Goal: Task Accomplishment & Management: Manage account settings

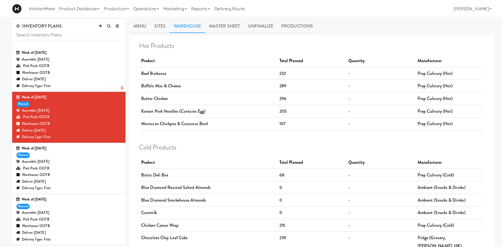
drag, startPoint x: 65, startPoint y: 68, endPoint x: 78, endPoint y: 66, distance: 12.6
click at [66, 68] on div "Pick Pack: OOTB" at bounding box center [68, 66] width 105 height 7
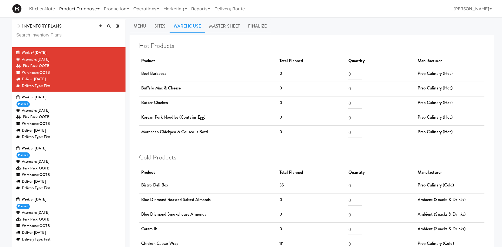
click at [84, 10] on link "Product Database" at bounding box center [79, 8] width 45 height 17
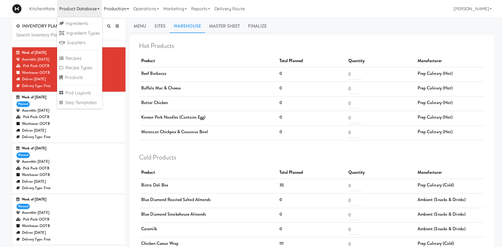
click at [114, 6] on link "Production" at bounding box center [116, 8] width 29 height 17
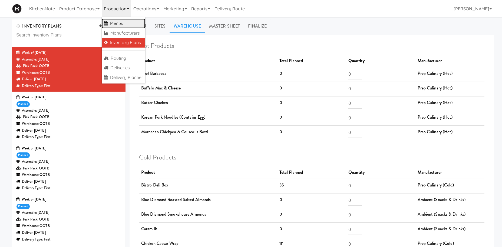
click at [122, 24] on link "Menus" at bounding box center [124, 24] width 44 height 10
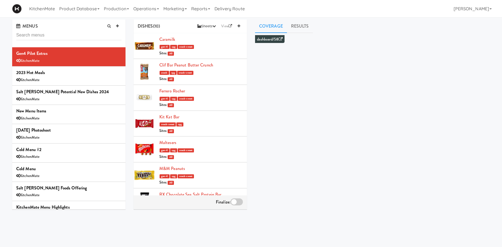
click at [34, 36] on input "text" at bounding box center [68, 35] width 105 height 10
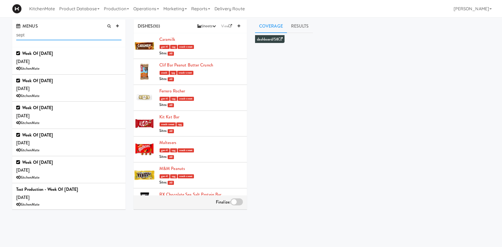
click at [55, 34] on input "sept" at bounding box center [68, 35] width 105 height 10
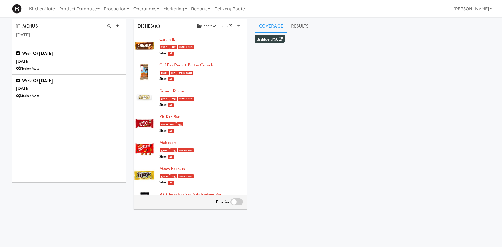
type input "sept 21"
drag, startPoint x: 59, startPoint y: 36, endPoint x: -5, endPoint y: 24, distance: 64.7
click at [16, 30] on input "sept 21" at bounding box center [68, 35] width 105 height 10
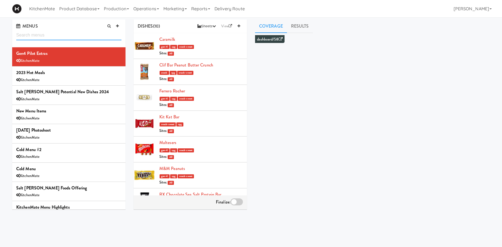
click at [59, 34] on input "text" at bounding box center [68, 35] width 105 height 10
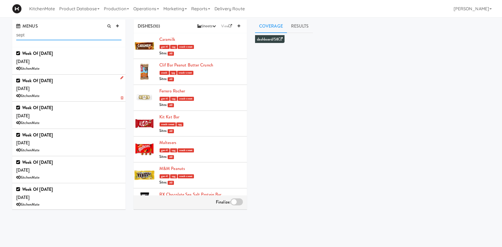
type input "sept"
click at [70, 88] on div "Week of [DATE] [DATE] KitchenMate" at bounding box center [68, 88] width 105 height 23
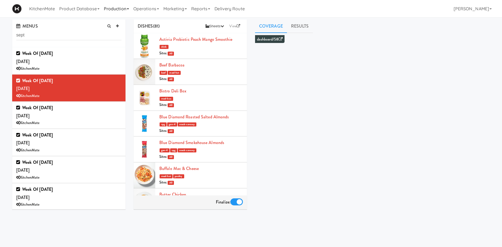
click at [127, 6] on link "Production" at bounding box center [116, 8] width 29 height 17
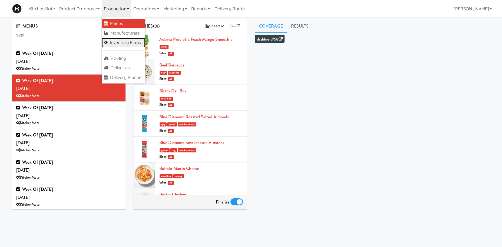
click at [124, 43] on link "Inventory Plans" at bounding box center [124, 43] width 44 height 10
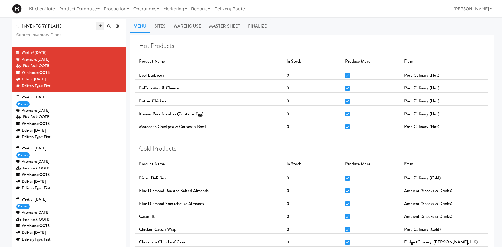
click at [101, 25] on icon at bounding box center [100, 26] width 3 height 4
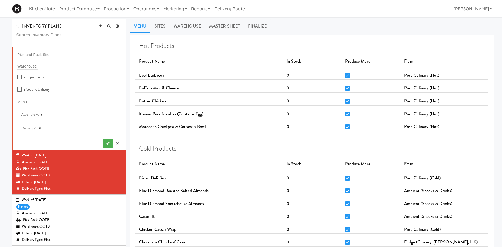
click at [39, 54] on input "text" at bounding box center [33, 54] width 33 height 7
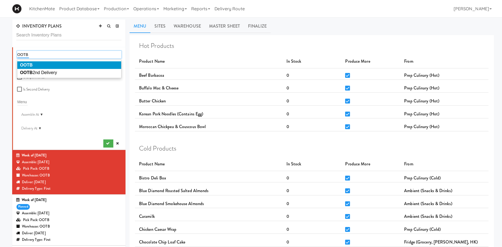
type input "OOTB"
click at [50, 66] on li "OOTB" at bounding box center [69, 65] width 104 height 8
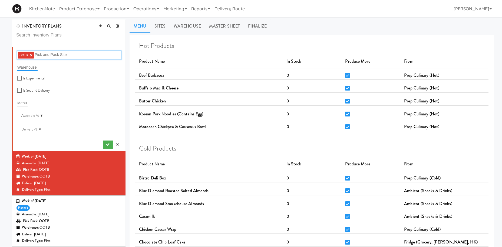
click at [27, 64] on input "text" at bounding box center [27, 67] width 20 height 7
click at [28, 66] on input "text" at bounding box center [27, 67] width 20 height 7
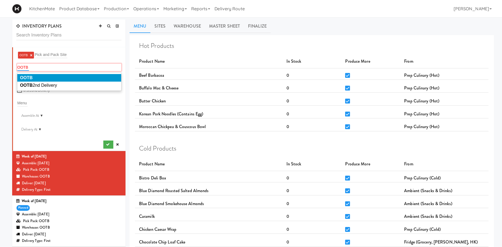
type input "OOTB"
click at [47, 76] on li "OOTB" at bounding box center [69, 78] width 104 height 8
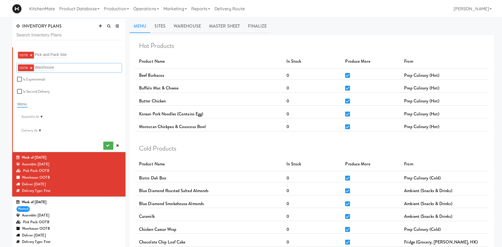
click at [24, 102] on input "text" at bounding box center [22, 104] width 10 height 7
click at [25, 105] on input "text" at bounding box center [22, 104] width 10 height 7
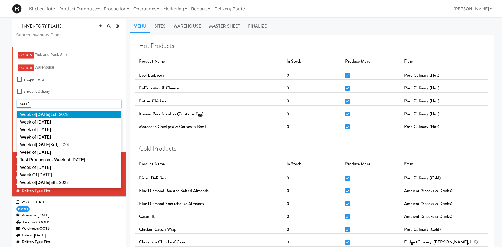
type input "SEPT 2"
click at [79, 112] on li "Week of Sept 2 1st, 2025" at bounding box center [69, 115] width 104 height 8
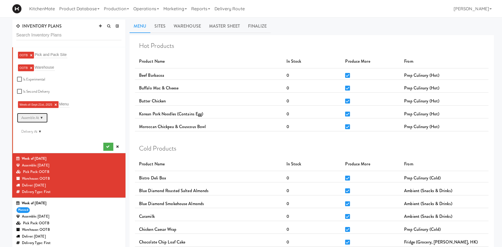
click at [41, 119] on div "Assemble At ▼" at bounding box center [32, 118] width 31 height 10
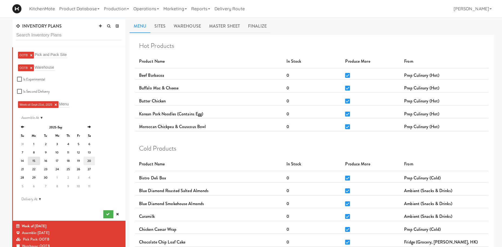
click at [92, 157] on td "20" at bounding box center [89, 161] width 11 height 8
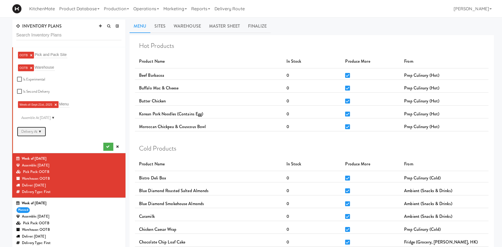
click at [40, 131] on div "Delivery At ▼" at bounding box center [31, 132] width 29 height 10
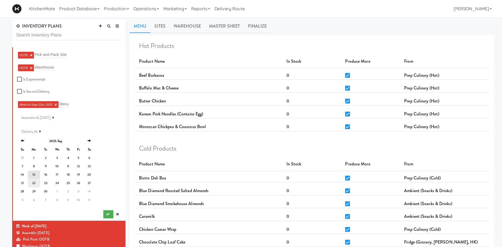
click at [30, 183] on td "22" at bounding box center [34, 183] width 12 height 8
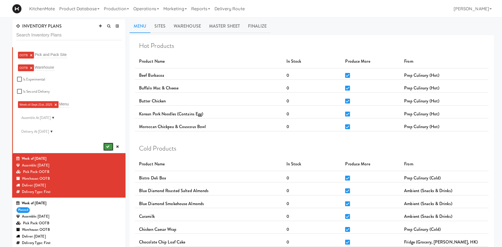
click at [111, 146] on button "submit" at bounding box center [108, 147] width 10 height 8
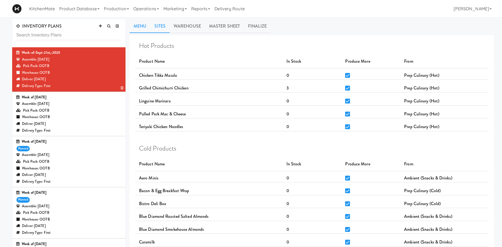
click at [157, 25] on link "Sites" at bounding box center [159, 26] width 19 height 14
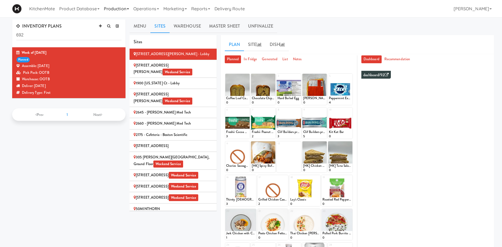
click at [122, 9] on link "Production" at bounding box center [116, 8] width 29 height 17
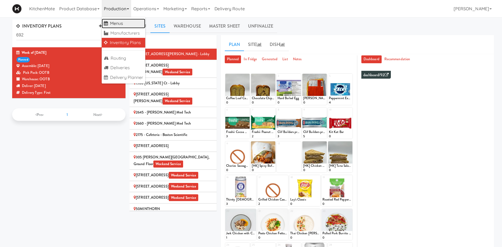
click at [132, 24] on link "Menus" at bounding box center [124, 24] width 44 height 10
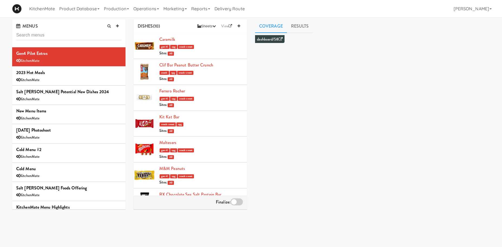
click at [59, 32] on input "text" at bounding box center [68, 35] width 105 height 10
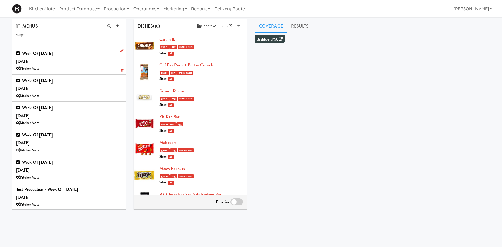
type input "sept"
click at [59, 57] on div "Week of Sept 14th, 2025 Saturday, Sep 13 KitchenMate" at bounding box center [68, 60] width 105 height 23
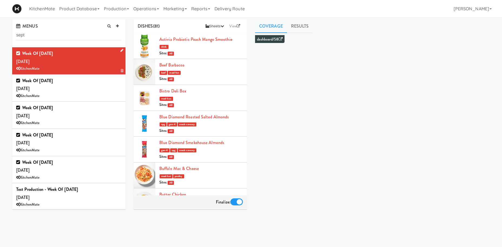
click at [120, 51] on link at bounding box center [120, 50] width 5 height 7
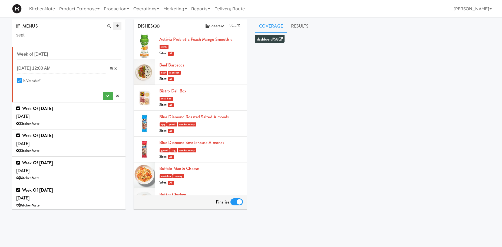
click at [117, 24] on link at bounding box center [117, 26] width 8 height 8
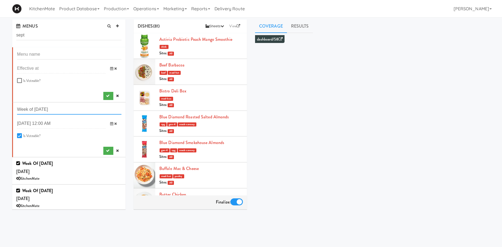
drag, startPoint x: 75, startPoint y: 109, endPoint x: -17, endPoint y: 95, distance: 93.2
click at [17, 105] on input "Week of [DATE]" at bounding box center [69, 110] width 104 height 10
click at [35, 57] on input "text" at bounding box center [69, 54] width 104 height 10
paste input "Week of [DATE]"
click at [52, 55] on input "Week of [DATE]" at bounding box center [69, 54] width 104 height 10
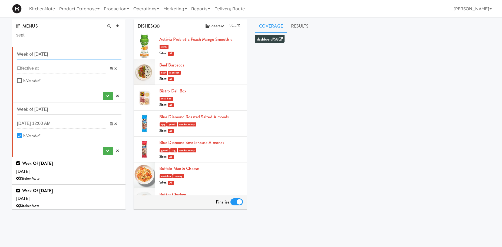
type input "Week of [DATE]"
click at [18, 81] on input "Is Voteable?" at bounding box center [20, 81] width 6 height 4
checkbox input "true"
click at [112, 69] on icon at bounding box center [111, 69] width 3 height 4
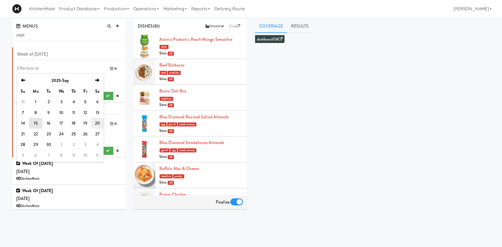
click at [100, 125] on td "20" at bounding box center [97, 123] width 12 height 11
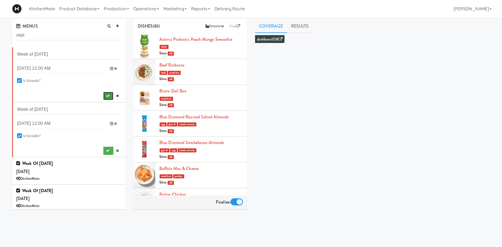
click at [108, 96] on icon "submit" at bounding box center [108, 96] width 4 height 4
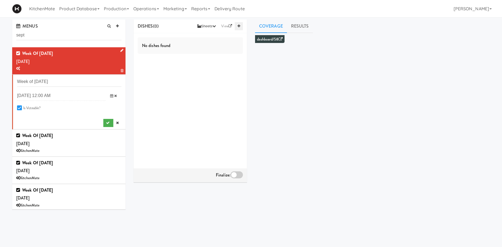
click at [238, 27] on icon at bounding box center [238, 26] width 3 height 4
click at [161, 40] on input "text" at bounding box center [170, 40] width 23 height 7
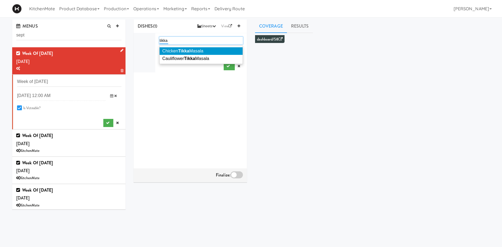
type input "tikka"
click at [186, 50] on em "Tikka" at bounding box center [183, 51] width 11 height 5
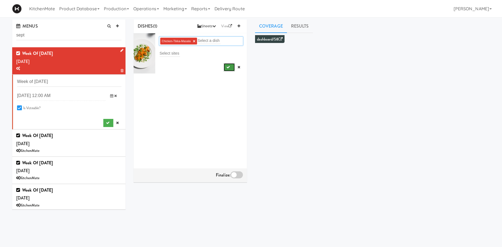
click at [232, 68] on button "submit" at bounding box center [229, 67] width 11 height 8
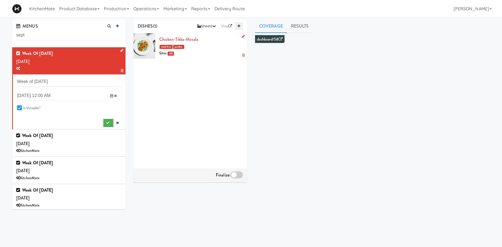
click at [238, 25] on icon at bounding box center [238, 26] width 3 height 4
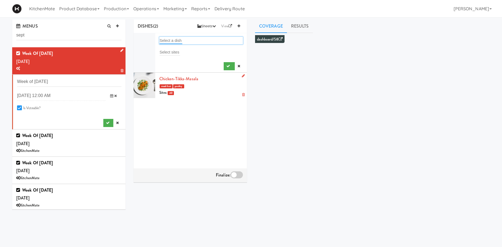
drag, startPoint x: 177, startPoint y: 38, endPoint x: 166, endPoint y: 39, distance: 10.4
click at [176, 38] on input "text" at bounding box center [170, 40] width 23 height 7
click at [178, 40] on input "text" at bounding box center [170, 40] width 23 height 7
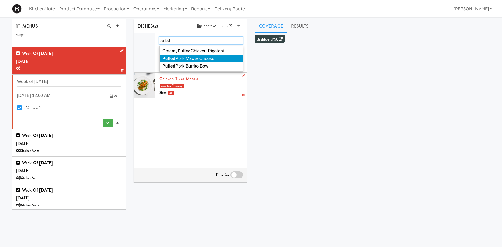
type input "pulled"
click at [202, 59] on span "Pulled Pork Mac & Cheese" at bounding box center [188, 58] width 52 height 5
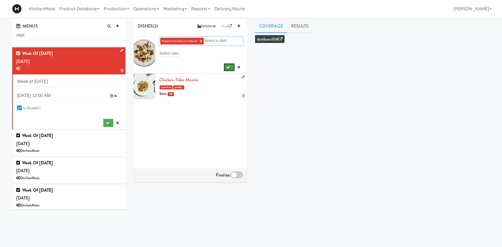
click at [226, 69] on icon "submit" at bounding box center [228, 67] width 4 height 4
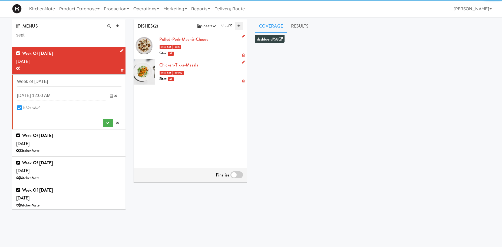
click at [241, 25] on link at bounding box center [239, 26] width 8 height 8
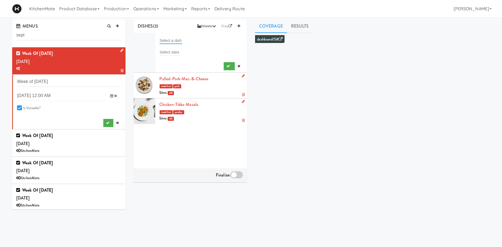
click at [165, 41] on input "text" at bounding box center [170, 40] width 23 height 7
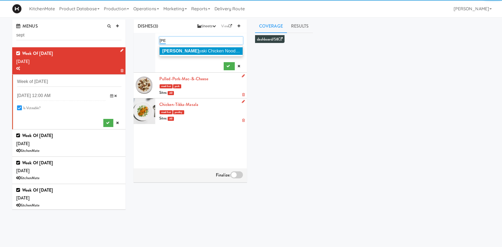
type input "teri"
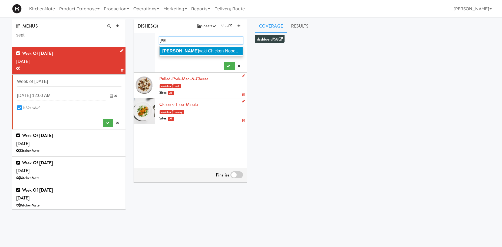
click at [177, 50] on span "Teri yaki Chicken Noodles" at bounding box center [201, 51] width 79 height 5
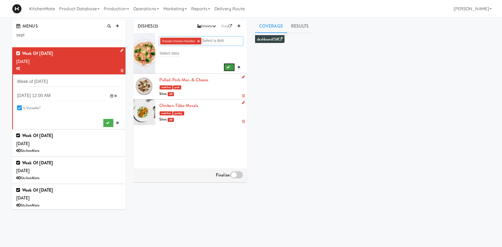
click at [228, 66] on icon "submit" at bounding box center [228, 67] width 4 height 4
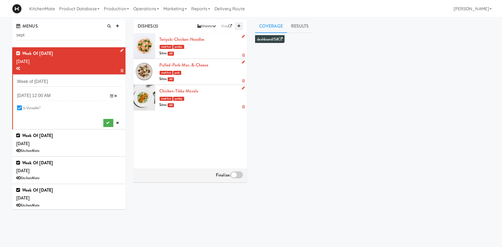
click at [237, 24] on link at bounding box center [239, 26] width 8 height 8
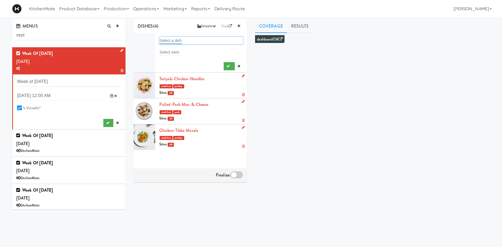
click at [168, 39] on input "text" at bounding box center [170, 40] width 23 height 7
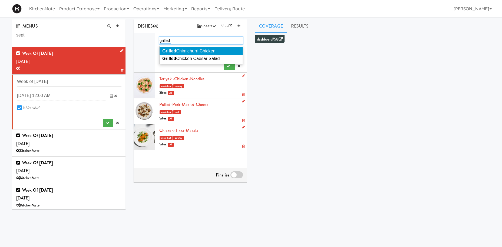
type input "grilled"
click at [199, 49] on span "Grilled Chimichurri Chicken" at bounding box center [188, 51] width 53 height 5
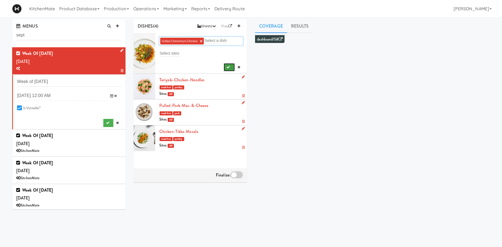
click at [228, 66] on icon "submit" at bounding box center [228, 67] width 4 height 4
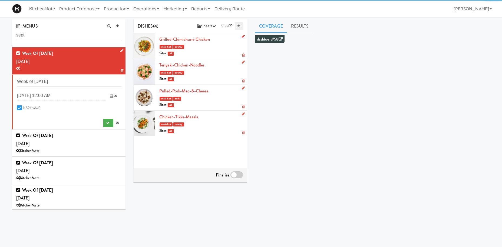
click at [237, 26] on icon at bounding box center [238, 26] width 3 height 4
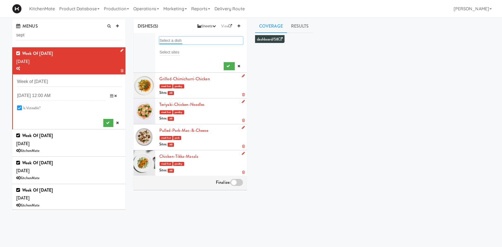
click at [168, 39] on input "text" at bounding box center [170, 40] width 23 height 7
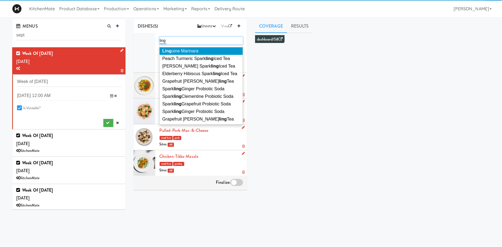
type input "ling"
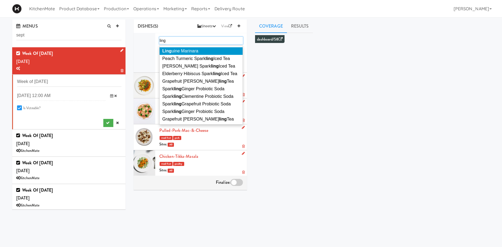
click at [186, 51] on span "Ling uine Marinara" at bounding box center [180, 51] width 36 height 5
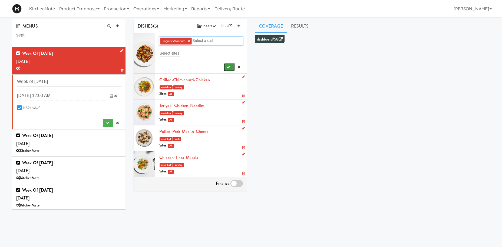
click at [231, 67] on button "submit" at bounding box center [229, 67] width 11 height 8
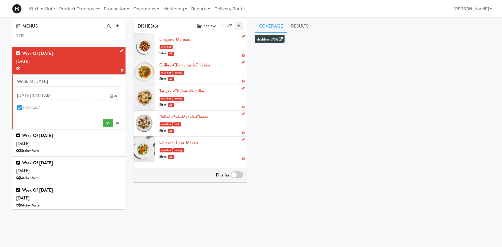
click at [239, 26] on icon at bounding box center [238, 26] width 3 height 4
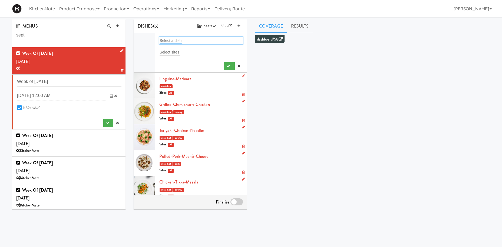
click at [171, 40] on input "text" at bounding box center [170, 40] width 23 height 7
type input "x"
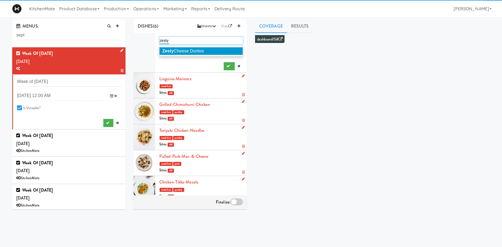
type input "zesty"
drag, startPoint x: 184, startPoint y: 49, endPoint x: 192, endPoint y: 52, distance: 8.6
click at [184, 49] on li "Zesty Cheese Doritos" at bounding box center [200, 51] width 83 height 8
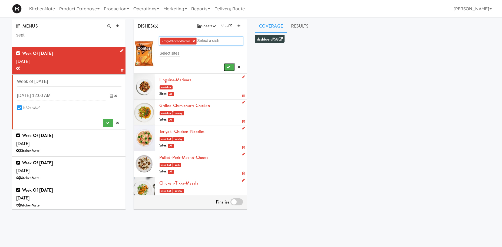
drag, startPoint x: 226, startPoint y: 68, endPoint x: 231, endPoint y: 60, distance: 9.1
click at [227, 68] on icon "submit" at bounding box center [228, 67] width 4 height 4
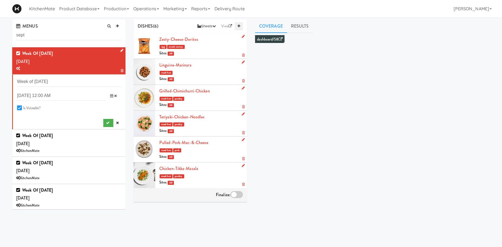
click at [239, 25] on icon at bounding box center [238, 26] width 3 height 4
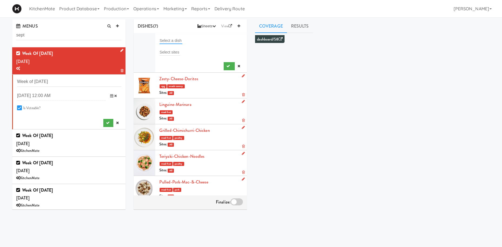
click at [177, 38] on input "text" at bounding box center [170, 40] width 23 height 7
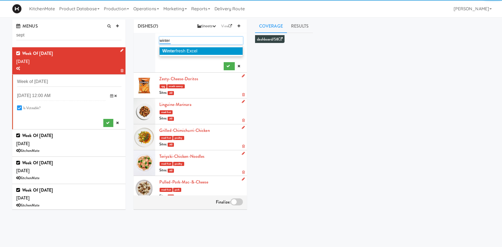
type input "winter"
drag, startPoint x: 186, startPoint y: 52, endPoint x: 220, endPoint y: 59, distance: 34.9
click at [186, 52] on span "Winter fresh Excel" at bounding box center [179, 51] width 35 height 5
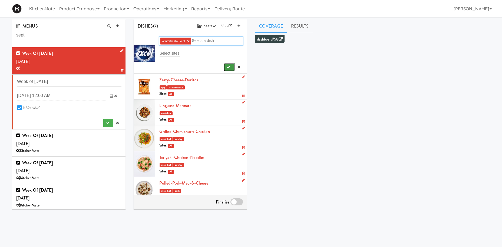
click at [230, 65] on button "submit" at bounding box center [229, 67] width 11 height 8
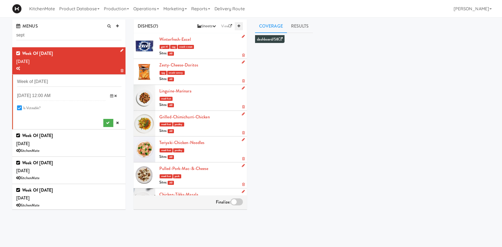
click at [241, 24] on link at bounding box center [239, 26] width 8 height 8
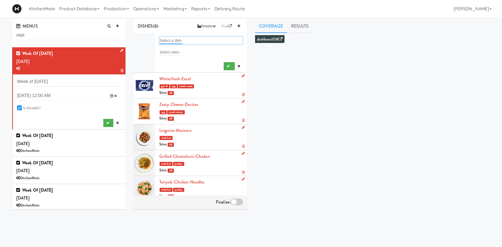
click at [175, 40] on input "text" at bounding box center [170, 40] width 23 height 7
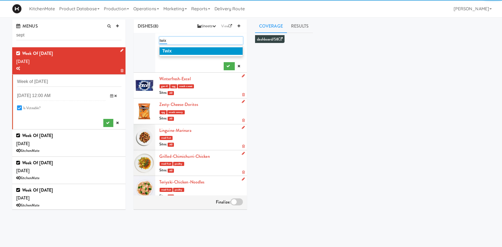
type input "twix"
click at [187, 52] on li "Twix" at bounding box center [200, 51] width 83 height 8
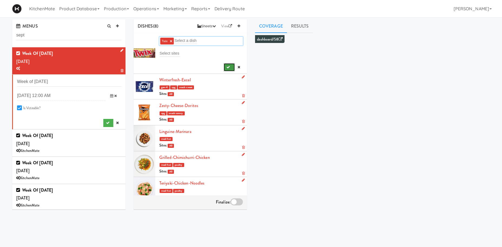
click at [227, 65] on button "submit" at bounding box center [229, 67] width 11 height 8
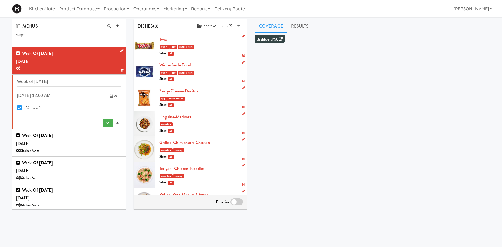
click at [238, 21] on div "DISHES (8) Sheets Order List (Default Manufacturer) Recipe Sheets Assembly Shee…" at bounding box center [190, 26] width 113 height 14
click at [239, 26] on icon at bounding box center [238, 26] width 3 height 4
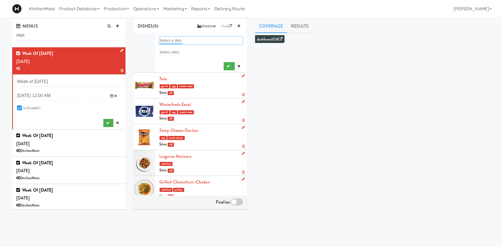
click at [181, 41] on input "text" at bounding box center [170, 40] width 23 height 7
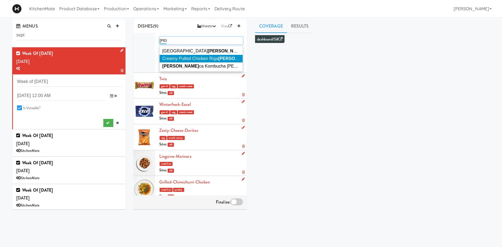
type input "toni"
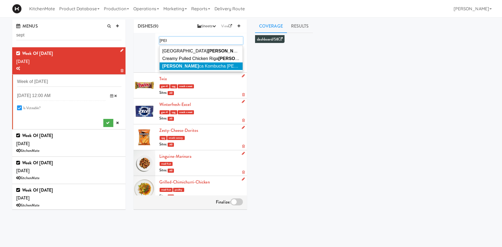
click at [186, 65] on span "Toni ca Kombucha Berry Bounce" at bounding box center [220, 66] width 116 height 5
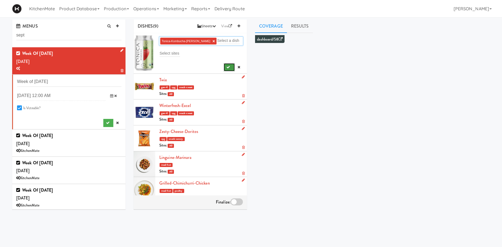
click at [225, 67] on button "submit" at bounding box center [229, 67] width 11 height 8
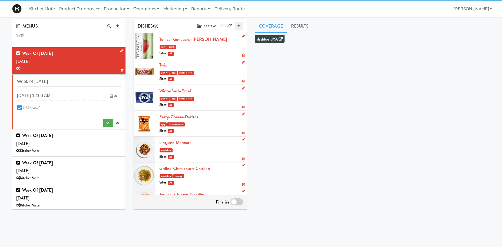
click at [237, 28] on link at bounding box center [239, 26] width 8 height 8
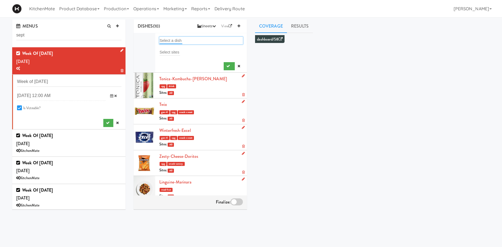
click at [164, 38] on input "text" at bounding box center [170, 40] width 23 height 7
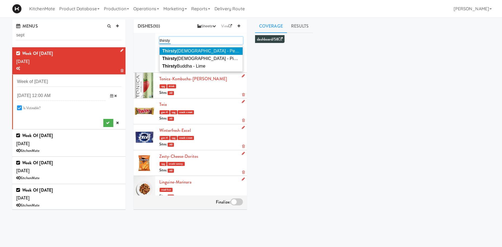
type input "thirsty"
click at [220, 51] on span "Thirsty Buddha - Peach Mango" at bounding box center [209, 51] width 94 height 5
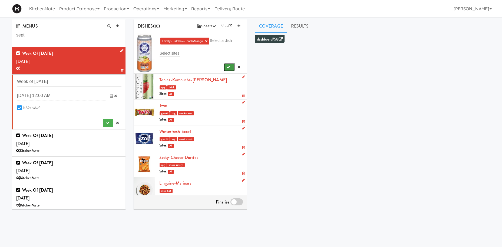
click at [225, 65] on button "submit" at bounding box center [229, 67] width 11 height 8
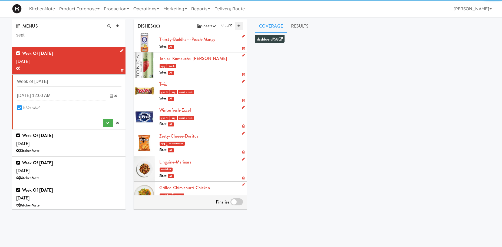
click at [237, 26] on link at bounding box center [239, 26] width 8 height 8
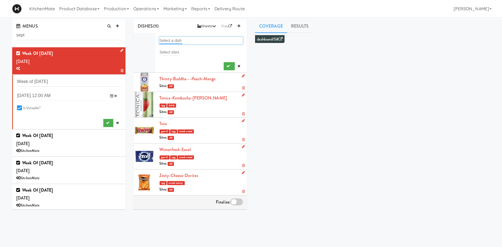
click at [179, 38] on input "text" at bounding box center [170, 40] width 23 height 7
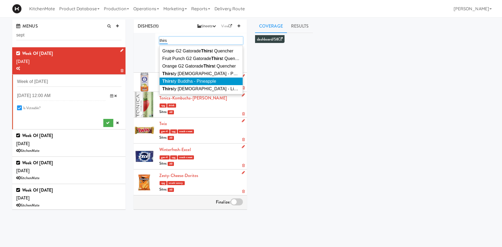
type input "thirs"
click at [189, 81] on span "Thirs ty Buddha - Pineapple" at bounding box center [189, 81] width 54 height 5
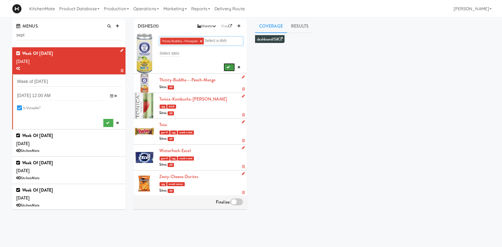
click at [231, 69] on button "submit" at bounding box center [229, 67] width 11 height 8
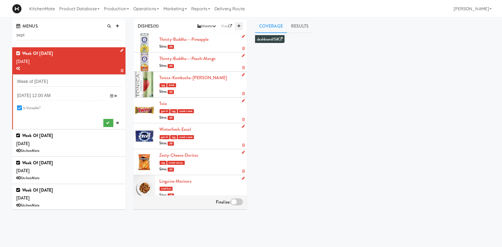
click at [239, 26] on icon at bounding box center [238, 26] width 3 height 4
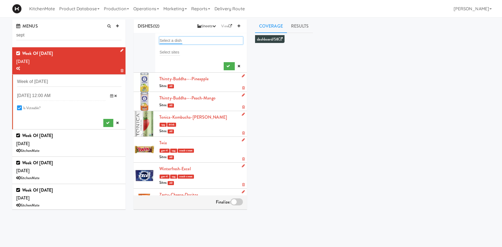
click at [167, 40] on input "text" at bounding box center [170, 40] width 23 height 7
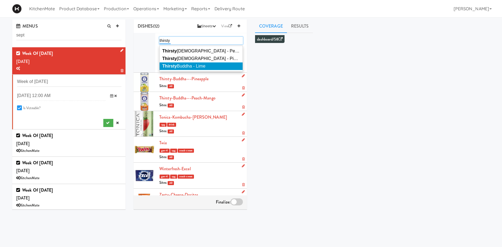
type input "thirsty"
click at [205, 70] on li "Thirsty Buddha - Lime" at bounding box center [200, 66] width 83 height 8
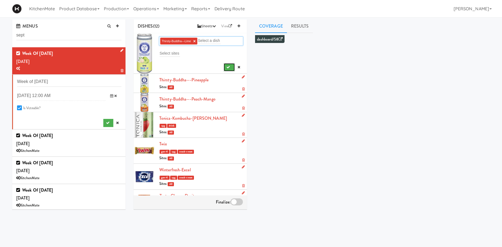
drag, startPoint x: 226, startPoint y: 68, endPoint x: 226, endPoint y: 58, distance: 10.3
click at [226, 68] on button "submit" at bounding box center [229, 67] width 11 height 8
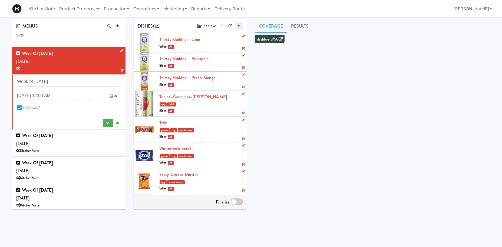
click at [240, 27] on icon at bounding box center [238, 26] width 3 height 4
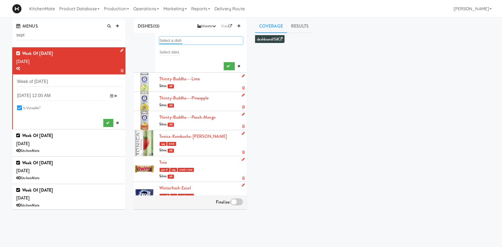
click at [166, 39] on input "text" at bounding box center [170, 40] width 23 height 7
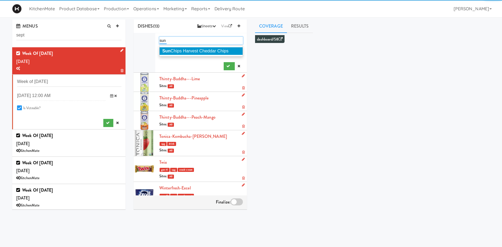
type input "sun"
click at [192, 51] on span "Sun Chips Harvest Cheddar Chips" at bounding box center [195, 51] width 66 height 5
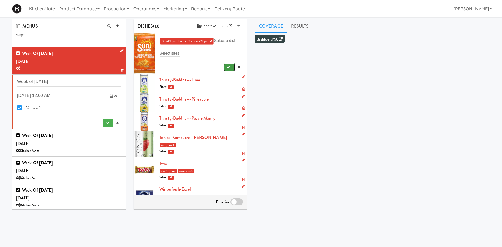
click at [225, 66] on button "submit" at bounding box center [229, 67] width 11 height 8
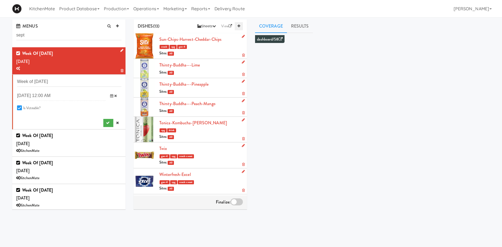
click at [239, 24] on link at bounding box center [239, 26] width 8 height 8
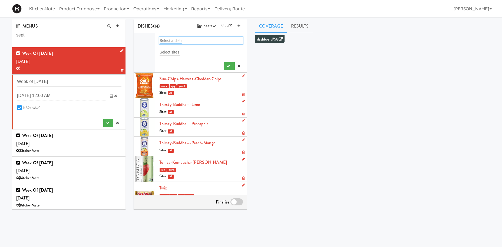
click at [169, 41] on input "text" at bounding box center [170, 40] width 23 height 7
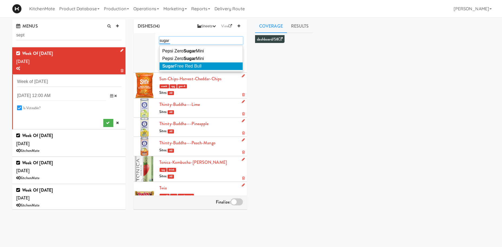
type input "sugar"
click at [191, 66] on span "Sugar Free Red Bull" at bounding box center [181, 66] width 39 height 5
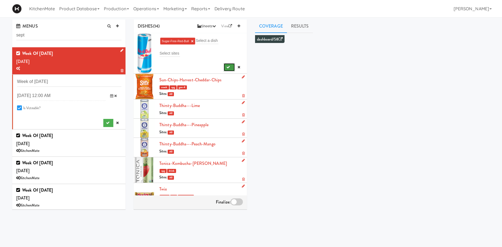
click at [228, 67] on icon "submit" at bounding box center [228, 67] width 4 height 4
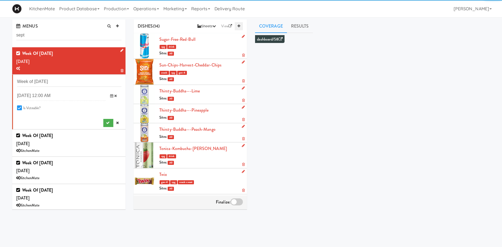
click at [239, 27] on icon at bounding box center [238, 26] width 3 height 4
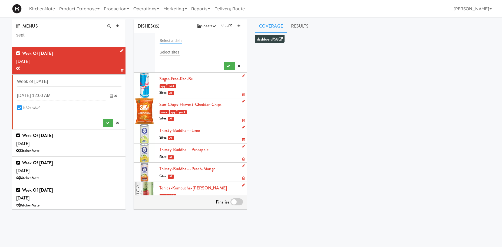
click at [175, 41] on input "text" at bounding box center [170, 40] width 23 height 7
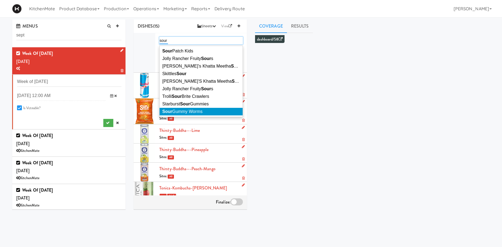
type input "sour"
click at [182, 111] on span "Sour Gummy Worms" at bounding box center [182, 111] width 40 height 5
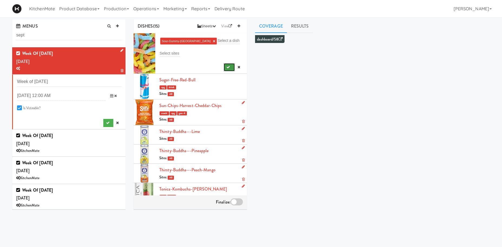
click at [228, 67] on icon "submit" at bounding box center [228, 67] width 4 height 4
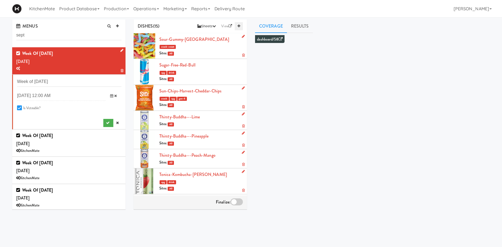
click at [239, 26] on icon at bounding box center [238, 26] width 3 height 4
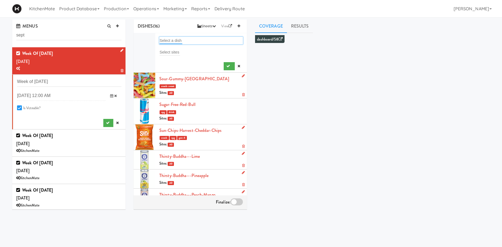
click at [179, 41] on input "text" at bounding box center [170, 40] width 23 height 7
type input "snic"
click at [182, 50] on span "Snic kers Chocolate Bar" at bounding box center [185, 51] width 46 height 5
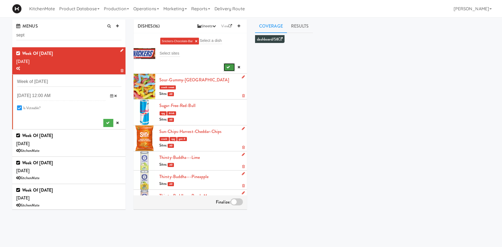
click at [226, 67] on button "submit" at bounding box center [229, 67] width 11 height 8
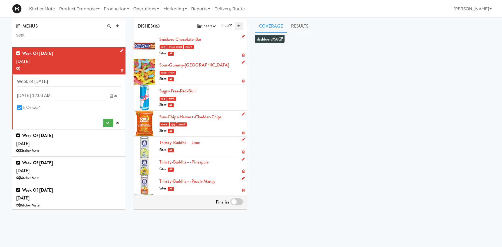
click at [238, 26] on icon at bounding box center [238, 26] width 3 height 4
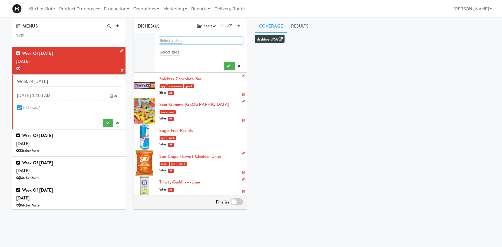
click at [162, 41] on input "text" at bounding box center [170, 40] width 23 height 7
type input "d"
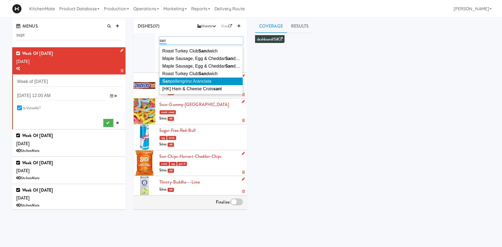
type input "san"
click at [202, 83] on span "San pellengrino Aranciata" at bounding box center [186, 81] width 49 height 5
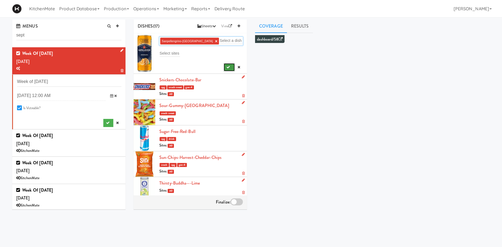
click at [229, 67] on icon "submit" at bounding box center [228, 67] width 4 height 4
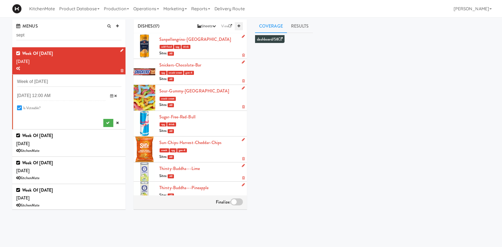
click at [241, 24] on link at bounding box center [239, 26] width 8 height 8
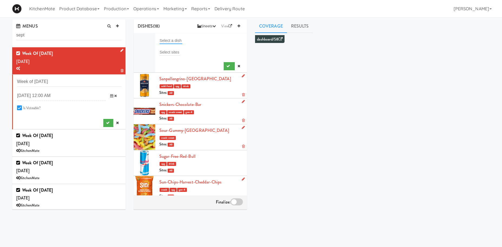
click at [178, 42] on input "text" at bounding box center [170, 40] width 23 height 7
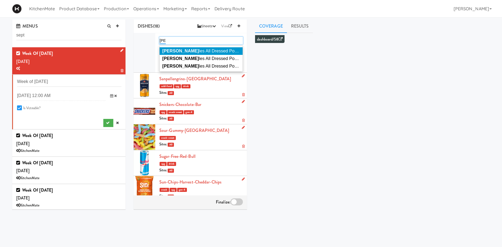
type input "ruff"
click at [216, 51] on span "Ruff les All Dressed Potato Chips" at bounding box center [208, 51] width 92 height 5
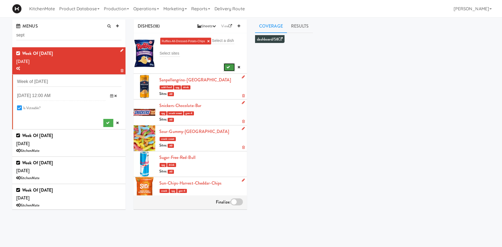
click at [233, 67] on button "submit" at bounding box center [229, 67] width 11 height 8
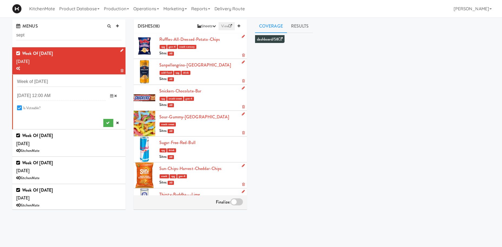
drag, startPoint x: 239, startPoint y: 26, endPoint x: 232, endPoint y: 26, distance: 6.8
click at [239, 26] on icon at bounding box center [238, 26] width 3 height 4
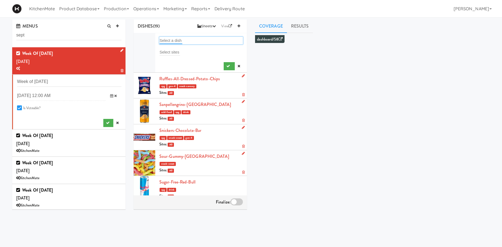
click at [176, 40] on input "text" at bounding box center [170, 40] width 23 height 7
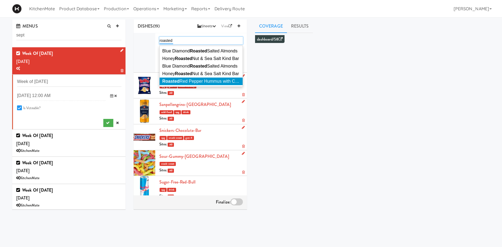
type input "roasted"
click at [198, 82] on span "Roasted Red Pepper Hummus with Crackers" at bounding box center [205, 81] width 87 height 5
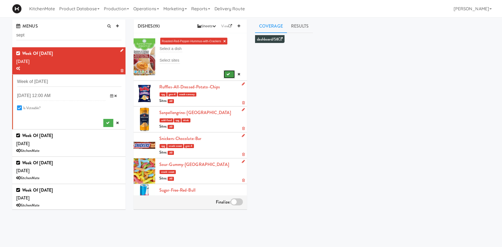
click at [228, 74] on icon "submit" at bounding box center [228, 74] width 4 height 4
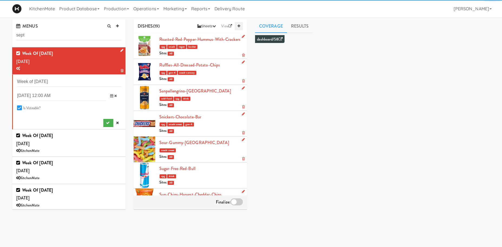
click at [239, 25] on icon at bounding box center [238, 26] width 3 height 4
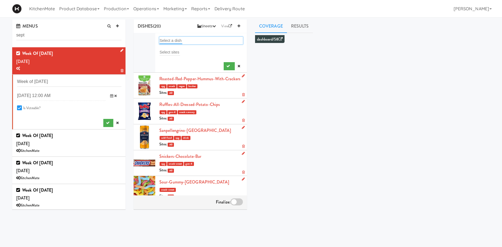
click at [173, 38] on input "text" at bounding box center [170, 40] width 23 height 7
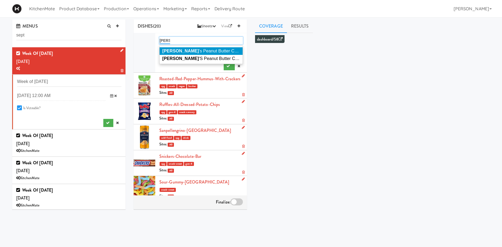
type input "reese"
click at [207, 51] on span "Reese 's Peanut Butter Cups" at bounding box center [201, 51] width 79 height 5
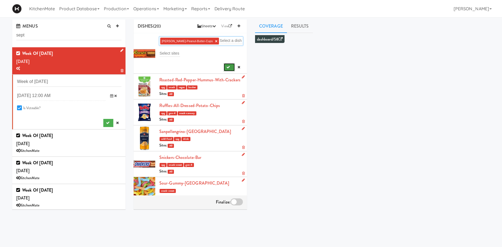
click at [230, 67] on button "submit" at bounding box center [229, 67] width 11 height 8
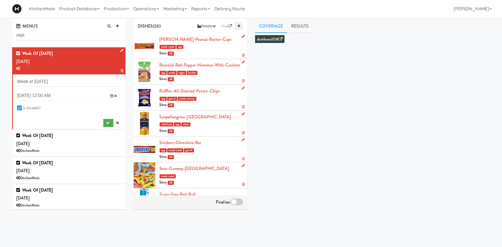
click at [241, 25] on link at bounding box center [239, 26] width 8 height 8
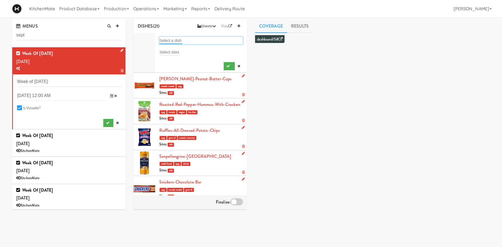
click at [177, 42] on input "text" at bounding box center [170, 40] width 23 height 7
click at [174, 39] on input "text" at bounding box center [170, 40] width 23 height 7
click at [190, 42] on div "Select a dish" at bounding box center [201, 41] width 84 height 8
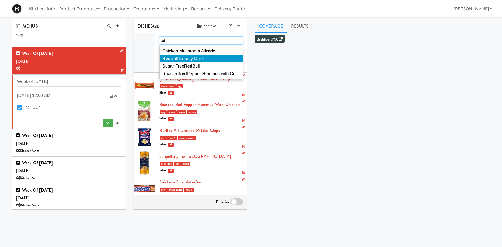
type input "red"
click at [198, 59] on span "Red Bull Energy Drink" at bounding box center [183, 58] width 42 height 5
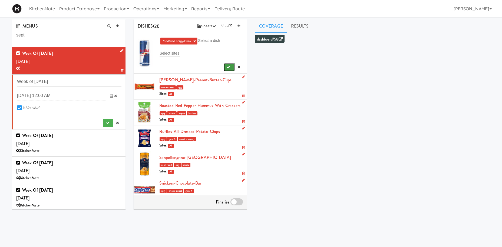
click at [229, 68] on icon "submit" at bounding box center [228, 67] width 4 height 4
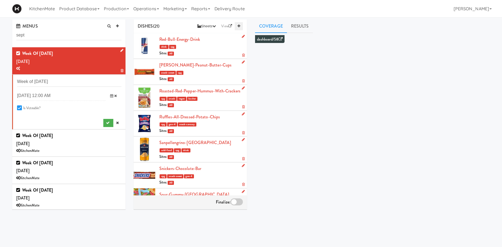
click at [238, 25] on icon at bounding box center [238, 26] width 3 height 4
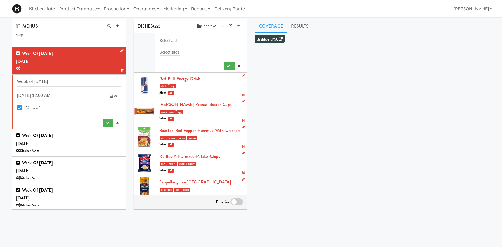
click at [173, 42] on input "text" at bounding box center [170, 40] width 23 height 7
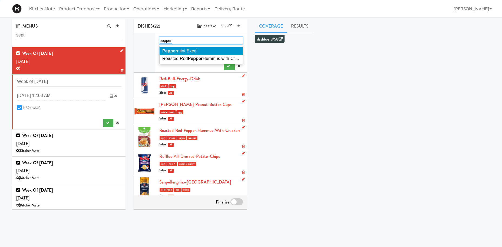
type input "pepper"
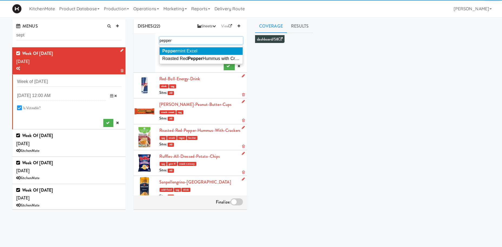
click at [180, 52] on span "Pepper mint Excel" at bounding box center [179, 51] width 35 height 5
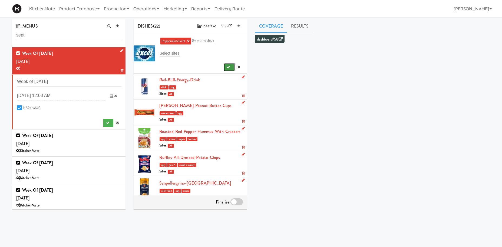
click at [226, 67] on button "submit" at bounding box center [229, 67] width 11 height 8
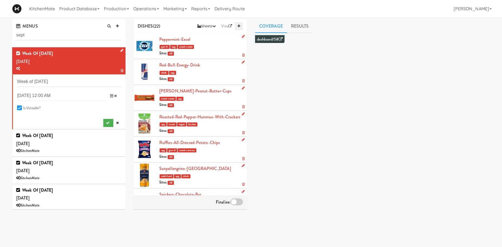
click at [236, 27] on link at bounding box center [239, 26] width 8 height 8
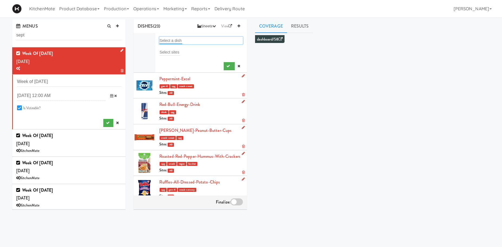
click at [181, 39] on input "text" at bounding box center [170, 40] width 23 height 7
type input "patty"
click at [194, 51] on span "Patty King Beef Patty" at bounding box center [208, 51] width 92 height 5
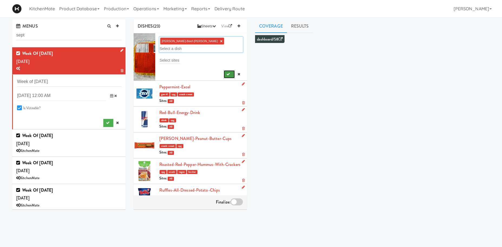
click at [229, 72] on icon "submit" at bounding box center [228, 74] width 4 height 4
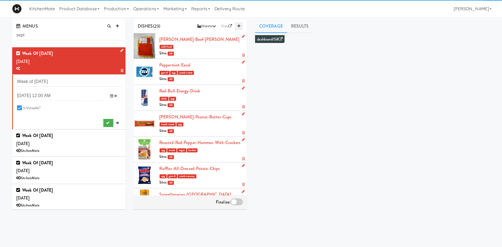
click at [236, 27] on link at bounding box center [239, 26] width 8 height 8
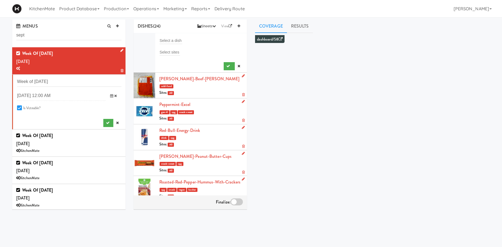
click at [167, 45] on form "Select a dish Select sites" at bounding box center [201, 54] width 84 height 34
click at [166, 41] on input "text" at bounding box center [170, 40] width 23 height 7
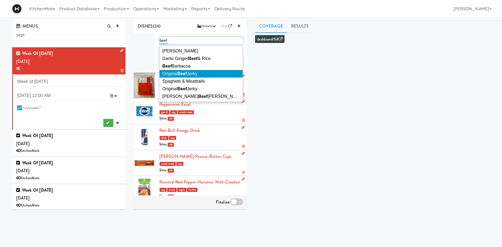
type input "beef"
click at [195, 70] on li "Original Beef Jerky" at bounding box center [200, 74] width 83 height 8
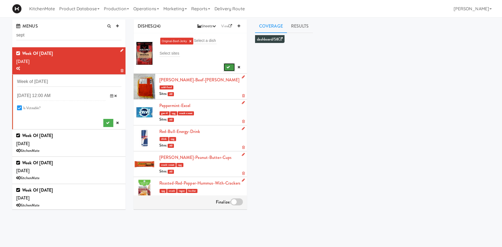
click at [227, 66] on icon "submit" at bounding box center [228, 67] width 4 height 4
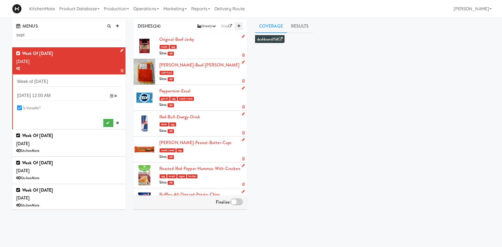
click at [240, 26] on link at bounding box center [239, 26] width 8 height 8
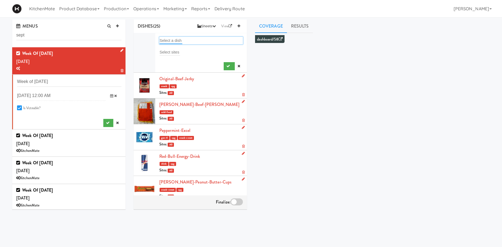
click at [171, 44] on input "text" at bounding box center [170, 40] width 23 height 7
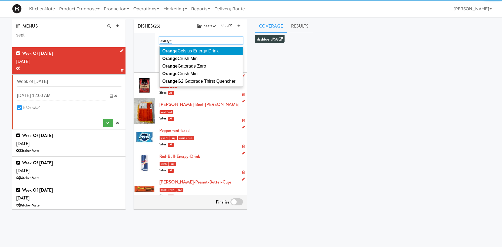
type input "orange"
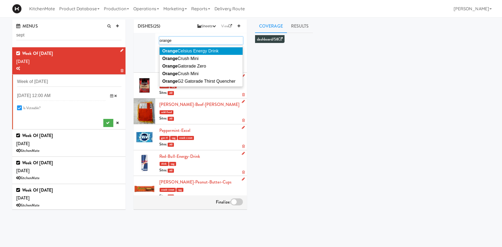
click at [210, 48] on li "Orange Celsius Energy Drink" at bounding box center [200, 51] width 83 height 8
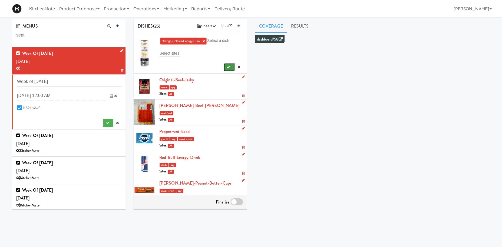
click at [225, 66] on button "submit" at bounding box center [229, 67] width 11 height 8
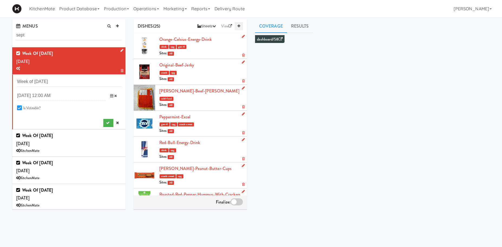
click at [238, 25] on icon at bounding box center [238, 26] width 3 height 4
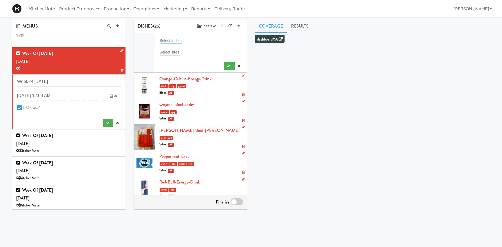
click at [163, 39] on input "text" at bounding box center [170, 40] width 23 height 7
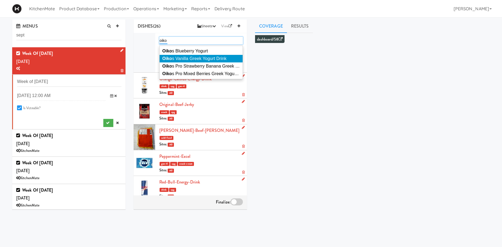
type input "oiko"
click at [201, 59] on span "Oiko s Vanilla Greek Yogurt Drink" at bounding box center [194, 58] width 64 height 5
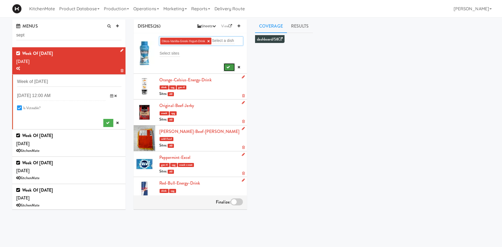
click at [229, 69] on icon "submit" at bounding box center [228, 67] width 4 height 4
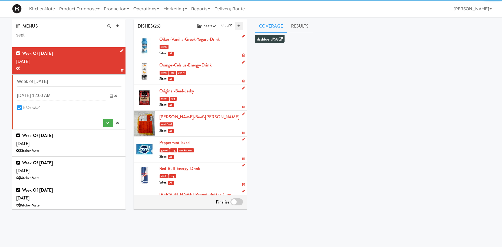
click at [241, 26] on link at bounding box center [239, 26] width 8 height 8
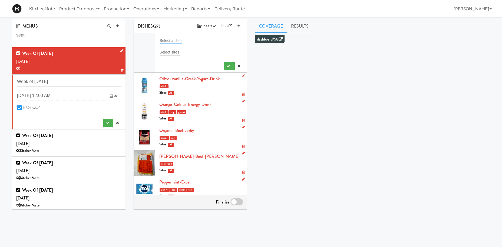
click at [166, 41] on input "text" at bounding box center [170, 40] width 23 height 7
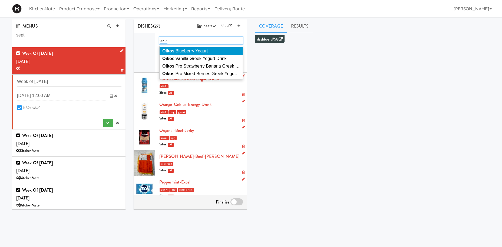
type input "oiko"
click at [200, 52] on span "Oiko s Blueberry Yogurt" at bounding box center [185, 51] width 46 height 5
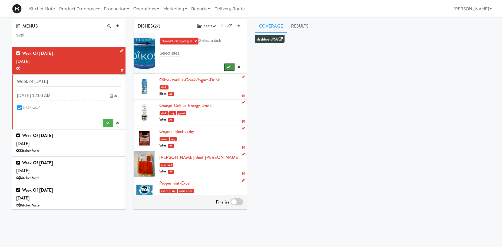
click at [227, 66] on icon "submit" at bounding box center [228, 67] width 4 height 4
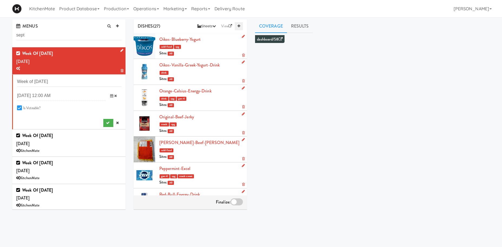
click at [238, 26] on icon at bounding box center [238, 26] width 3 height 4
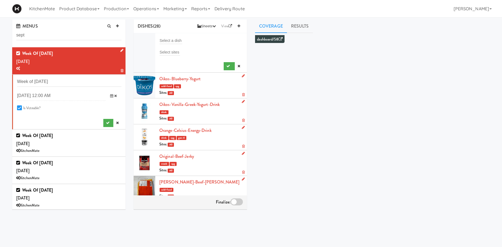
click at [168, 36] on li "Select a dish Select sites" at bounding box center [190, 52] width 113 height 39
click at [168, 40] on input "text" at bounding box center [170, 40] width 23 height 7
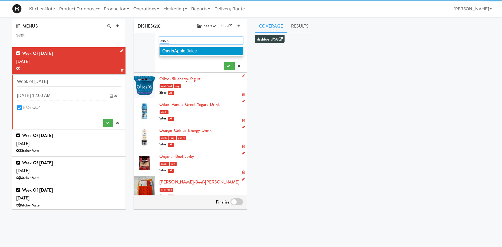
type input "oasis"
click at [181, 53] on span "Oasis Apple Juice" at bounding box center [179, 51] width 35 height 5
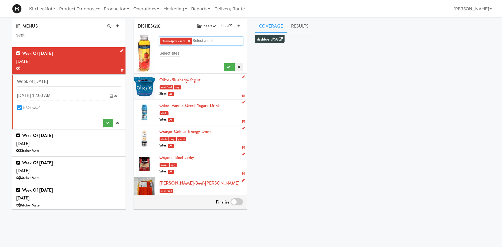
click at [235, 67] on link at bounding box center [239, 67] width 8 height 8
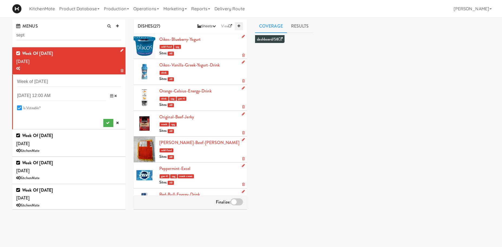
click at [236, 27] on link at bounding box center [239, 26] width 8 height 8
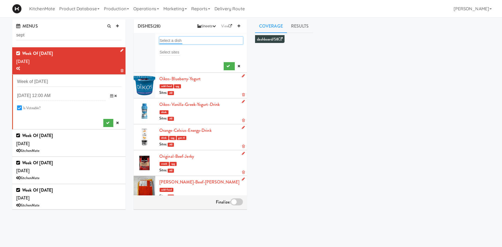
click at [170, 42] on input "text" at bounding box center [170, 40] width 23 height 7
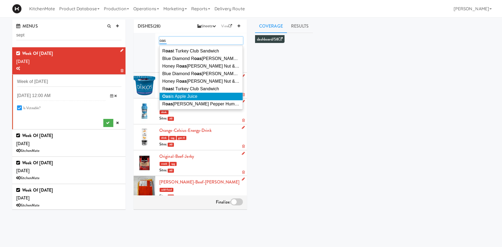
type input "oas"
click at [184, 95] on span "Oas is Apple Juice" at bounding box center [179, 96] width 35 height 5
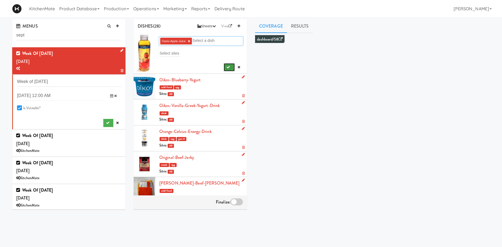
click at [229, 65] on button "submit" at bounding box center [229, 67] width 11 height 8
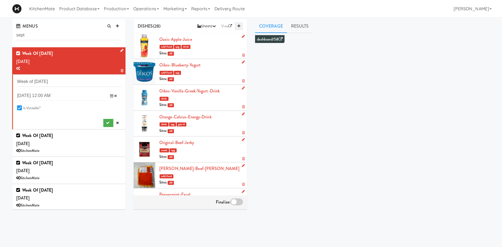
click at [239, 28] on icon at bounding box center [238, 26] width 3 height 4
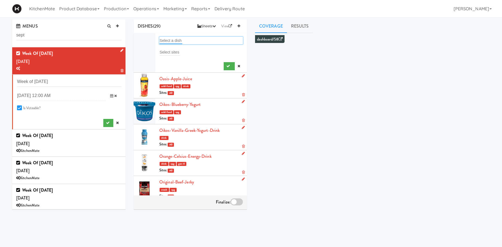
click at [163, 40] on input "text" at bounding box center [170, 40] width 23 height 7
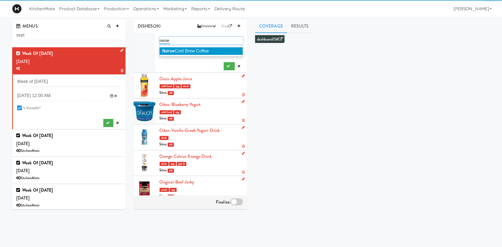
type input "norse"
click at [185, 49] on li "Norse Cold Brew Coffee" at bounding box center [200, 51] width 83 height 8
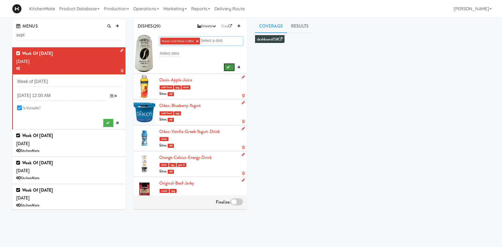
click at [232, 68] on button "submit" at bounding box center [229, 67] width 11 height 8
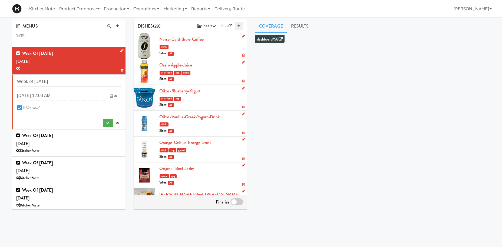
click at [238, 25] on icon at bounding box center [238, 26] width 3 height 4
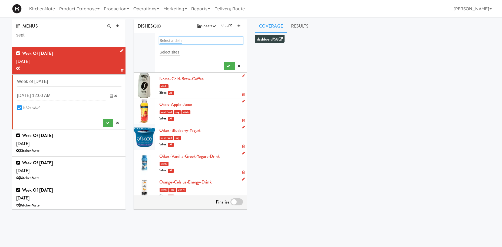
click at [168, 40] on input "text" at bounding box center [170, 40] width 23 height 7
type input "m"
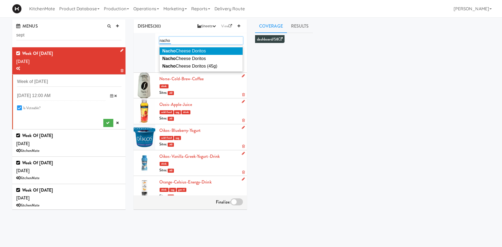
type input "nacho"
click at [202, 50] on span "Nacho Cheese Doritos" at bounding box center [184, 51] width 44 height 5
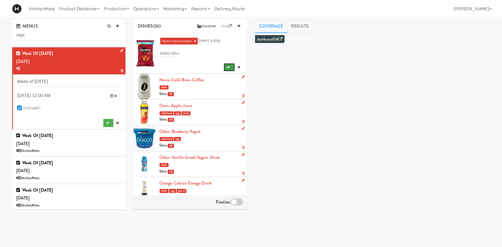
click at [229, 65] on button "submit" at bounding box center [229, 67] width 11 height 8
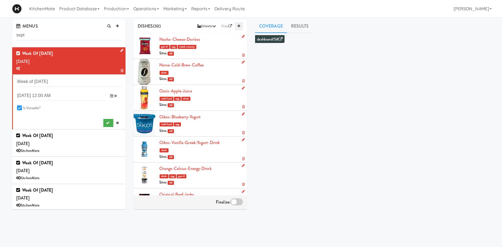
click at [239, 25] on icon at bounding box center [238, 26] width 3 height 4
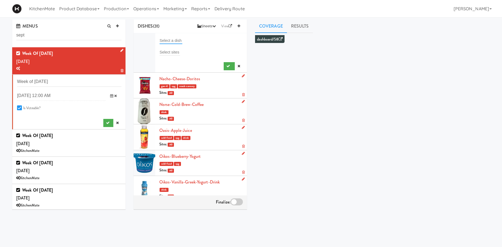
click at [180, 39] on input "text" at bounding box center [170, 40] width 23 height 7
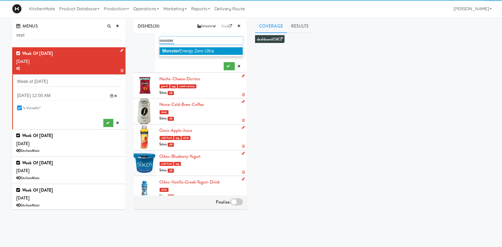
type input "monster"
drag, startPoint x: 198, startPoint y: 49, endPoint x: 214, endPoint y: 56, distance: 16.6
click at [198, 50] on span "Monster Energy Zero Ultra" at bounding box center [188, 51] width 52 height 5
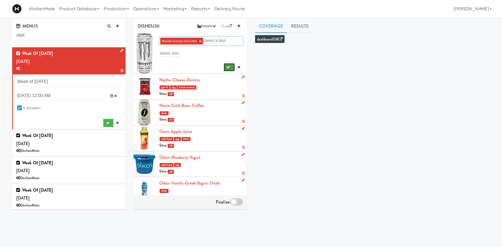
click at [231, 68] on button "submit" at bounding box center [229, 67] width 11 height 8
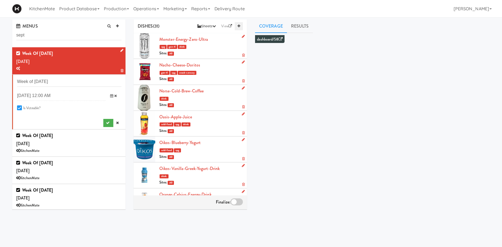
click at [240, 25] on link at bounding box center [239, 26] width 8 height 8
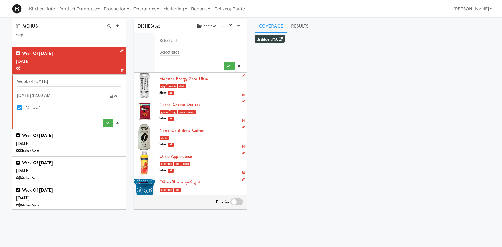
click at [179, 38] on input "text" at bounding box center [170, 40] width 23 height 7
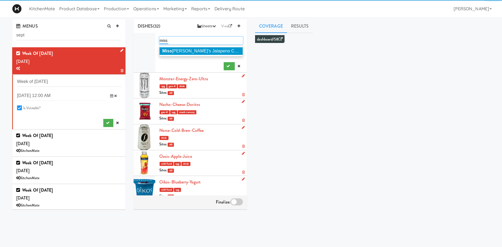
type input "miss"
click at [186, 48] on li "Miss Vickie's Jalapeno Chips" at bounding box center [200, 51] width 83 height 8
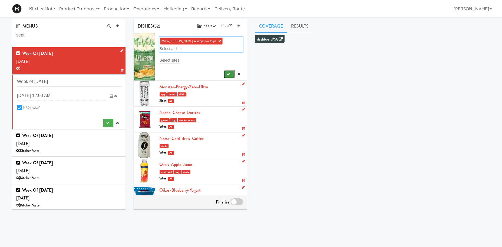
click at [229, 70] on button "submit" at bounding box center [229, 74] width 11 height 8
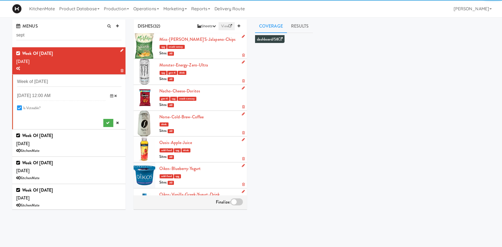
drag, startPoint x: 239, startPoint y: 25, endPoint x: 220, endPoint y: 27, distance: 19.8
click at [238, 25] on icon at bounding box center [238, 26] width 3 height 4
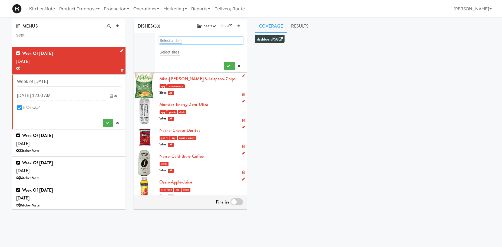
click at [179, 39] on input "text" at bounding box center [170, 40] width 23 height 7
type input ","
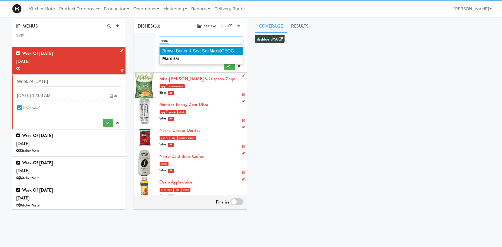
type input "mars"
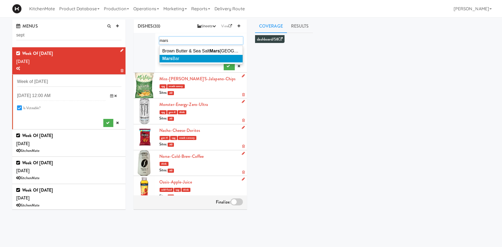
click at [184, 57] on li "Mars Bar" at bounding box center [200, 59] width 83 height 8
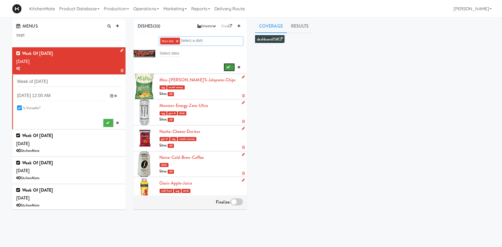
click at [226, 65] on button "submit" at bounding box center [229, 67] width 11 height 8
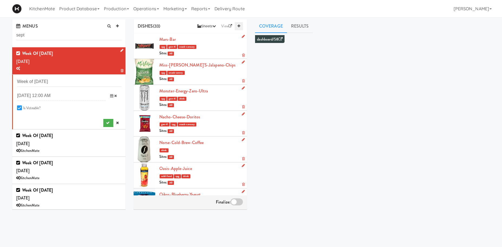
click at [239, 28] on icon at bounding box center [238, 26] width 3 height 4
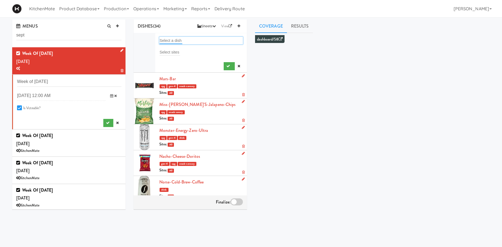
click at [166, 38] on input "text" at bounding box center [170, 40] width 23 height 7
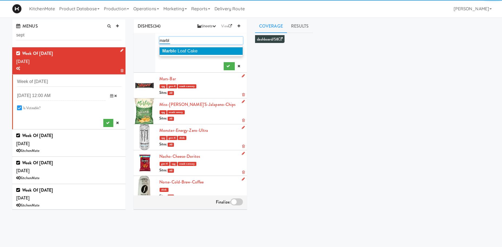
type input "marbl"
click at [176, 49] on span "Marbl e Loaf Cake" at bounding box center [179, 51] width 35 height 5
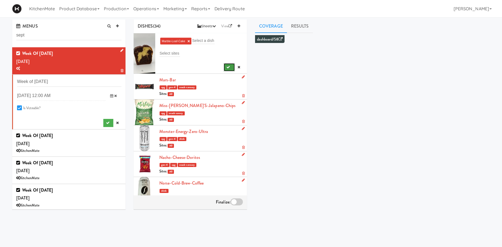
click at [229, 66] on icon "submit" at bounding box center [228, 67] width 4 height 4
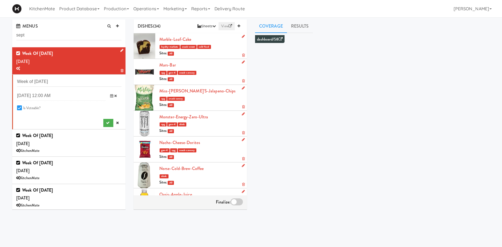
click at [238, 24] on link at bounding box center [239, 26] width 8 height 8
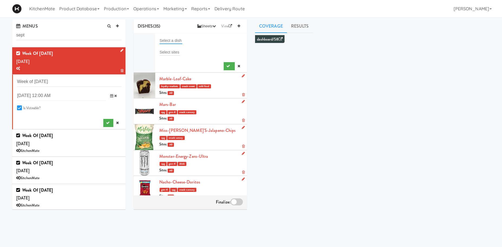
click at [181, 38] on input "text" at bounding box center [170, 40] width 23 height 7
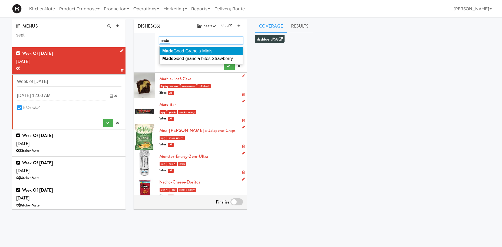
type input "made"
click at [221, 55] on li "Made Good Granola Minis" at bounding box center [200, 51] width 83 height 8
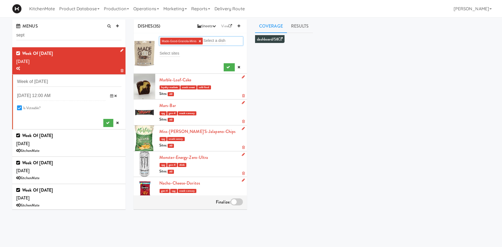
click at [199, 41] on ng-include "Made-Good-Granola-Minis ×" at bounding box center [181, 40] width 39 height 3
click at [202, 41] on li "Made-Good-Granola-Minis ×" at bounding box center [181, 41] width 43 height 7
click at [199, 40] on link "×" at bounding box center [200, 41] width 2 height 5
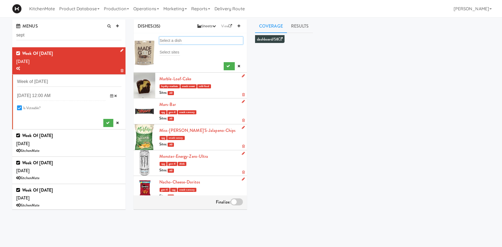
click at [200, 42] on div "Select a dish" at bounding box center [201, 41] width 84 height 8
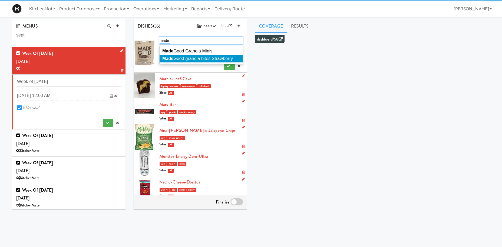
type input "made"
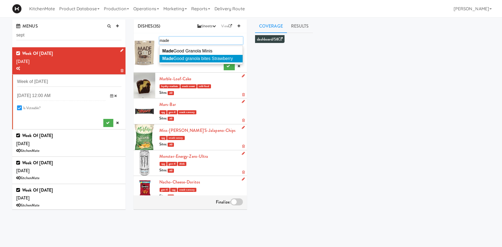
drag, startPoint x: 204, startPoint y: 56, endPoint x: 217, endPoint y: 59, distance: 12.9
click at [205, 56] on li "Made Good granola bites Strawberry" at bounding box center [200, 59] width 83 height 8
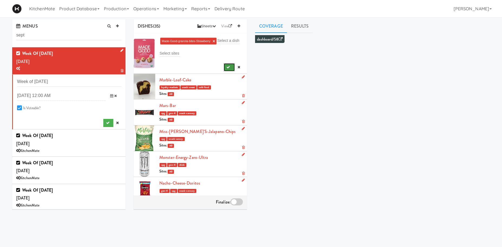
click at [226, 66] on button "submit" at bounding box center [229, 67] width 11 height 8
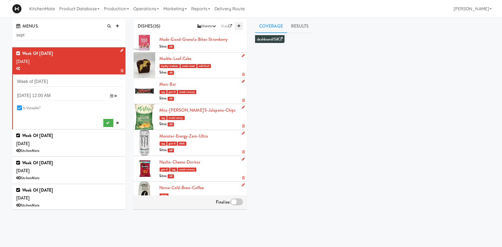
click at [237, 27] on link at bounding box center [239, 26] width 8 height 8
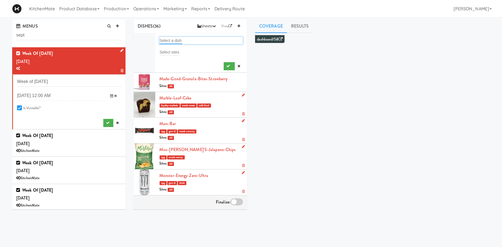
click at [169, 39] on input "text" at bounding box center [170, 40] width 23 height 7
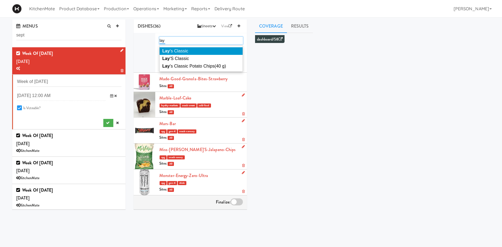
type input "lay"
click at [178, 51] on span "Lay 's Classic" at bounding box center [175, 51] width 26 height 5
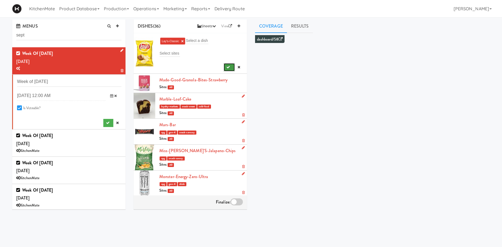
click at [233, 67] on button "submit" at bounding box center [229, 67] width 11 height 8
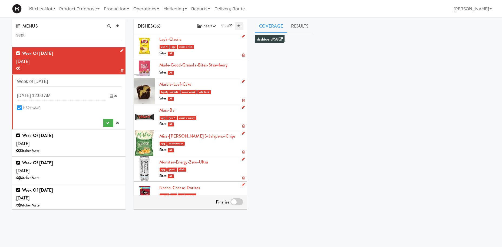
click at [237, 28] on link at bounding box center [239, 26] width 8 height 8
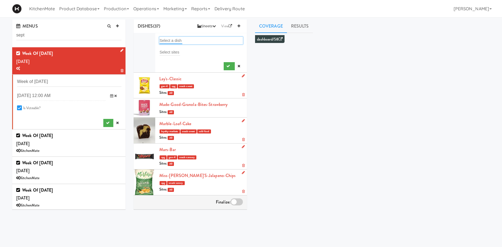
click at [165, 39] on input "text" at bounding box center [170, 40] width 23 height 7
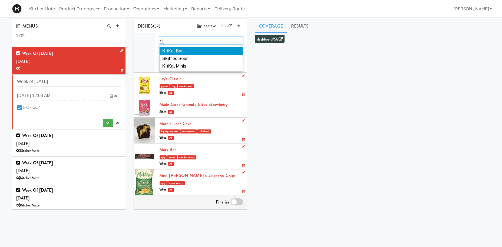
type input "kit"
click at [193, 48] on li "Kit Kat Bar" at bounding box center [200, 51] width 83 height 8
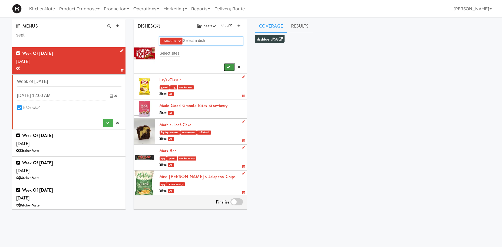
click at [234, 67] on button "submit" at bounding box center [229, 67] width 11 height 8
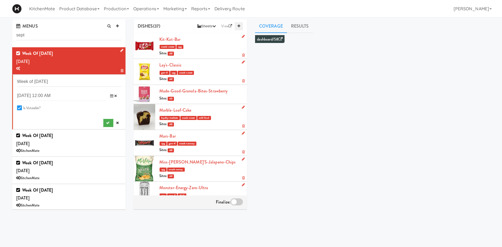
click at [239, 25] on icon at bounding box center [238, 26] width 3 height 4
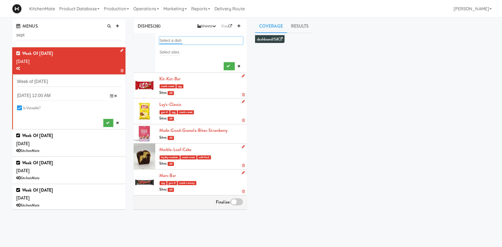
click at [169, 43] on input "text" at bounding box center [170, 40] width 23 height 7
type input "kinder"
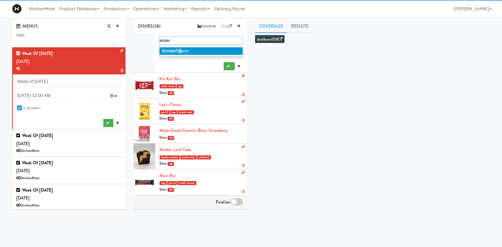
click at [180, 52] on span "Kinder Bueno" at bounding box center [175, 51] width 26 height 5
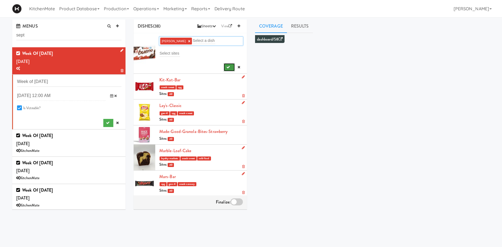
click at [230, 68] on button "submit" at bounding box center [229, 67] width 11 height 8
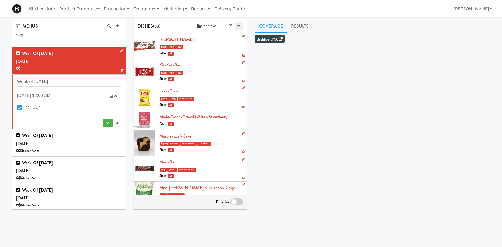
click at [240, 25] on icon at bounding box center [238, 26] width 3 height 4
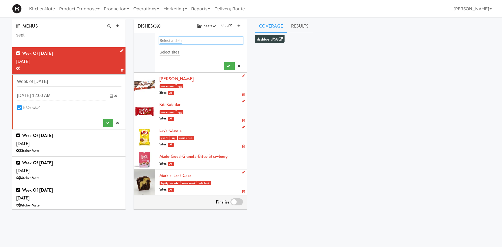
click at [171, 39] on input "text" at bounding box center [170, 40] width 23 height 7
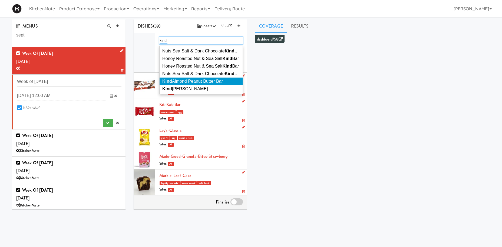
type input "kind"
click at [193, 82] on span "Kind Almond Peanut Butter Bar" at bounding box center [192, 81] width 61 height 5
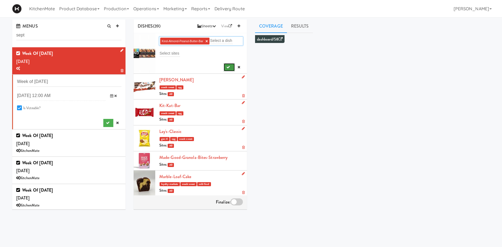
click at [228, 66] on icon "submit" at bounding box center [228, 67] width 4 height 4
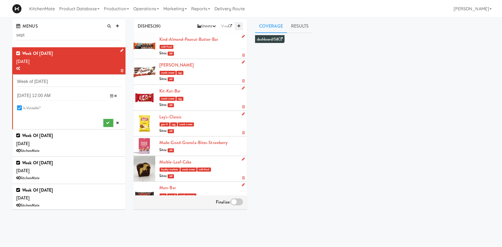
click at [241, 26] on link at bounding box center [239, 26] width 8 height 8
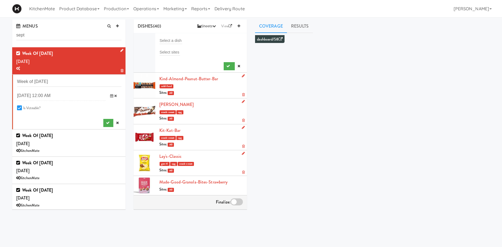
drag, startPoint x: 183, startPoint y: 36, endPoint x: 178, endPoint y: 39, distance: 5.1
click at [182, 36] on li "Select a dish Select sites" at bounding box center [190, 52] width 113 height 39
click at [178, 39] on input "text" at bounding box center [170, 40] width 23 height 7
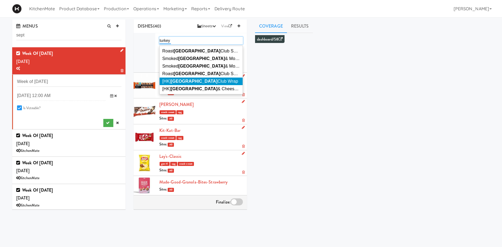
type input "turkey"
click at [202, 82] on span "[HK] Turkey Club Wrap" at bounding box center [200, 81] width 76 height 5
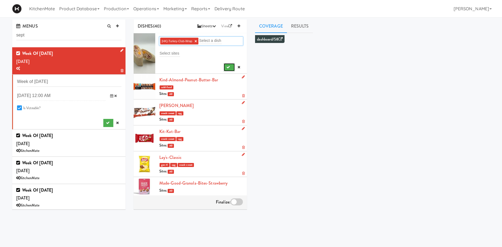
drag, startPoint x: 233, startPoint y: 69, endPoint x: 236, endPoint y: 60, distance: 9.7
click at [233, 69] on button "submit" at bounding box center [229, 67] width 11 height 8
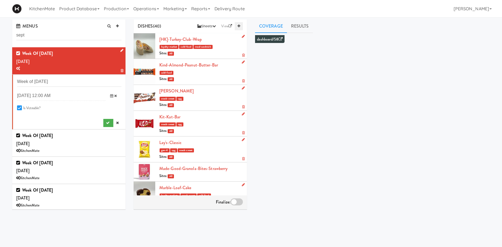
click at [240, 28] on link at bounding box center [239, 26] width 8 height 8
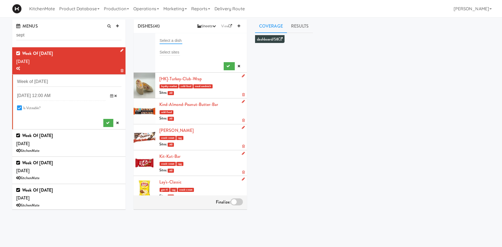
click at [164, 39] on input "text" at bounding box center [170, 40] width 23 height 7
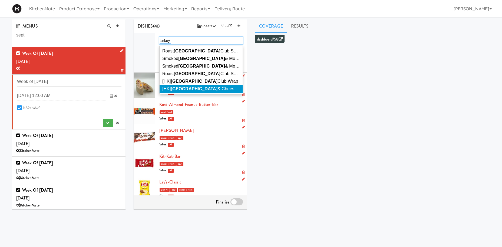
type input "turkey"
click at [199, 88] on span "[HK] Turkey & Cheese Multigrain" at bounding box center [209, 88] width 95 height 5
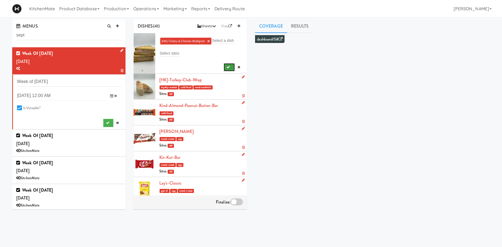
click at [226, 69] on icon "submit" at bounding box center [228, 67] width 4 height 4
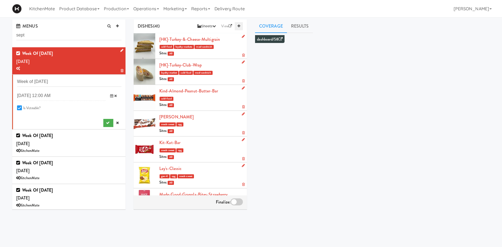
click at [240, 25] on link at bounding box center [239, 26] width 8 height 8
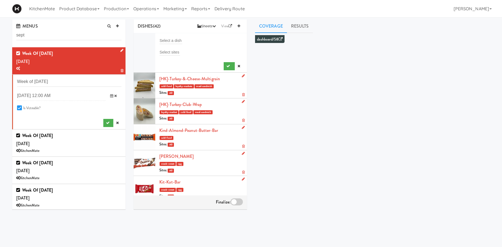
click at [170, 44] on div "Select a dish" at bounding box center [201, 41] width 84 height 8
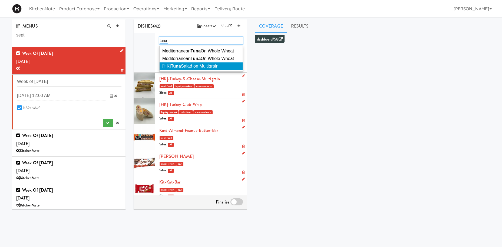
type input "tuna"
click at [204, 64] on span "[HK] Tuna Salad on Multigrain" at bounding box center [190, 66] width 56 height 5
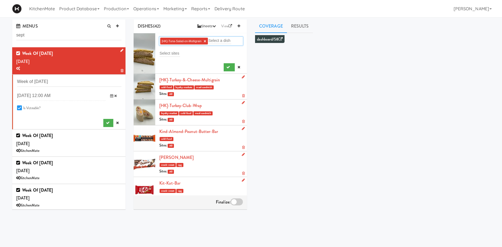
drag, startPoint x: 226, startPoint y: 63, endPoint x: 233, endPoint y: 48, distance: 16.8
click at [226, 63] on div at bounding box center [201, 66] width 84 height 10
click at [228, 71] on button "submit" at bounding box center [229, 67] width 11 height 8
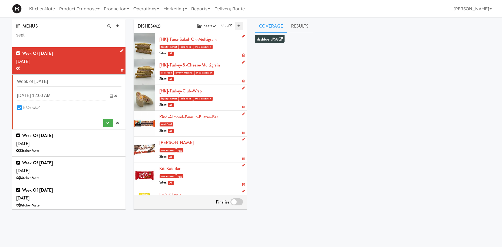
click at [239, 28] on icon at bounding box center [238, 26] width 3 height 4
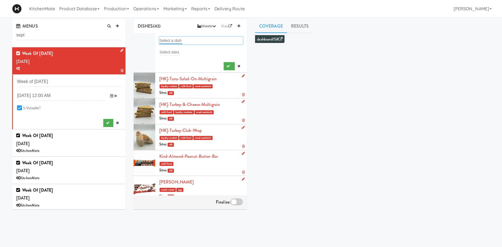
click at [175, 37] on input "text" at bounding box center [170, 40] width 23 height 7
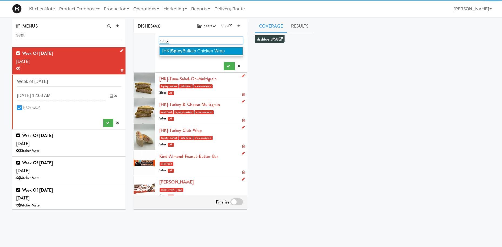
type input "spicy"
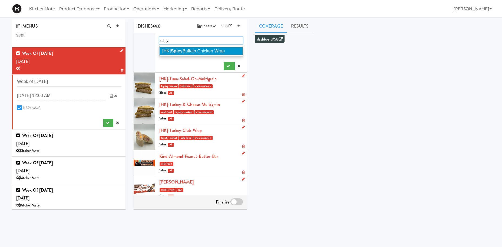
drag, startPoint x: 191, startPoint y: 51, endPoint x: 216, endPoint y: 58, distance: 25.2
click at [192, 51] on span "[HK] Spicy Buffalo Chicken Wrap" at bounding box center [193, 51] width 62 height 5
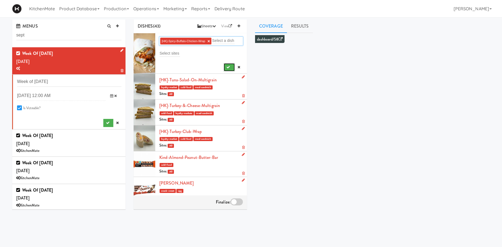
drag, startPoint x: 226, startPoint y: 65, endPoint x: 237, endPoint y: 31, distance: 35.4
click at [226, 65] on button "submit" at bounding box center [229, 67] width 11 height 8
click at [238, 26] on icon at bounding box center [238, 26] width 3 height 4
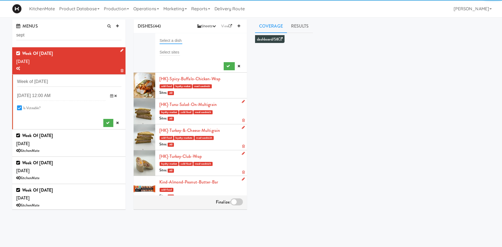
click at [177, 39] on input "text" at bounding box center [170, 40] width 23 height 7
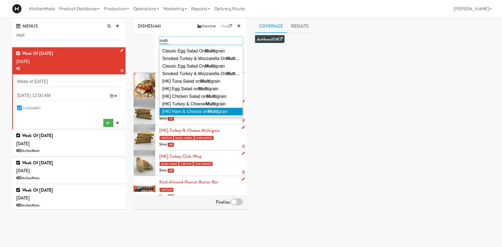
type input "multi"
click at [180, 110] on li "[HK] Ham & Cheese on Multi grain" at bounding box center [200, 112] width 83 height 8
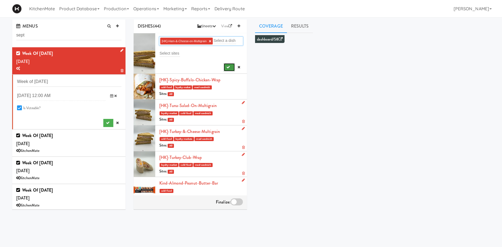
click at [226, 67] on icon "submit" at bounding box center [228, 67] width 4 height 4
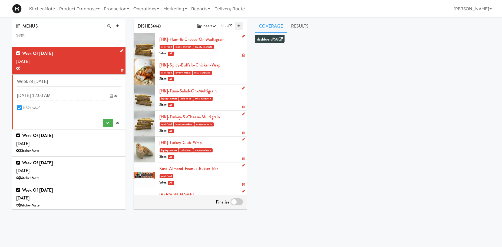
click at [242, 24] on link at bounding box center [239, 26] width 8 height 8
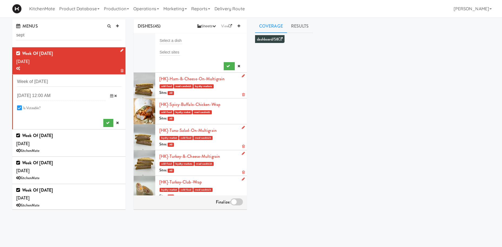
click at [182, 41] on div "Select a dish" at bounding box center [201, 41] width 84 height 8
type input "crois"
click at [201, 51] on span "[HK] Ham & Cheese Crois sant" at bounding box center [191, 51] width 59 height 5
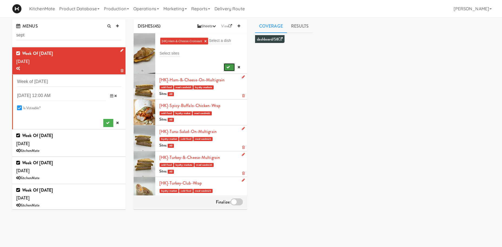
click at [227, 65] on button "submit" at bounding box center [229, 67] width 11 height 8
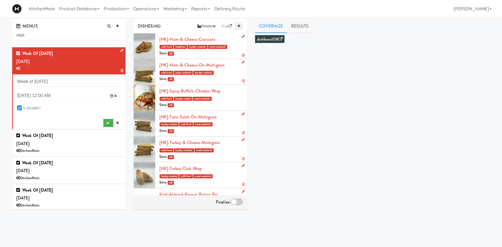
click at [237, 25] on link at bounding box center [239, 26] width 8 height 8
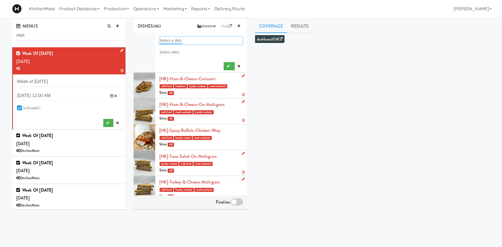
click at [169, 40] on input "text" at bounding box center [170, 40] width 23 height 7
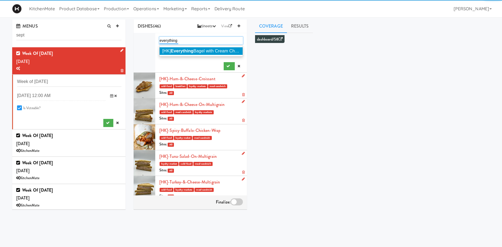
type input "everything"
click at [197, 51] on span "[HK] Everything Bagel with Cream Cheese" at bounding box center [203, 51] width 82 height 5
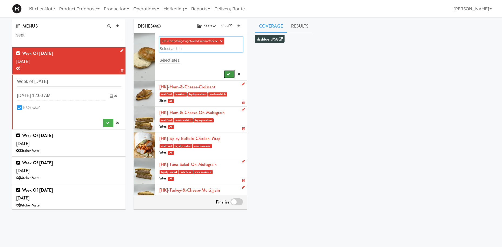
drag, startPoint x: 228, startPoint y: 72, endPoint x: 238, endPoint y: 48, distance: 26.8
click at [228, 72] on button "submit" at bounding box center [229, 74] width 11 height 8
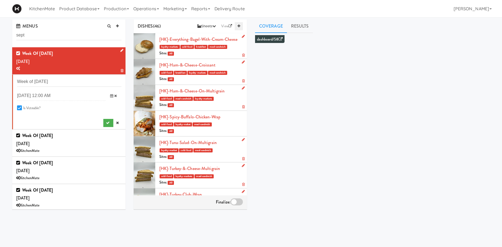
click at [239, 27] on icon at bounding box center [238, 26] width 3 height 4
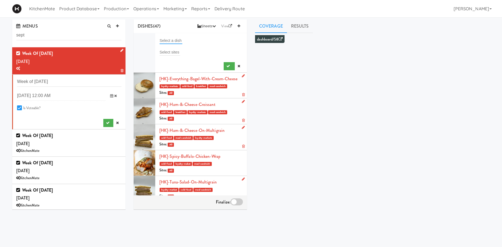
click at [174, 38] on input "text" at bounding box center [170, 40] width 23 height 7
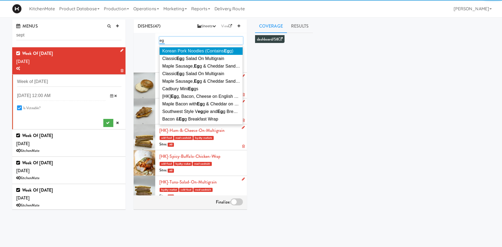
type input "e"
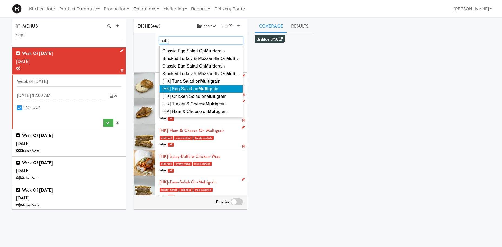
type input "multi"
click at [199, 87] on li "[HK] Egg Salad on Multi grain" at bounding box center [200, 89] width 83 height 8
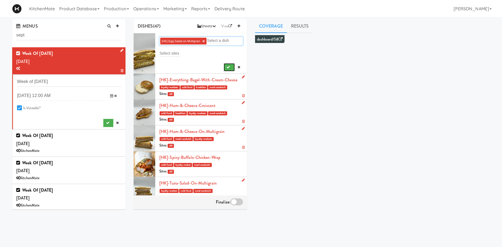
click at [227, 65] on button "submit" at bounding box center [229, 67] width 11 height 8
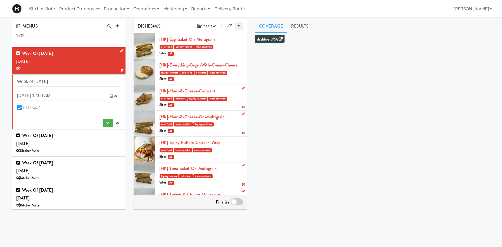
click at [242, 26] on link at bounding box center [239, 26] width 8 height 8
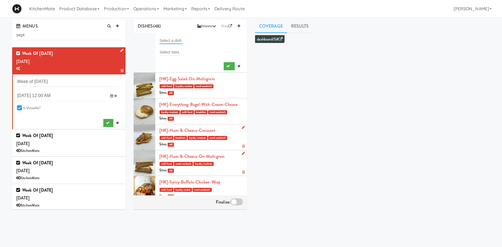
click at [174, 39] on input "text" at bounding box center [170, 40] width 23 height 7
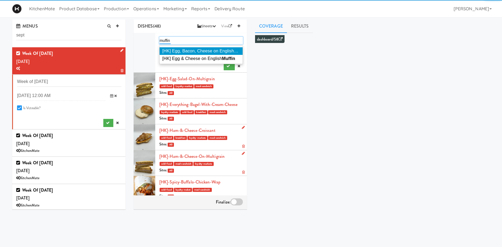
type input "muffin"
click at [196, 48] on li "[HK] Egg, Bacon, Cheese on English Muffin" at bounding box center [200, 51] width 83 height 8
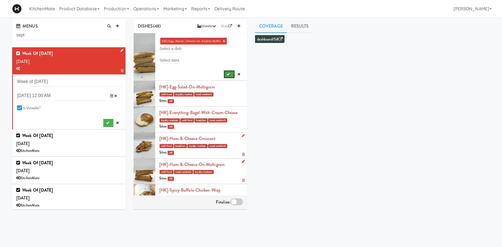
click at [228, 75] on icon "submit" at bounding box center [228, 74] width 4 height 4
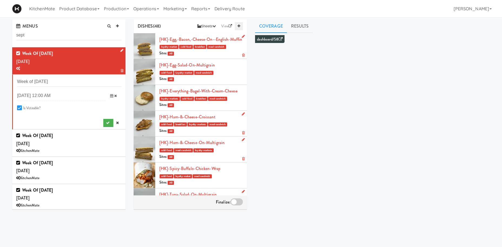
click at [240, 25] on link at bounding box center [239, 26] width 8 height 8
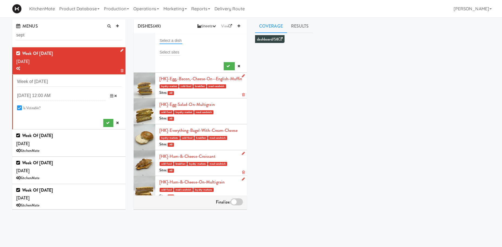
click at [175, 40] on input "text" at bounding box center [170, 40] width 23 height 7
type input ","
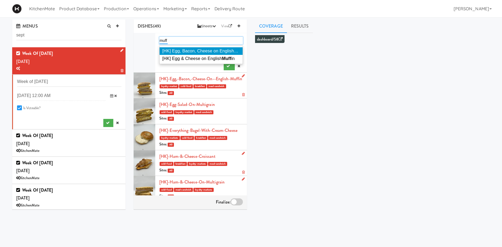
type input "muff"
click at [211, 57] on span "[HK] Egg & Cheese on English Muff in" at bounding box center [198, 58] width 72 height 5
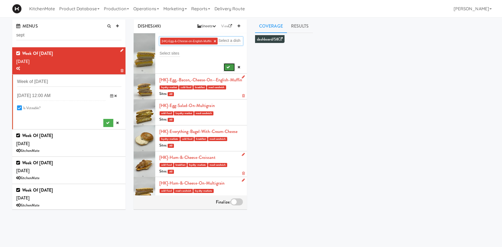
click at [231, 67] on button "submit" at bounding box center [229, 67] width 11 height 8
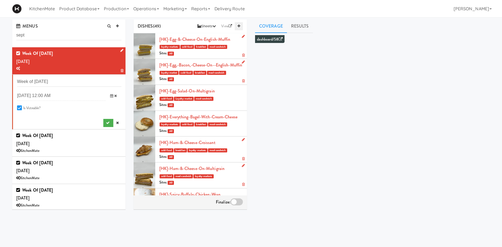
click at [241, 26] on link at bounding box center [239, 26] width 8 height 8
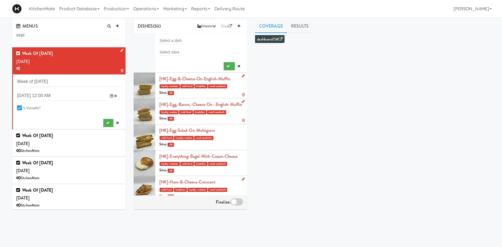
click at [185, 41] on div "Select a dish" at bounding box center [201, 41] width 84 height 8
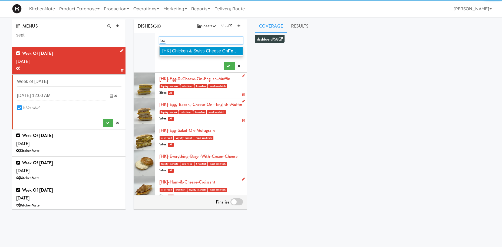
type input "foc"
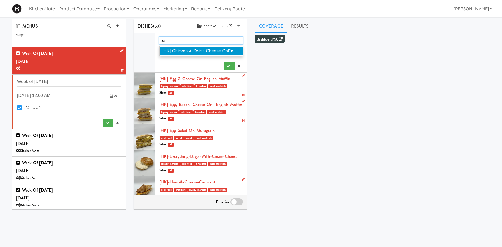
click at [214, 54] on li "[HK] Chicken & Swiss Cheese On Foc accia" at bounding box center [200, 51] width 83 height 8
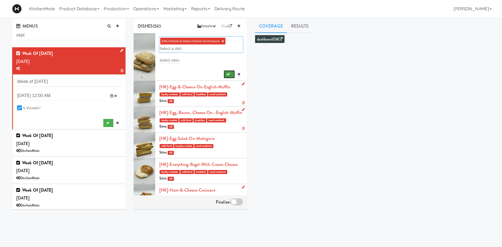
click at [225, 74] on button "submit" at bounding box center [229, 74] width 11 height 8
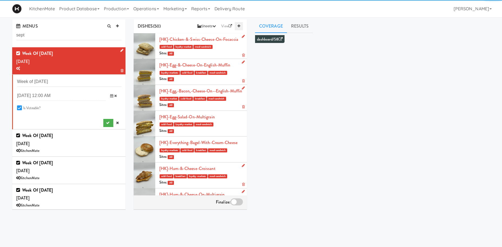
click at [240, 22] on link at bounding box center [239, 26] width 8 height 8
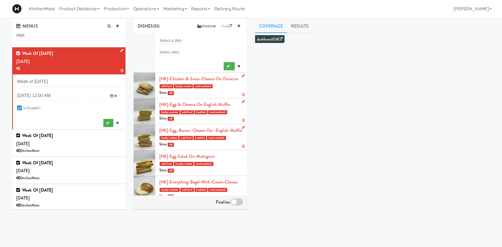
drag, startPoint x: 171, startPoint y: 45, endPoint x: 170, endPoint y: 40, distance: 5.0
click at [171, 45] on form "Select a dish Select sites" at bounding box center [201, 54] width 84 height 34
click at [170, 40] on input "text" at bounding box center [170, 40] width 23 height 7
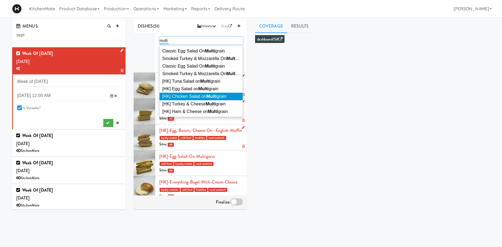
type input "multi"
click at [205, 96] on span "[HK] Chicken Salad on Multi grain" at bounding box center [194, 96] width 64 height 5
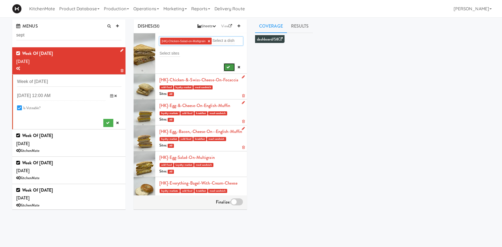
click at [231, 65] on button "submit" at bounding box center [229, 67] width 11 height 8
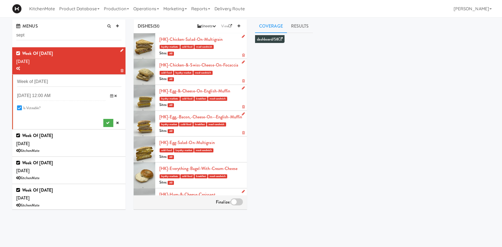
click at [240, 22] on div "DISHES (51) Sheets Order List (Default Manufacturer) Recipe Sheets Assembly She…" at bounding box center [190, 26] width 113 height 14
click at [239, 24] on link at bounding box center [239, 26] width 8 height 8
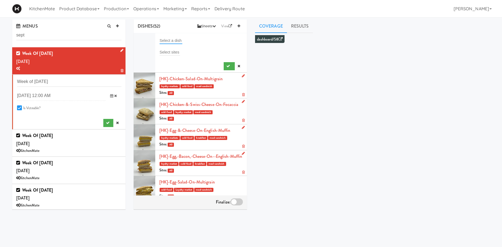
click at [177, 41] on input "text" at bounding box center [170, 40] width 23 height 7
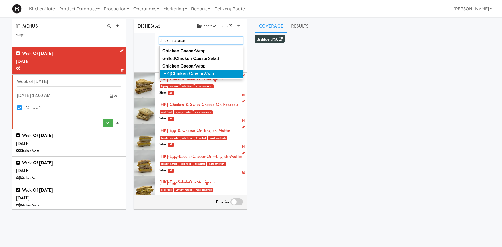
type input "chicken caesar"
drag, startPoint x: 198, startPoint y: 72, endPoint x: 202, endPoint y: 72, distance: 3.8
click at [199, 72] on em "Chicken Caesar" at bounding box center [187, 73] width 33 height 5
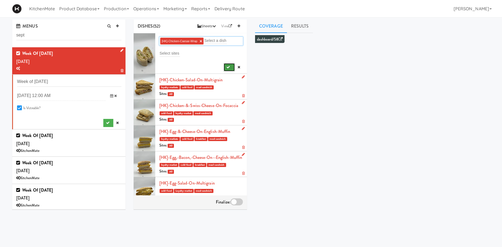
click at [230, 67] on button "submit" at bounding box center [229, 67] width 11 height 8
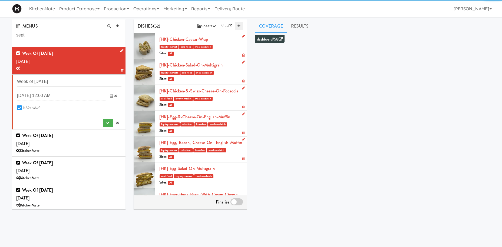
click at [239, 28] on link at bounding box center [239, 26] width 8 height 8
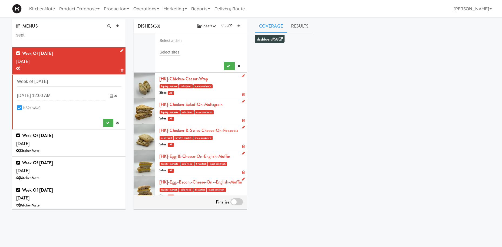
drag, startPoint x: 189, startPoint y: 35, endPoint x: 154, endPoint y: 39, distance: 35.6
click at [188, 36] on li "Select a dish Select sites" at bounding box center [190, 52] width 113 height 39
click at [154, 39] on div at bounding box center [145, 52] width 22 height 39
click at [164, 39] on input "text" at bounding box center [170, 40] width 23 height 7
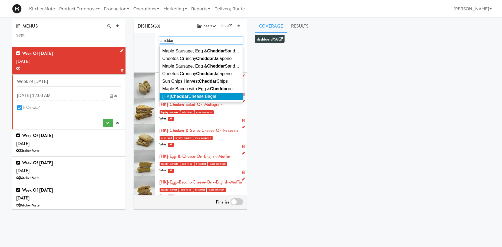
type input "cheddar"
click at [193, 96] on span "[HK] Cheddar Cheese Bagel" at bounding box center [189, 96] width 54 height 5
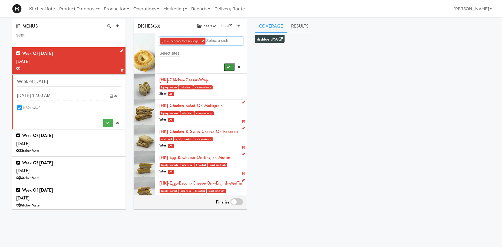
click at [225, 68] on button "submit" at bounding box center [229, 67] width 11 height 8
click at [239, 27] on icon at bounding box center [238, 26] width 3 height 4
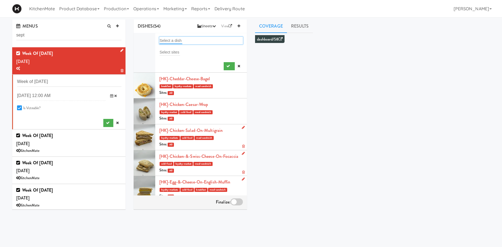
click at [179, 39] on input "text" at bounding box center [170, 40] width 23 height 7
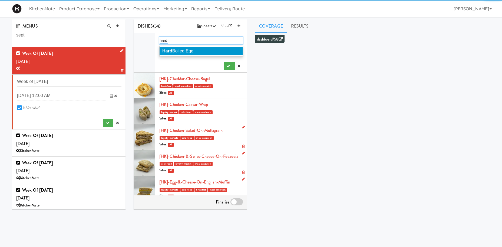
type input "hard"
click at [201, 51] on li "Hard Boiled Egg" at bounding box center [200, 51] width 83 height 8
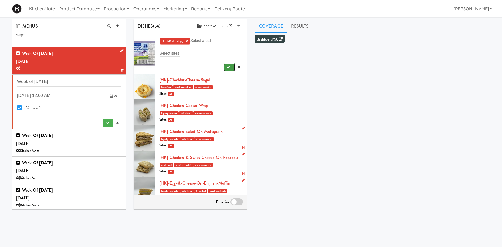
drag, startPoint x: 229, startPoint y: 68, endPoint x: 232, endPoint y: 57, distance: 11.0
click at [229, 68] on icon "submit" at bounding box center [228, 67] width 4 height 4
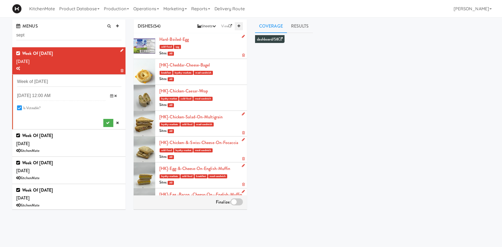
drag, startPoint x: 238, startPoint y: 27, endPoint x: 235, endPoint y: 26, distance: 3.0
click at [238, 26] on icon at bounding box center [238, 26] width 3 height 4
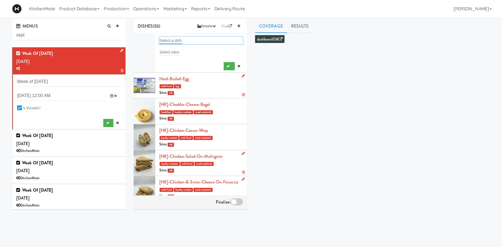
click at [174, 39] on input "text" at bounding box center [170, 40] width 23 height 7
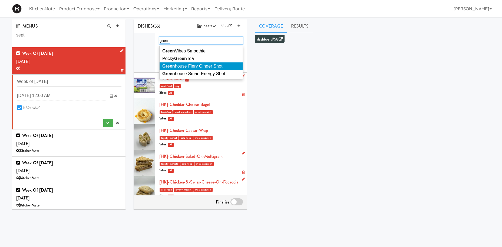
type input "green"
click at [193, 66] on span "Green house Fiery Ginger Shot" at bounding box center [192, 66] width 60 height 5
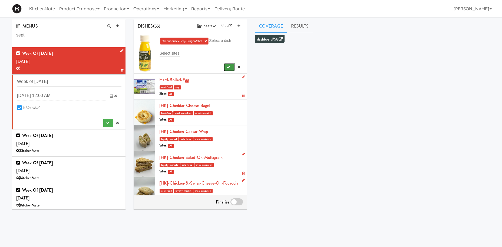
click at [230, 66] on button "submit" at bounding box center [229, 67] width 11 height 8
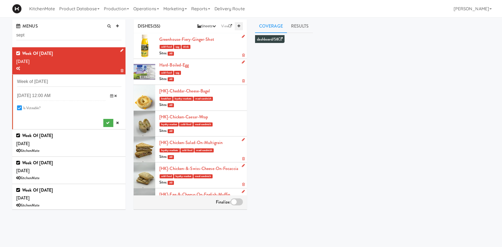
click at [240, 25] on link at bounding box center [239, 26] width 8 height 8
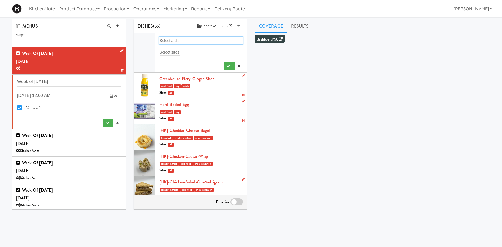
click at [169, 40] on input "text" at bounding box center [170, 40] width 23 height 7
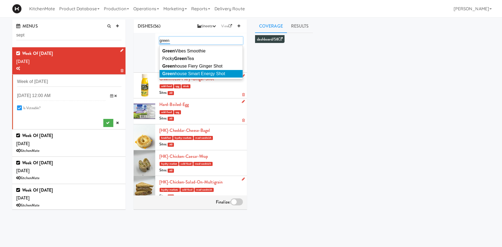
type input "green"
click at [207, 71] on li "Green house Smart Energy Shot" at bounding box center [200, 74] width 83 height 8
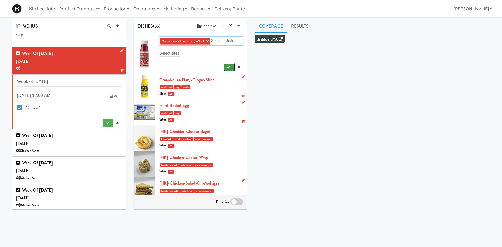
click at [228, 65] on button "submit" at bounding box center [229, 67] width 11 height 8
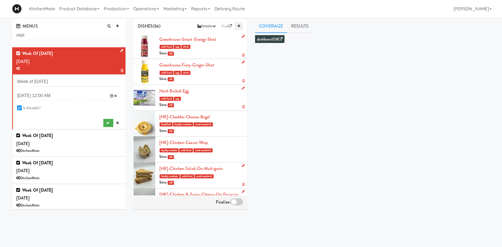
click at [237, 27] on link at bounding box center [239, 26] width 8 height 8
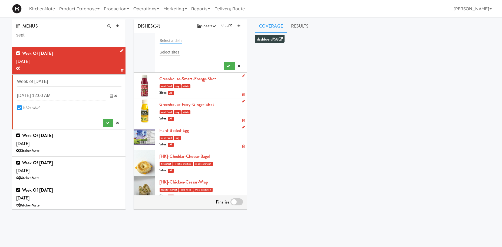
click at [171, 41] on input "text" at bounding box center [170, 40] width 23 height 7
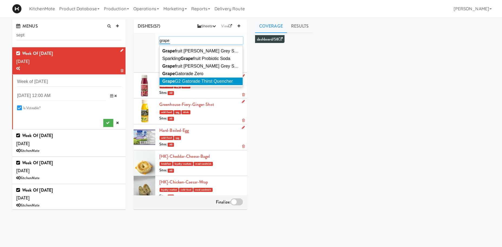
type input "grape"
click at [192, 79] on li "Grape G2 Gatorade Thirst Quencher" at bounding box center [200, 82] width 83 height 8
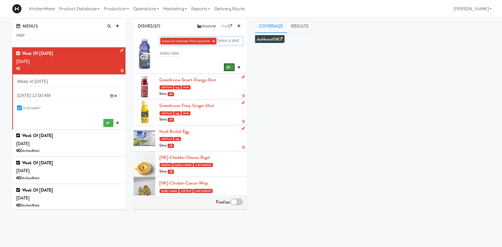
click at [231, 66] on button "submit" at bounding box center [229, 67] width 11 height 8
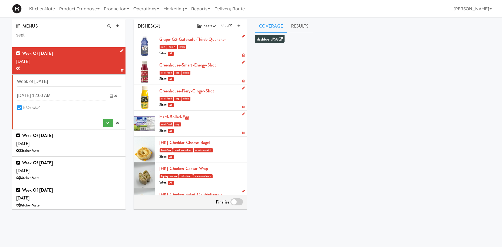
drag, startPoint x: 240, startPoint y: 25, endPoint x: 206, endPoint y: 32, distance: 34.7
click at [240, 25] on icon at bounding box center [238, 26] width 3 height 4
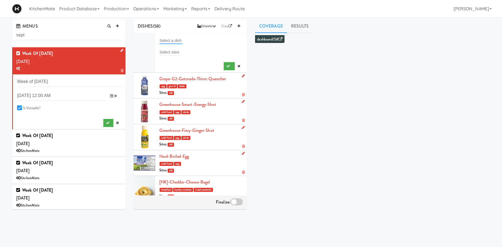
click at [175, 40] on input "text" at bounding box center [170, 40] width 23 height 7
type input "fuze"
click at [187, 48] on li "Fuze Iced Tea" at bounding box center [200, 51] width 83 height 8
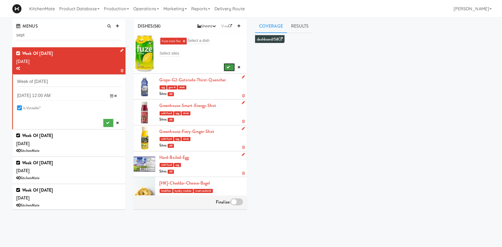
click at [226, 64] on button "submit" at bounding box center [229, 67] width 11 height 8
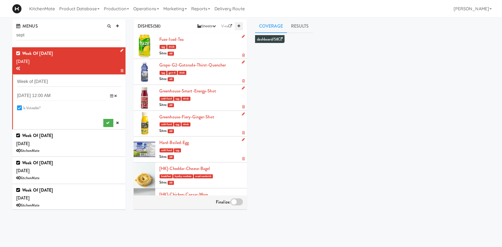
click at [238, 25] on icon at bounding box center [238, 26] width 3 height 4
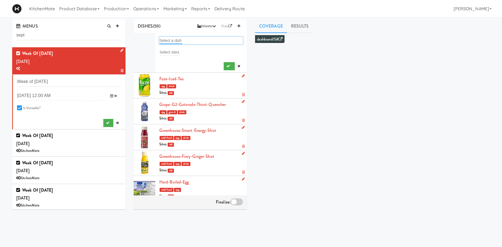
click at [178, 38] on input "text" at bounding box center [170, 40] width 23 height 7
type input "frooti"
click at [225, 48] on li "Frooti" at bounding box center [200, 51] width 83 height 8
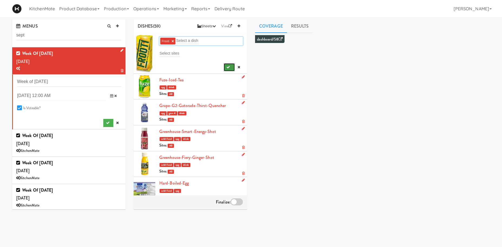
click at [229, 66] on icon "submit" at bounding box center [228, 67] width 4 height 4
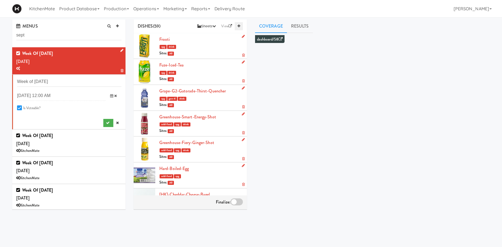
click at [239, 25] on icon at bounding box center [238, 26] width 3 height 4
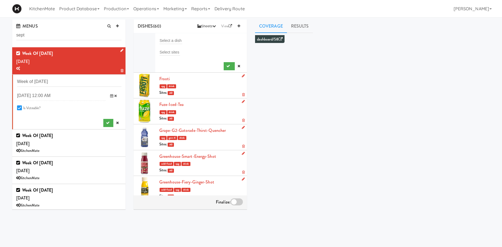
click at [164, 36] on li "Select a dish Select sites" at bounding box center [190, 52] width 113 height 39
click at [166, 41] on input "text" at bounding box center [170, 40] width 23 height 7
click at [169, 44] on div "Select a dish" at bounding box center [201, 41] width 84 height 8
click at [169, 41] on input "text" at bounding box center [170, 40] width 23 height 7
type input "g"
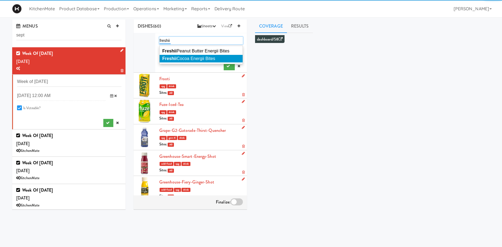
type input "freshii"
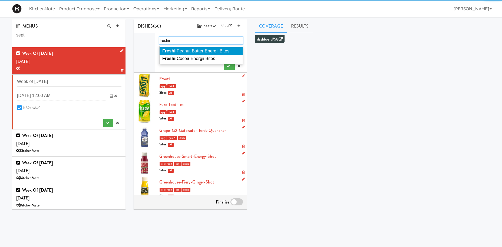
click at [195, 49] on span "Freshii Peanut Butter Energii Bites" at bounding box center [195, 51] width 67 height 5
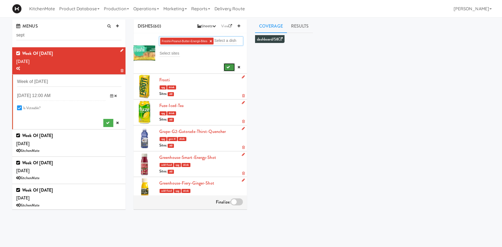
click at [225, 66] on button "submit" at bounding box center [229, 67] width 11 height 8
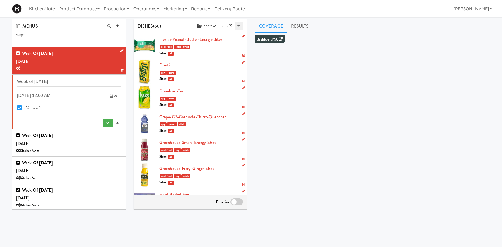
click at [239, 25] on icon at bounding box center [238, 26] width 3 height 4
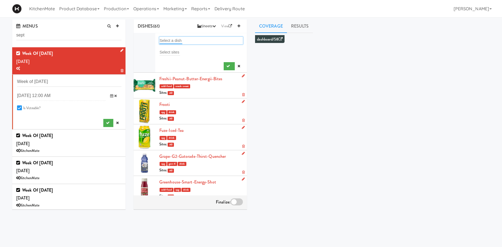
click at [169, 43] on input "text" at bounding box center [170, 40] width 23 height 7
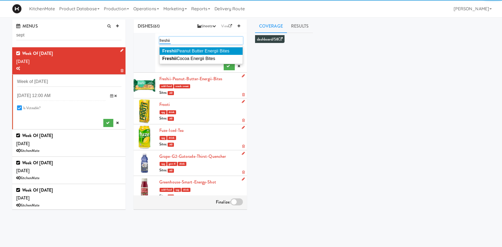
type input "freshii"
drag, startPoint x: 191, startPoint y: 58, endPoint x: 203, endPoint y: 59, distance: 11.4
click at [193, 58] on span "Freshii Cocoa Energii Bites" at bounding box center [188, 58] width 53 height 5
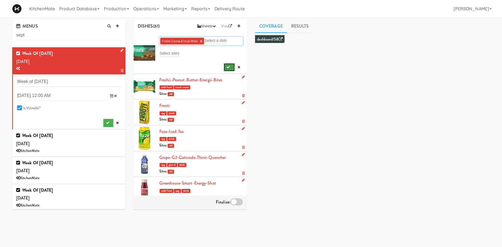
click at [226, 66] on button "submit" at bounding box center [229, 67] width 11 height 8
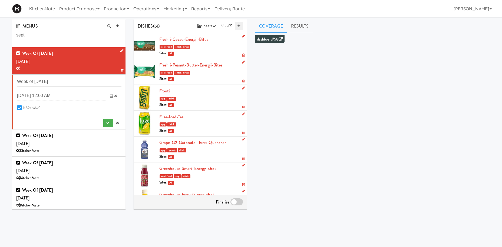
click at [238, 26] on icon at bounding box center [238, 26] width 3 height 4
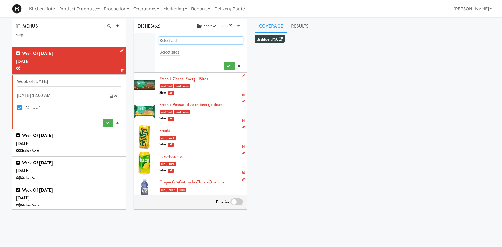
click at [171, 40] on input "text" at bounding box center [170, 40] width 23 height 7
type input "diet"
drag, startPoint x: 180, startPoint y: 60, endPoint x: 192, endPoint y: 58, distance: 12.5
click at [181, 59] on span "Diet Coke" at bounding box center [171, 58] width 18 height 5
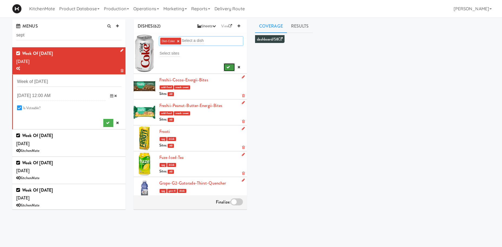
drag, startPoint x: 229, startPoint y: 70, endPoint x: 232, endPoint y: 49, distance: 20.5
click at [229, 70] on button "submit" at bounding box center [229, 67] width 11 height 8
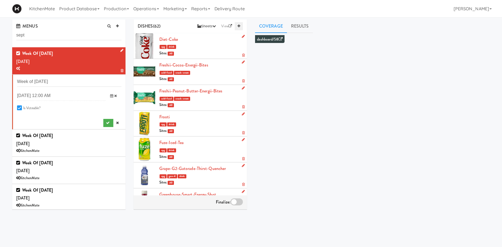
click at [238, 28] on link at bounding box center [239, 26] width 8 height 8
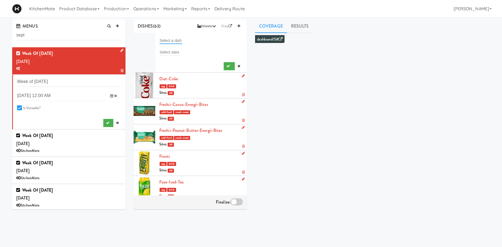
click at [168, 39] on input "text" at bounding box center [170, 40] width 23 height 7
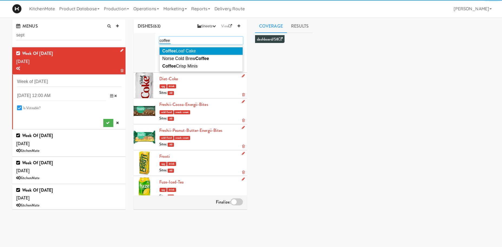
type input "coffee"
drag, startPoint x: 191, startPoint y: 50, endPoint x: 194, endPoint y: 49, distance: 3.4
click at [191, 49] on span "Coffee Loaf Cake" at bounding box center [179, 51] width 34 height 5
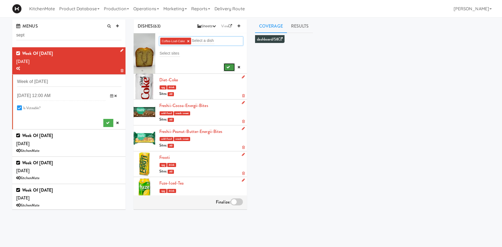
click at [233, 68] on button "submit" at bounding box center [229, 67] width 11 height 8
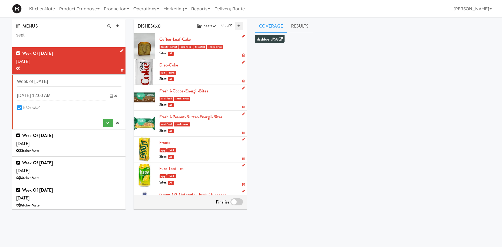
click at [238, 24] on link at bounding box center [239, 26] width 8 height 8
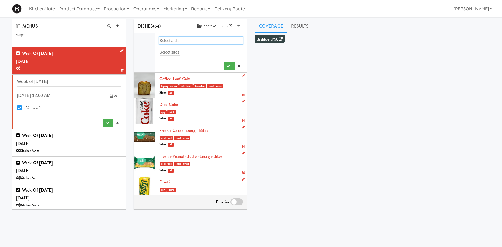
click at [172, 40] on input "text" at bounding box center [170, 40] width 23 height 7
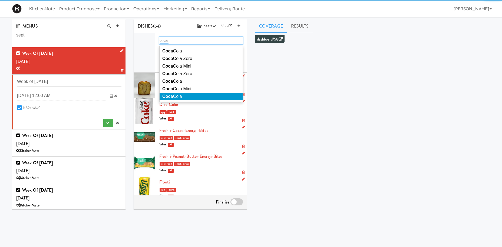
type input "coca"
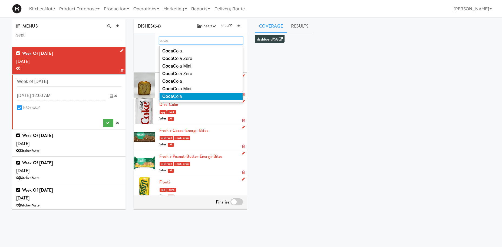
click at [180, 95] on span "Coca Cola" at bounding box center [172, 96] width 20 height 5
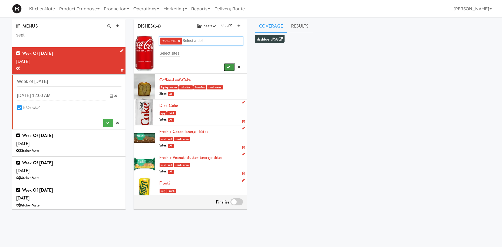
click at [225, 66] on button "submit" at bounding box center [229, 67] width 11 height 8
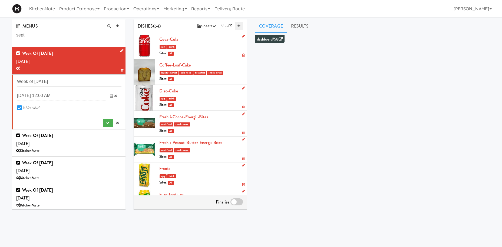
click at [236, 28] on link at bounding box center [239, 26] width 8 height 8
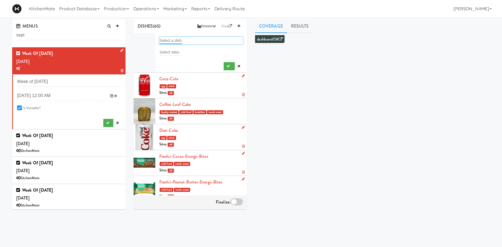
click at [171, 39] on input "text" at bounding box center [170, 40] width 23 height 7
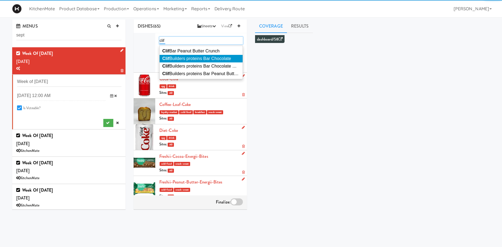
type input "clif"
click at [210, 59] on span "Clif Builders proteins Bar Chocolate" at bounding box center [196, 58] width 69 height 5
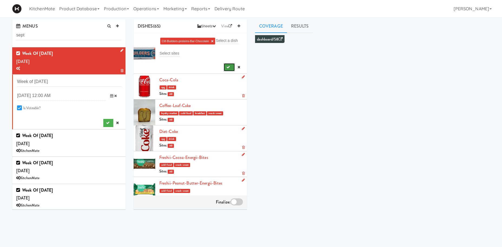
click at [228, 66] on icon "submit" at bounding box center [228, 67] width 4 height 4
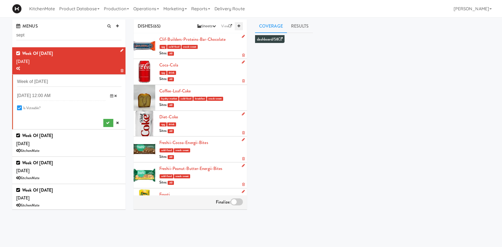
click at [239, 26] on icon at bounding box center [238, 26] width 3 height 4
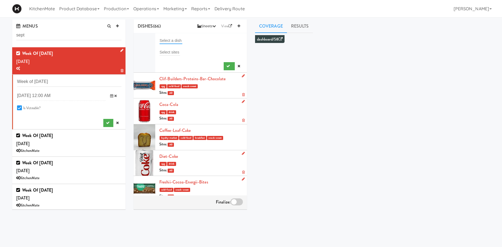
click at [166, 41] on input "text" at bounding box center [170, 40] width 23 height 7
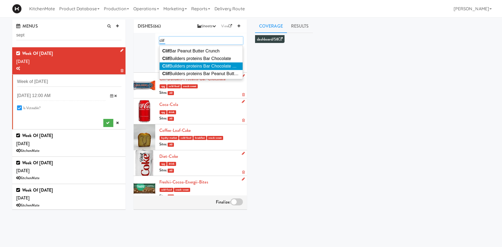
type input "clif"
click at [203, 66] on span "Clif Builders proteins Bar Chocolate Mint" at bounding box center [201, 66] width 78 height 5
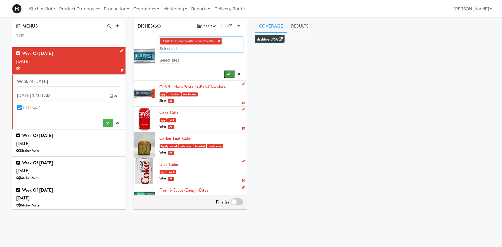
click at [229, 73] on icon "submit" at bounding box center [228, 74] width 4 height 4
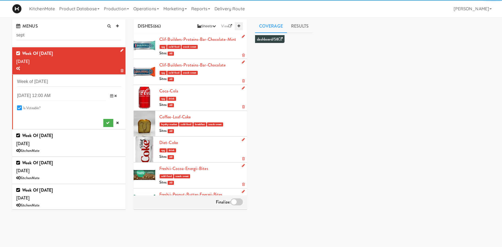
click at [242, 26] on link at bounding box center [239, 26] width 8 height 8
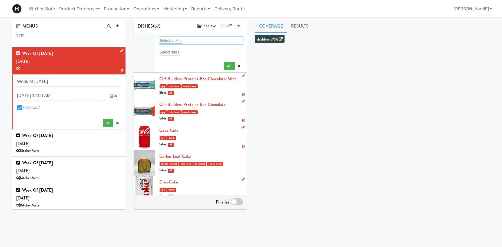
click at [176, 43] on input "text" at bounding box center [170, 40] width 23 height 7
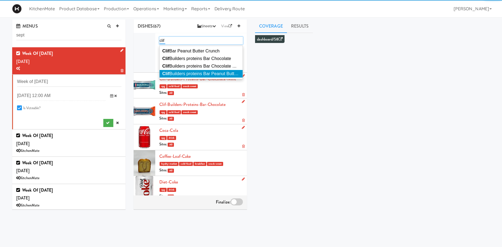
type input "clif"
click at [203, 75] on span "Clif Builders proteins Bar Peanut Butter Chocolate" at bounding box center [210, 73] width 97 height 5
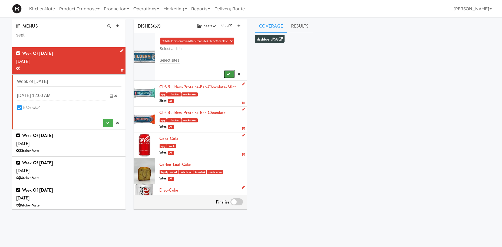
click at [229, 73] on icon "submit" at bounding box center [228, 74] width 4 height 4
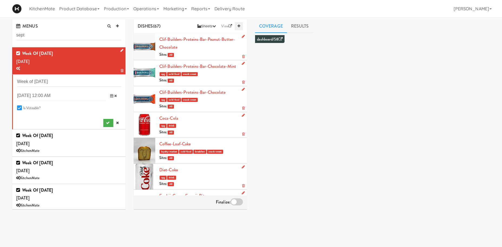
click at [238, 24] on link at bounding box center [239, 26] width 8 height 8
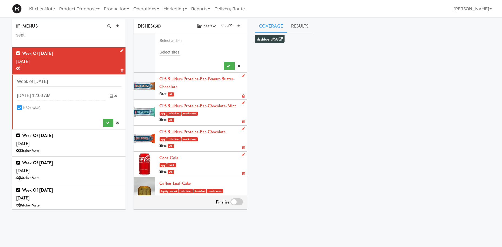
click at [169, 37] on div "Select a dish" at bounding box center [201, 41] width 84 height 8
click at [170, 41] on input "text" at bounding box center [170, 40] width 23 height 7
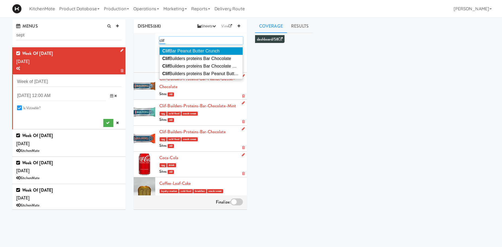
type input "clif"
click at [216, 54] on li "Clif Bar Peanut Butter Crunch" at bounding box center [200, 51] width 83 height 8
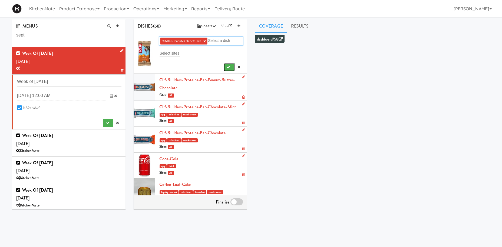
drag, startPoint x: 232, startPoint y: 69, endPoint x: 237, endPoint y: 59, distance: 10.8
click at [234, 66] on button "submit" at bounding box center [229, 67] width 11 height 8
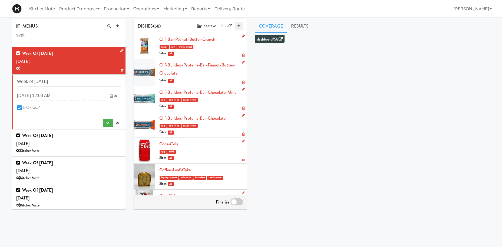
click at [240, 26] on link at bounding box center [239, 26] width 8 height 8
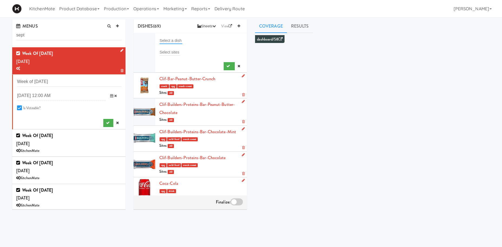
click at [179, 42] on input "text" at bounding box center [170, 40] width 23 height 7
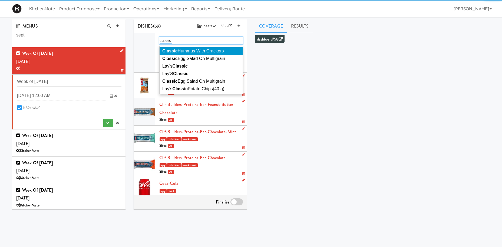
type input "classic"
click at [206, 51] on span "Classic Hummus With Crackers" at bounding box center [193, 51] width 62 height 5
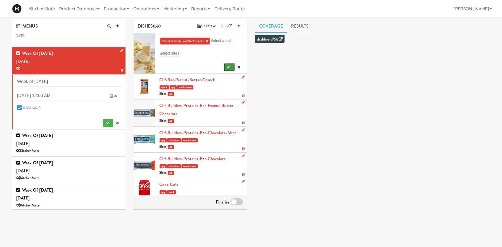
click at [225, 67] on button "submit" at bounding box center [229, 67] width 11 height 8
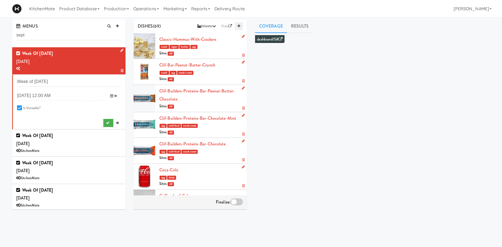
click at [238, 28] on icon at bounding box center [238, 26] width 3 height 4
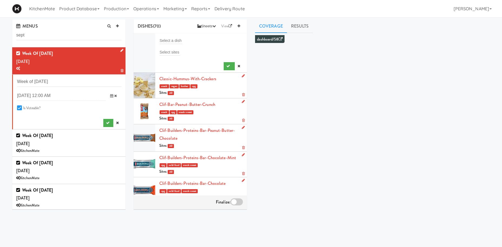
drag, startPoint x: 182, startPoint y: 38, endPoint x: 179, endPoint y: 39, distance: 3.2
click at [179, 39] on div "Select a dish" at bounding box center [201, 41] width 84 height 8
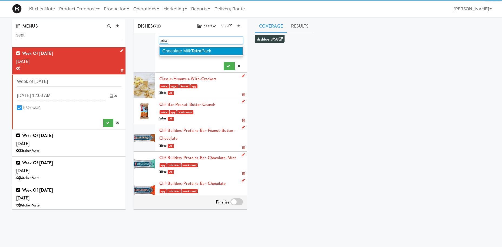
type input "tetra"
click at [237, 50] on li "Chocolate Milk Tetra Pack" at bounding box center [200, 51] width 83 height 8
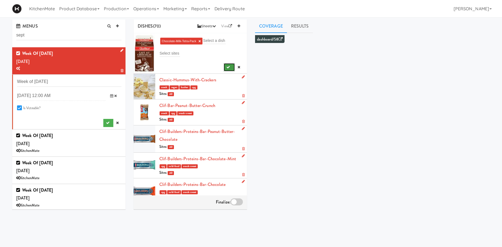
click at [228, 66] on icon "submit" at bounding box center [228, 67] width 4 height 4
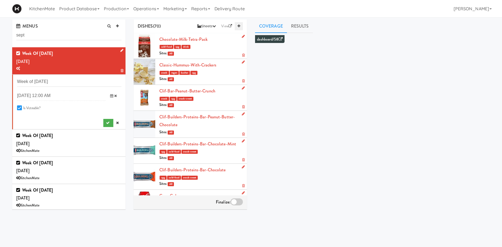
click at [237, 24] on link at bounding box center [239, 26] width 8 height 8
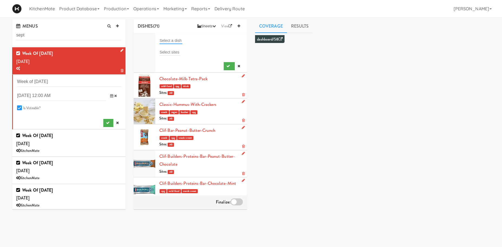
click at [176, 39] on input "text" at bounding box center [170, 40] width 23 height 7
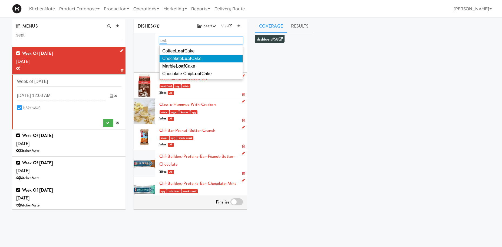
type input "loaf"
click at [196, 58] on span "Chocolate Loaf Cake" at bounding box center [181, 58] width 39 height 5
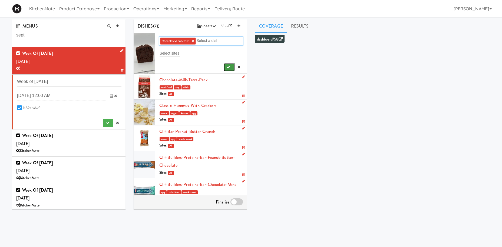
click at [226, 69] on button "submit" at bounding box center [229, 67] width 11 height 8
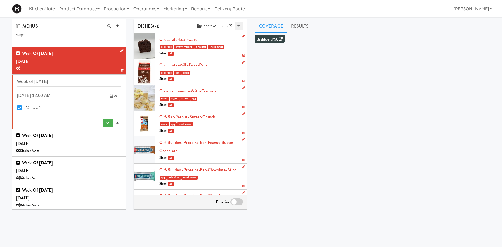
click at [238, 26] on icon at bounding box center [238, 26] width 3 height 4
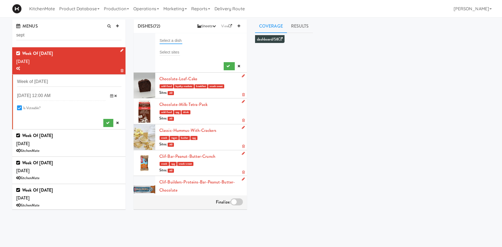
click at [169, 41] on input "text" at bounding box center [170, 40] width 23 height 7
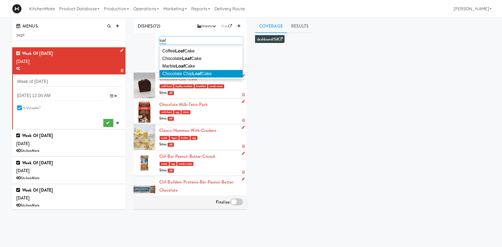
type input "loaf"
click at [205, 71] on li "Chocolate Chip Loaf Cake" at bounding box center [200, 74] width 83 height 8
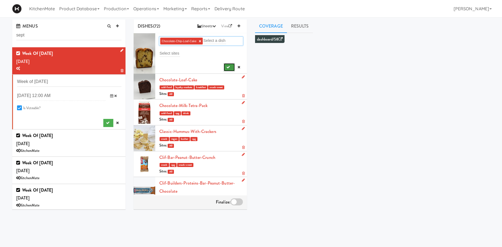
click at [227, 64] on button "submit" at bounding box center [229, 67] width 11 height 8
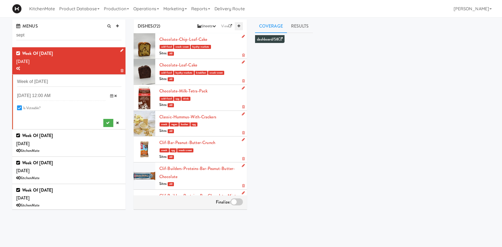
click at [239, 26] on icon at bounding box center [238, 26] width 3 height 4
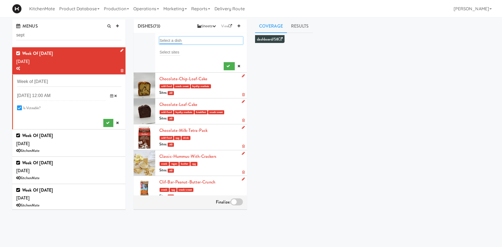
click at [175, 41] on input "text" at bounding box center [170, 40] width 23 height 7
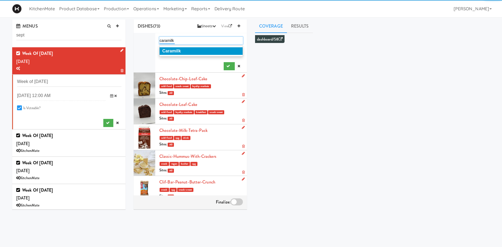
type input "caramilk"
click at [186, 48] on li "Caramilk" at bounding box center [200, 51] width 83 height 8
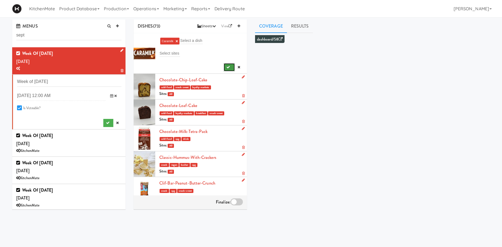
click at [226, 66] on button "submit" at bounding box center [229, 67] width 11 height 8
click at [240, 25] on icon at bounding box center [238, 26] width 3 height 4
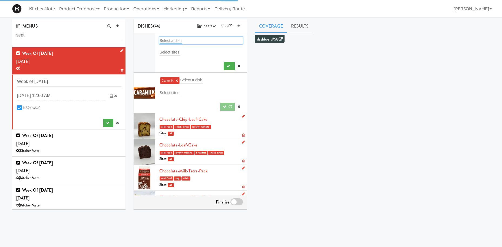
click at [173, 43] on input "text" at bounding box center [170, 40] width 23 height 7
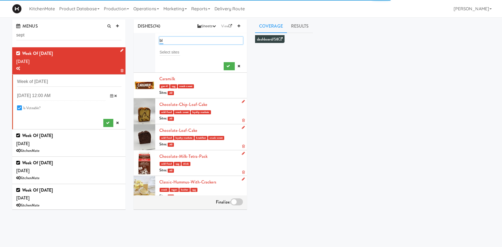
type input "b"
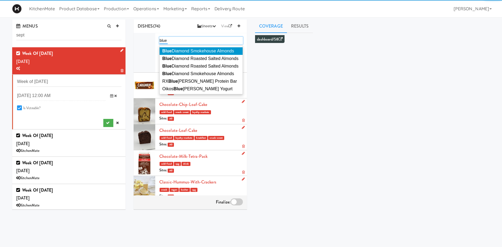
type input "blue"
click at [204, 48] on li "Blue Diamond Smokehouse Almonds" at bounding box center [200, 51] width 83 height 8
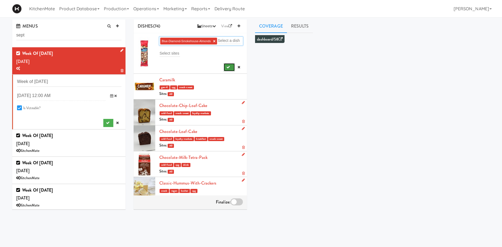
click at [232, 69] on button "submit" at bounding box center [229, 67] width 11 height 8
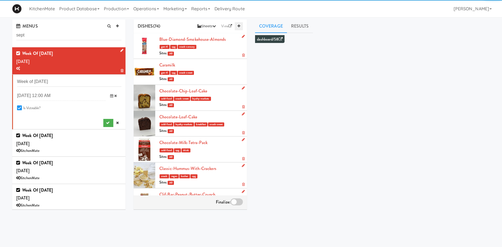
click at [237, 26] on icon at bounding box center [238, 26] width 3 height 4
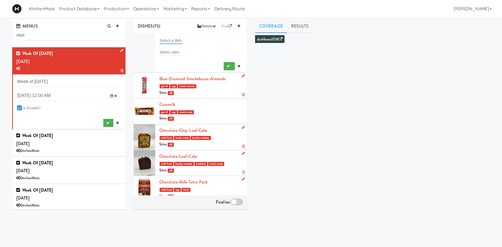
click at [170, 43] on input "text" at bounding box center [170, 40] width 23 height 7
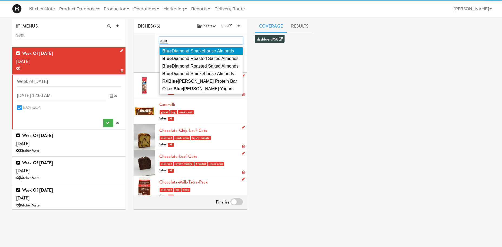
type input "blue"
click at [192, 57] on span "Blue Diamond Roasted Salted Almonds" at bounding box center [200, 58] width 76 height 5
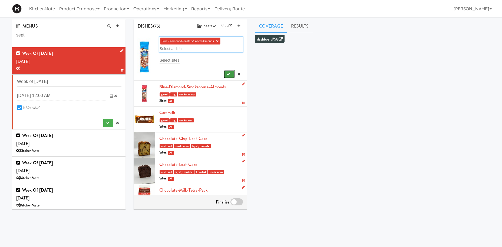
click at [225, 75] on button "submit" at bounding box center [229, 74] width 11 height 8
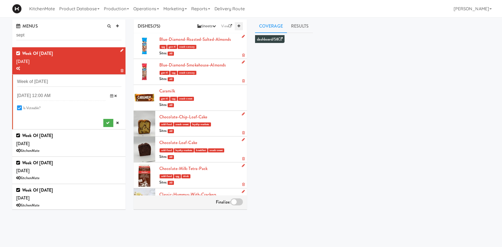
click at [238, 25] on icon at bounding box center [238, 26] width 3 height 4
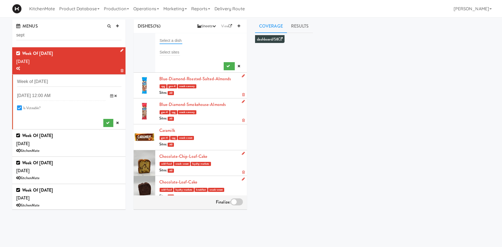
click at [177, 41] on input "text" at bounding box center [170, 40] width 23 height 7
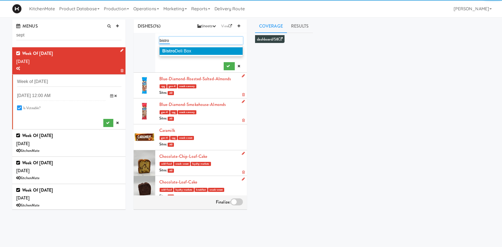
type input "bistro"
drag, startPoint x: 191, startPoint y: 50, endPoint x: 209, endPoint y: 66, distance: 23.8
click at [191, 51] on span "Bistro Deli Box" at bounding box center [176, 51] width 29 height 5
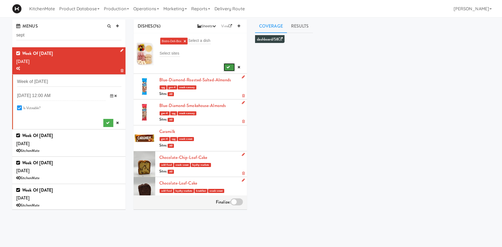
click at [232, 68] on button "submit" at bounding box center [229, 67] width 11 height 8
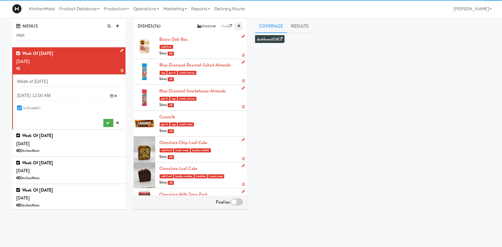
click at [239, 25] on icon at bounding box center [238, 26] width 3 height 4
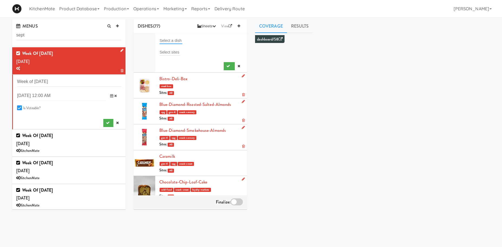
click at [173, 40] on input "text" at bounding box center [170, 40] width 23 height 7
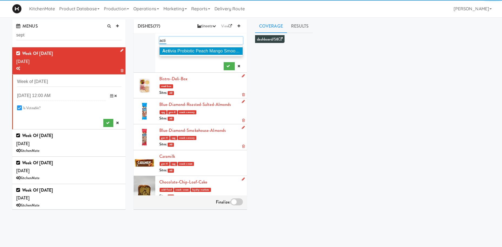
type input "acti"
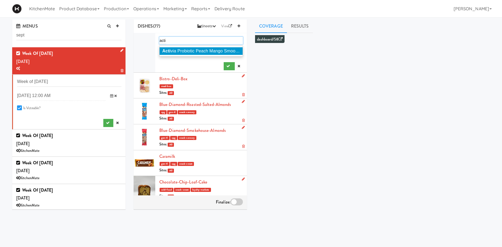
drag, startPoint x: 191, startPoint y: 51, endPoint x: 228, endPoint y: 60, distance: 38.2
click at [191, 51] on span "Acti via Probiotic Peach Mango Smoothie" at bounding box center [202, 51] width 80 height 5
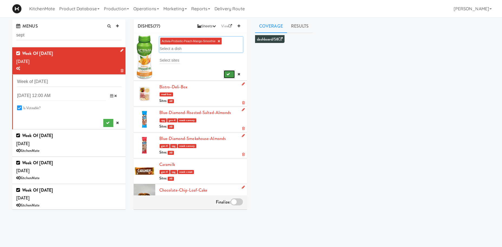
click at [225, 72] on button "submit" at bounding box center [229, 74] width 11 height 8
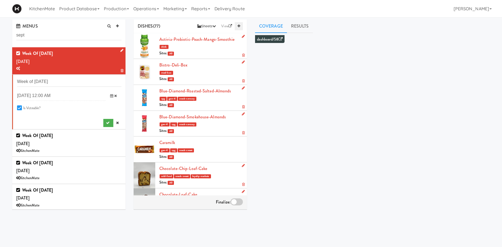
click at [238, 26] on icon at bounding box center [238, 26] width 3 height 4
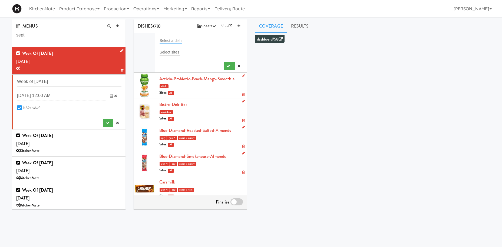
click at [174, 41] on input "text" at bounding box center [170, 40] width 23 height 7
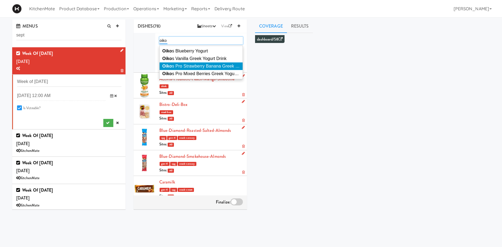
type input "oiko"
click at [216, 65] on span "Oiko s Pro Strawberry Banana Greek Yogurt Drink" at bounding box center [210, 66] width 97 height 5
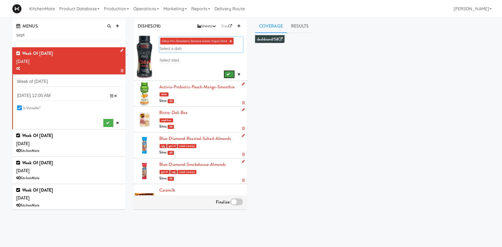
click at [227, 75] on button "submit" at bounding box center [229, 74] width 11 height 8
click at [240, 25] on icon at bounding box center [238, 26] width 3 height 4
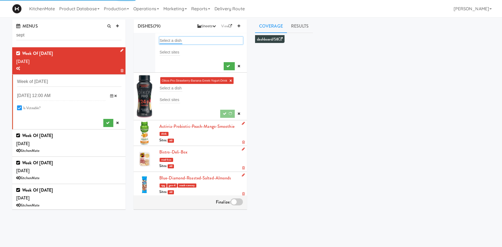
click at [172, 42] on input "text" at bounding box center [170, 40] width 23 height 7
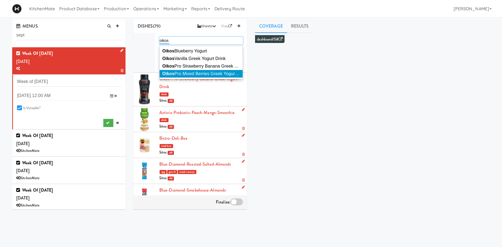
type input "oikos"
click at [201, 73] on span "Oikos Pro Mixed Berries Greek Yogurt Drink" at bounding box center [204, 73] width 85 height 5
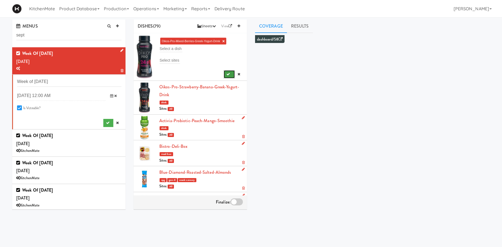
click at [229, 76] on icon "submit" at bounding box center [228, 74] width 4 height 4
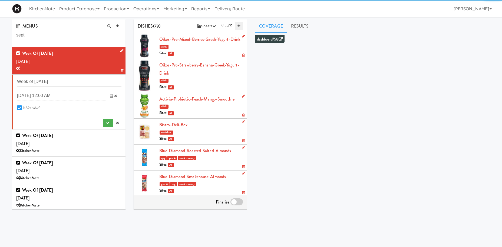
click at [239, 26] on icon at bounding box center [238, 26] width 3 height 4
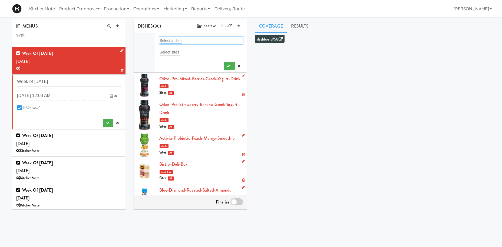
click at [171, 39] on input "text" at bounding box center [170, 40] width 23 height 7
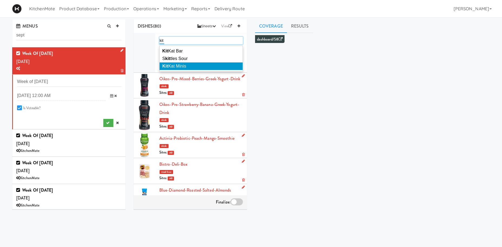
type input "kit"
click at [186, 66] on span "Kit Kat Minis" at bounding box center [174, 66] width 24 height 5
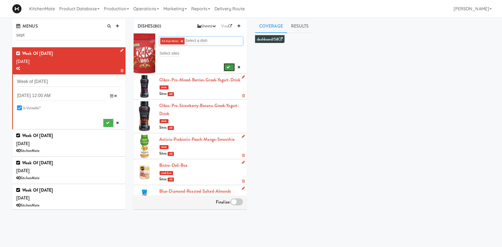
click at [229, 68] on icon "submit" at bounding box center [228, 67] width 4 height 4
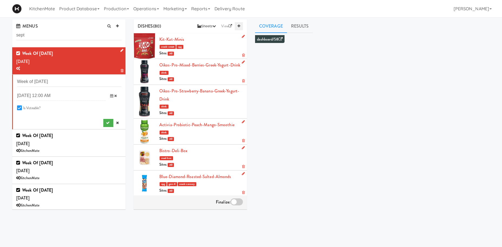
click at [237, 24] on link at bounding box center [239, 26] width 8 height 8
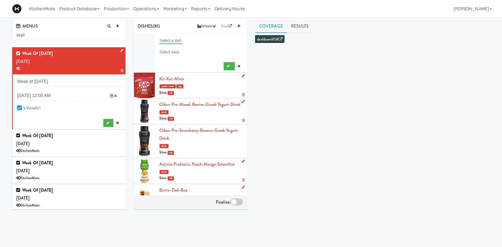
click at [167, 41] on input "text" at bounding box center [170, 40] width 23 height 7
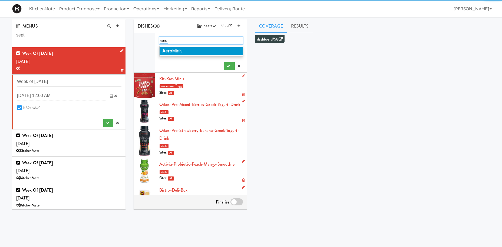
type input "aero"
click at [176, 49] on span "Aero Minis" at bounding box center [172, 51] width 20 height 5
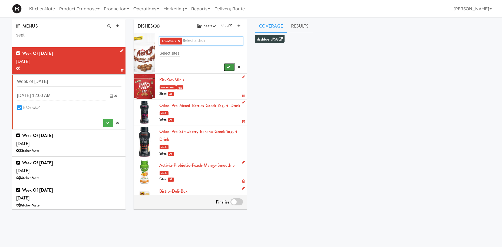
click at [228, 66] on icon "submit" at bounding box center [228, 67] width 4 height 4
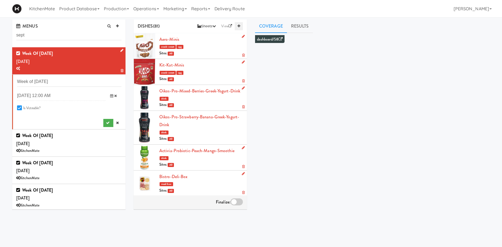
click at [239, 26] on icon at bounding box center [238, 26] width 3 height 4
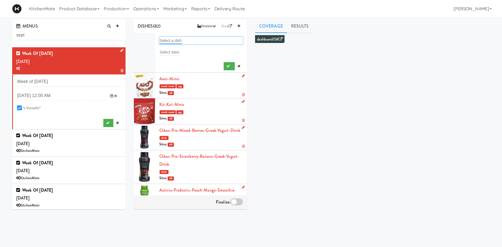
click at [174, 41] on input "text" at bounding box center [170, 40] width 23 height 7
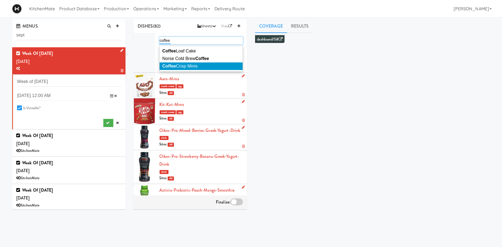
type input "coffee"
click at [187, 64] on li "Coffee Crisp Minis" at bounding box center [200, 66] width 83 height 8
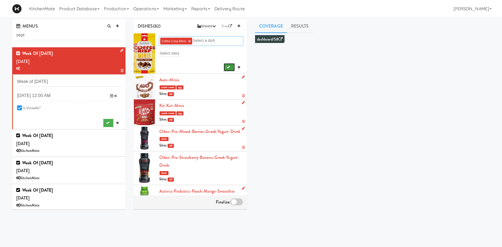
click at [226, 67] on icon "submit" at bounding box center [228, 67] width 4 height 4
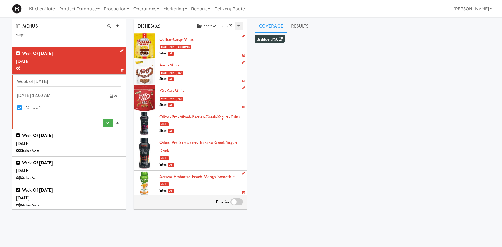
click at [241, 27] on link at bounding box center [239, 26] width 8 height 8
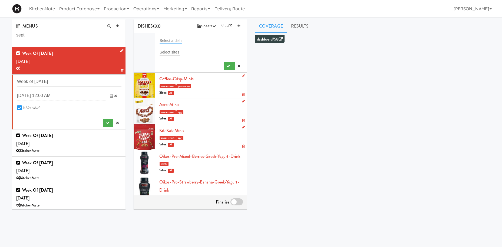
click at [171, 38] on input "text" at bounding box center [170, 40] width 23 height 7
type input "aq"
click at [180, 51] on span "Aq uafina Water" at bounding box center [177, 51] width 31 height 5
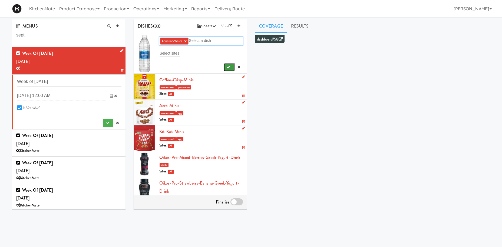
click at [225, 66] on button "submit" at bounding box center [229, 67] width 11 height 8
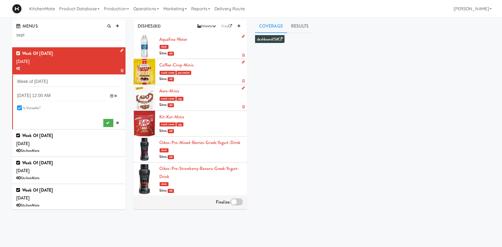
click at [171, 36] on div "Aquafina-Water drink Sites: All" at bounding box center [201, 45] width 84 height 21
click at [172, 38] on link "Aquafina-Water" at bounding box center [173, 39] width 28 height 6
click at [183, 63] on link "Coffee-Crisp-Minis" at bounding box center [176, 65] width 34 height 6
click at [175, 90] on link "Aero-Minis" at bounding box center [169, 91] width 20 height 6
drag, startPoint x: 175, startPoint y: 117, endPoint x: 182, endPoint y: 136, distance: 21.0
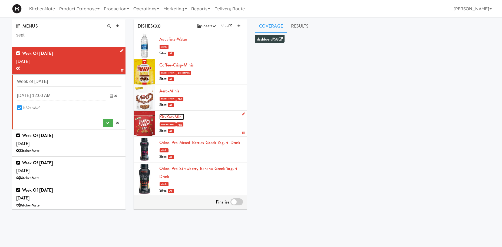
click at [175, 117] on link "Kit-Kat-Minis" at bounding box center [171, 117] width 25 height 6
drag, startPoint x: 187, startPoint y: 144, endPoint x: 188, endPoint y: 147, distance: 3.3
click at [187, 144] on link "Oikos-Pro-Mixed-Berries-Greek-Yogurt-Drink" at bounding box center [199, 142] width 81 height 6
click at [196, 171] on link "Oikos-Pro-Strawberry-Banana-Greek-Yogurt-Drink" at bounding box center [199, 172] width 80 height 14
click at [107, 121] on button "submit" at bounding box center [108, 123] width 10 height 8
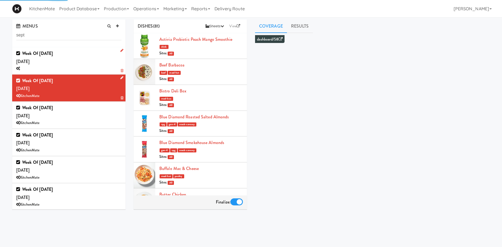
click at [91, 63] on div "Week of Sept 21st, 2025 Saturday, Sep 20" at bounding box center [68, 60] width 105 height 23
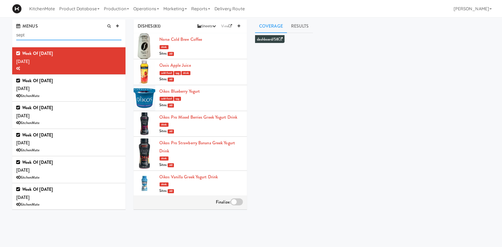
drag, startPoint x: 61, startPoint y: 39, endPoint x: -11, endPoint y: 30, distance: 72.4
click at [16, 30] on input "sept" at bounding box center [68, 35] width 105 height 10
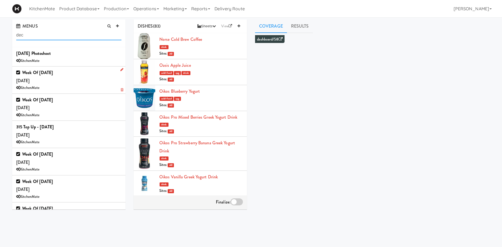
type input "dec"
click at [96, 77] on div "Week of December 30th, 2024 Sunday, Dec 29 KitchenMate" at bounding box center [68, 80] width 105 height 23
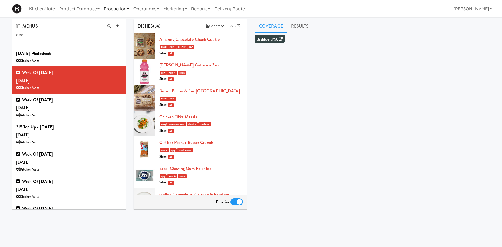
click at [125, 1] on link "Production" at bounding box center [116, 8] width 29 height 17
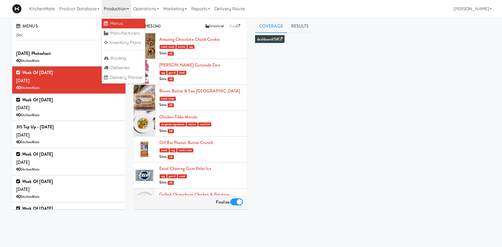
click at [119, 6] on link "Production" at bounding box center [116, 8] width 29 height 17
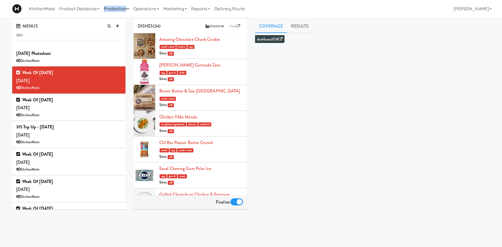
click at [119, 6] on link "Production" at bounding box center [116, 8] width 29 height 17
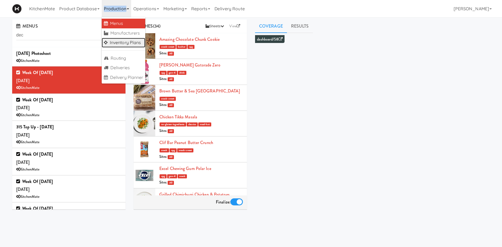
click at [124, 42] on link "Inventory Plans" at bounding box center [124, 43] width 44 height 10
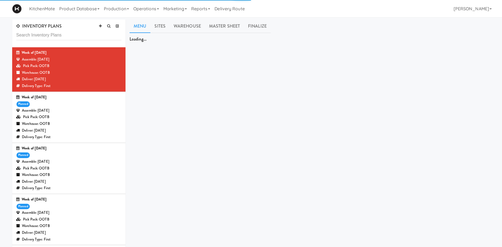
click at [74, 37] on input "text" at bounding box center [68, 35] width 105 height 10
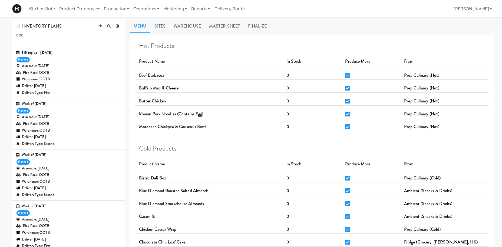
click at [74, 120] on div "Assemble: Wednesday Dec 18, 2024" at bounding box center [68, 117] width 105 height 7
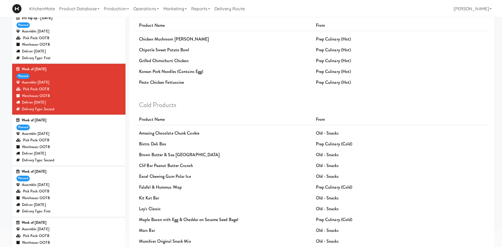
scroll to position [28, 0]
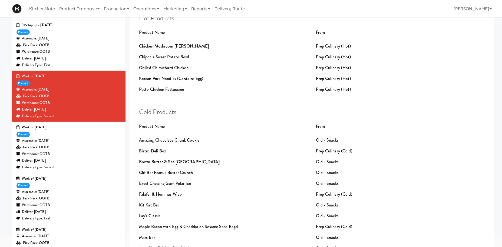
click at [78, 148] on div "Pick Pack: OOTB" at bounding box center [68, 147] width 105 height 7
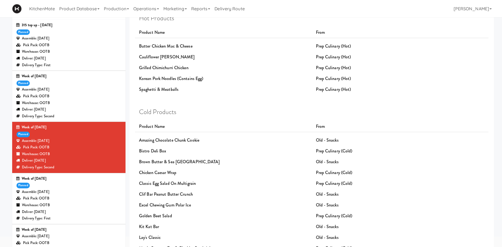
scroll to position [55, 0]
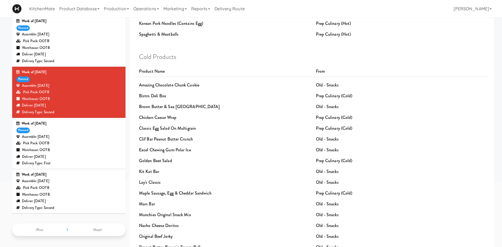
click at [79, 154] on div "Warehouse: OOTB" at bounding box center [68, 150] width 105 height 7
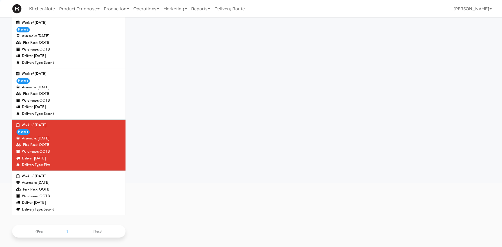
click at [71, 178] on div "Week of December 2nd, 2024" at bounding box center [68, 176] width 105 height 7
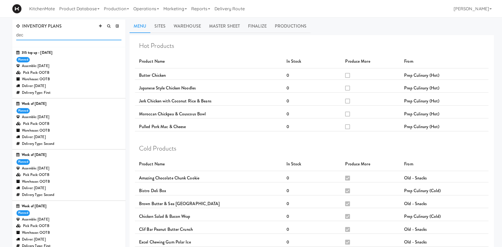
drag, startPoint x: 39, startPoint y: 34, endPoint x: -16, endPoint y: 29, distance: 55.4
click at [16, 30] on input "dec" at bounding box center [68, 35] width 105 height 10
click at [75, 119] on div "Assemble: Wednesday Nov 27, 2024" at bounding box center [68, 117] width 105 height 7
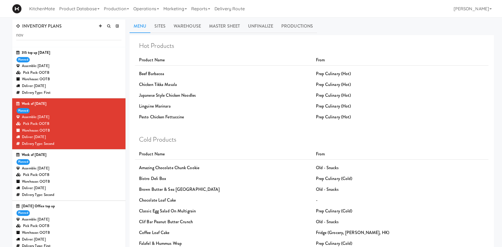
click at [49, 165] on div "Week of November 18th, 2024 planned Assemble: Wednesday Nov 20, 2024 Pick Pack:…" at bounding box center [68, 175] width 105 height 46
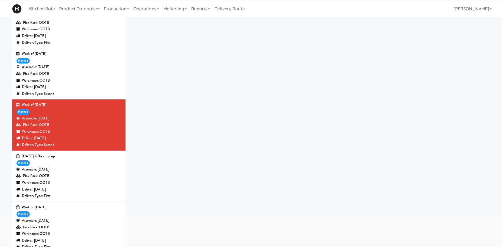
scroll to position [55, 0]
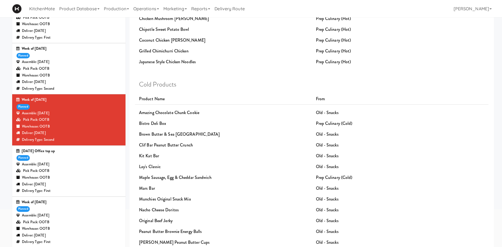
click at [51, 165] on div "Assemble: Friday Nov 15, 2024" at bounding box center [68, 164] width 105 height 7
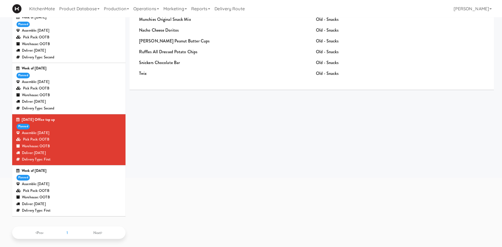
scroll to position [89, 0]
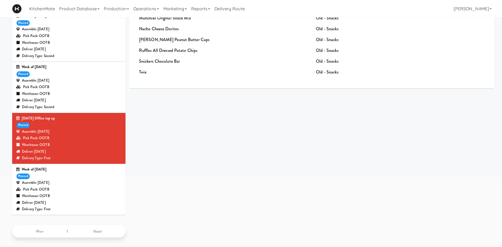
click at [51, 171] on div "Week of November 25th, 2024" at bounding box center [68, 169] width 105 height 7
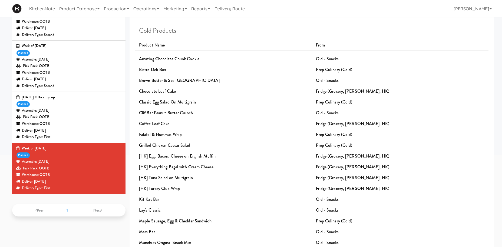
scroll to position [110, 0]
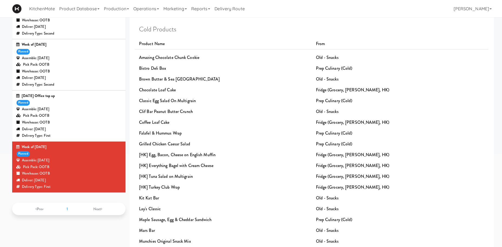
drag, startPoint x: 94, startPoint y: 212, endPoint x: 97, endPoint y: 208, distance: 4.5
click at [95, 212] on ul "Prev 1 Next" at bounding box center [68, 209] width 113 height 12
drag, startPoint x: 97, startPoint y: 208, endPoint x: 95, endPoint y: 202, distance: 6.4
click at [97, 205] on ul "Prev 1 Next" at bounding box center [68, 209] width 113 height 12
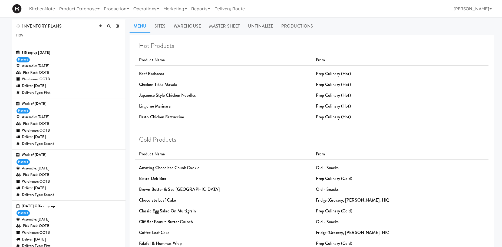
drag, startPoint x: 44, startPoint y: 35, endPoint x: 4, endPoint y: 31, distance: 40.2
click at [16, 31] on input "nov" at bounding box center [68, 35] width 105 height 10
click at [67, 69] on div "Assemble: Thursday Oct 31, 2024" at bounding box center [68, 66] width 105 height 7
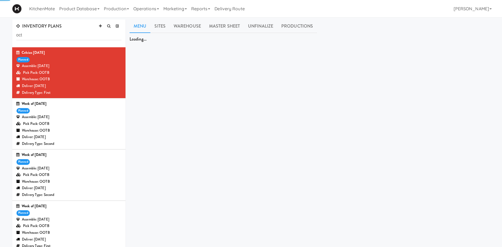
click at [74, 109] on div "Week of October 28th, 2024 planned Assemble: Wednesday Oct 30, 2024 Pick Pack: …" at bounding box center [68, 124] width 105 height 46
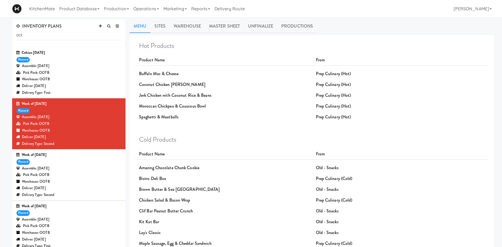
click at [59, 176] on div "Pick Pack: OOTB" at bounding box center [68, 175] width 105 height 7
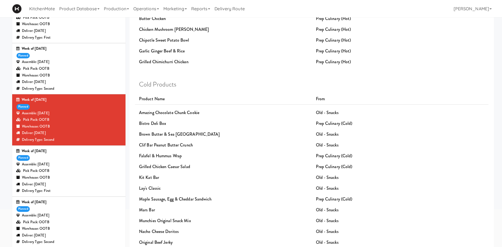
scroll to position [83, 0]
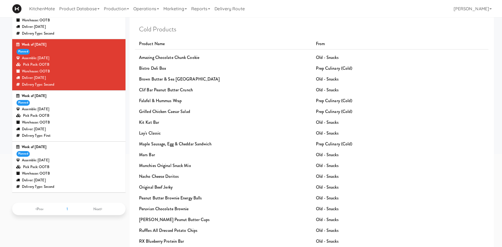
click at [99, 119] on div "Pick Pack: OOTB" at bounding box center [68, 115] width 105 height 7
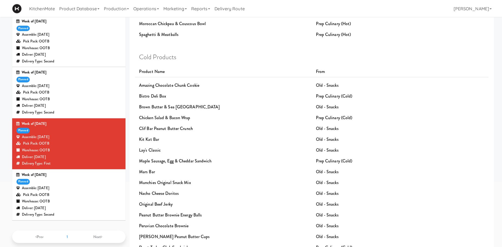
scroll to position [89, 0]
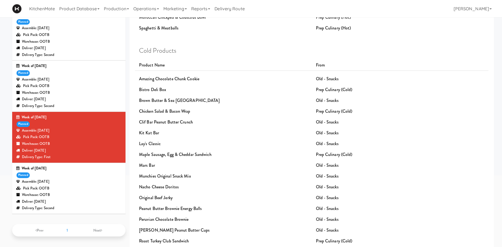
click at [80, 188] on div "Pick Pack: OOTB" at bounding box center [68, 188] width 105 height 7
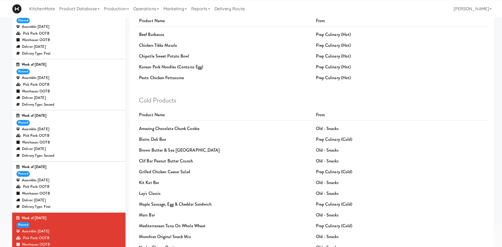
scroll to position [34, 0]
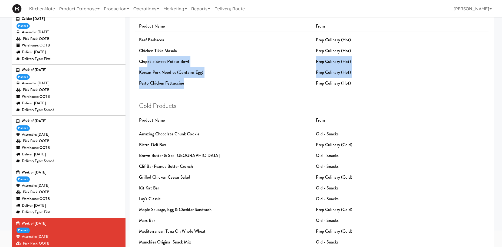
drag, startPoint x: 148, startPoint y: 63, endPoint x: 201, endPoint y: 82, distance: 56.4
click at [201, 82] on div "Hot Products Product Name From Beef Barbacoa Prep Culinary (Hot) Chicken Tikka …" at bounding box center [311, 48] width 345 height 80
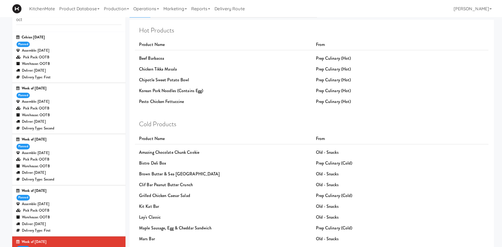
scroll to position [0, 0]
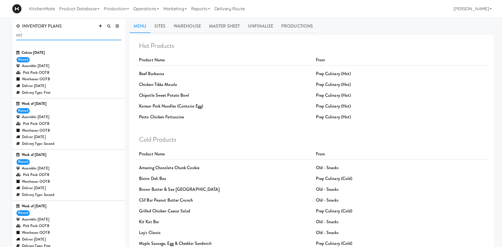
drag, startPoint x: 41, startPoint y: 31, endPoint x: -16, endPoint y: 33, distance: 56.8
click at [16, 33] on input "oct" at bounding box center [68, 35] width 105 height 10
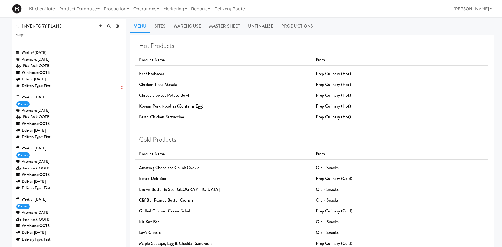
click at [66, 57] on div "Assemble: Wednesday Sep 17, 2025" at bounding box center [68, 59] width 105 height 7
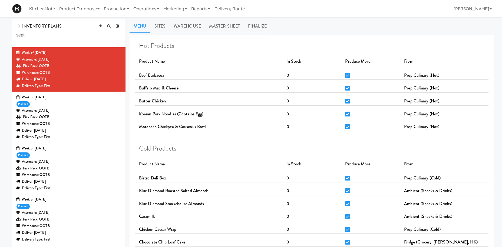
click at [76, 107] on div "Week of Sept 14th, 2025 planned Assemble: Saturday Sep 13, 2025 Pick Pack: OOTB…" at bounding box center [68, 117] width 105 height 46
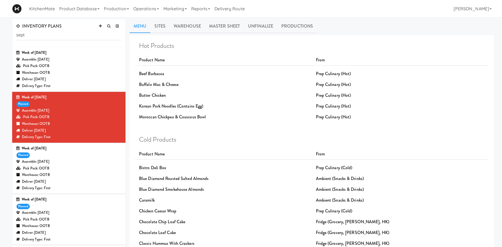
click at [55, 173] on div "Warehouse: OOTB" at bounding box center [68, 175] width 105 height 7
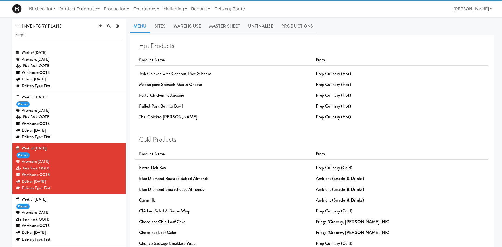
scroll to position [28, 0]
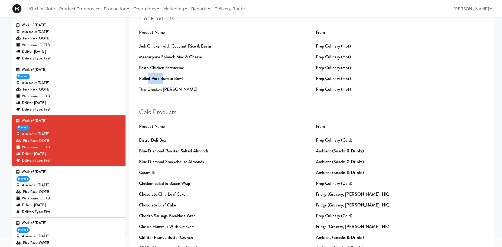
drag, startPoint x: 149, startPoint y: 81, endPoint x: 162, endPoint y: 82, distance: 13.0
click at [162, 82] on div "Pulled Pork Burrito Bowl" at bounding box center [223, 78] width 177 height 11
click at [72, 182] on div "Week of Sept 7th, 2025 planned Assemble: Saturday Sep 06, 2025 Pick Pack: OOTB …" at bounding box center [68, 192] width 105 height 46
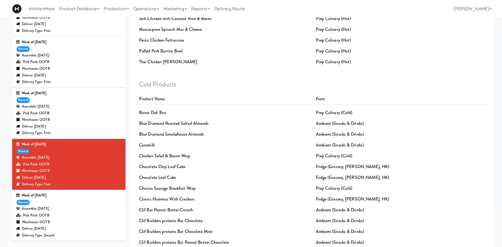
scroll to position [28, 0]
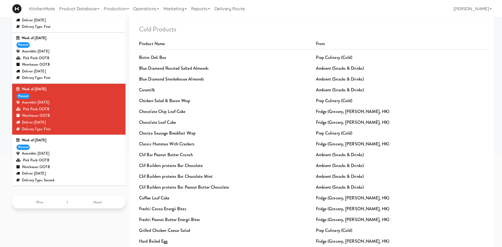
click at [88, 170] on div "Warehouse: OOTB" at bounding box center [68, 167] width 105 height 7
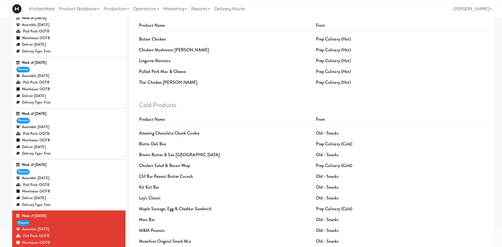
scroll to position [27, 0]
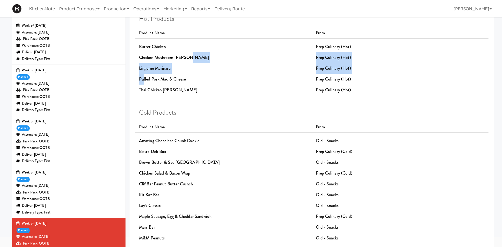
drag, startPoint x: 143, startPoint y: 80, endPoint x: 193, endPoint y: 57, distance: 55.7
click at [193, 57] on div "Hot Products Product Name From Butter Chicken Prep Culinary (Hot) Chicken Mushr…" at bounding box center [311, 55] width 345 height 80
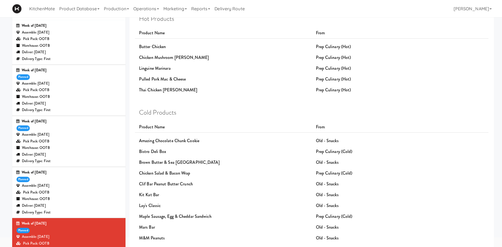
click at [204, 92] on div "Thai Chicken [PERSON_NAME]" at bounding box center [223, 90] width 177 height 11
drag, startPoint x: 195, startPoint y: 99, endPoint x: 141, endPoint y: 90, distance: 54.7
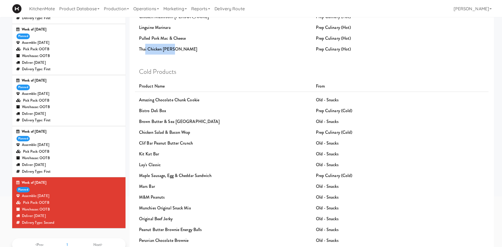
scroll to position [0, 0]
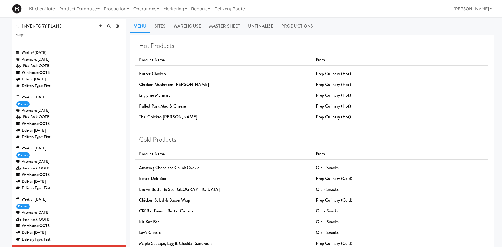
drag, startPoint x: 57, startPoint y: 31, endPoint x: -17, endPoint y: 28, distance: 74.4
click at [16, 30] on input "sept" at bounding box center [68, 35] width 105 height 10
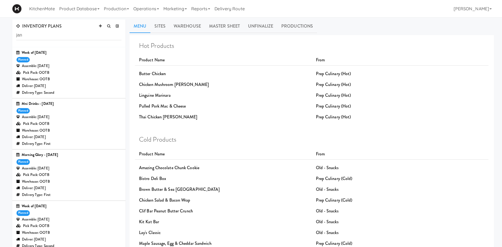
click at [75, 64] on div "Assemble: Wednesday Jan 29, 2025" at bounding box center [68, 66] width 105 height 7
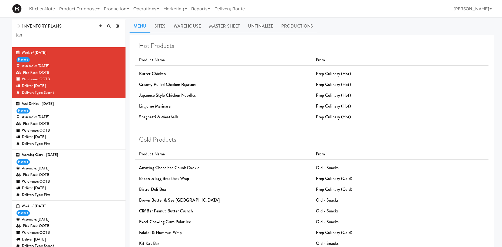
click at [77, 119] on div "Assemble: Tuesday Jan 21, 2025" at bounding box center [68, 117] width 105 height 7
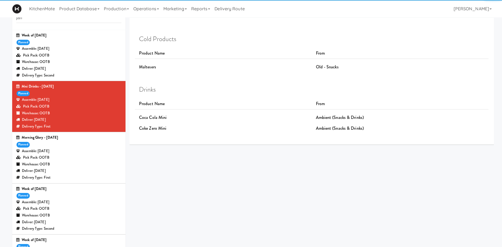
scroll to position [28, 0]
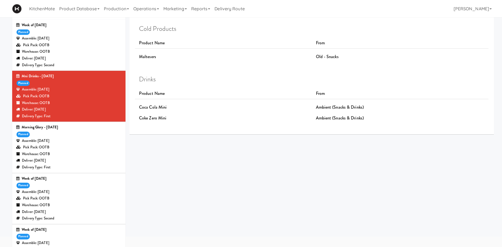
click at [76, 143] on div "Assemble: Monday Jan 27, 2025" at bounding box center [68, 141] width 105 height 7
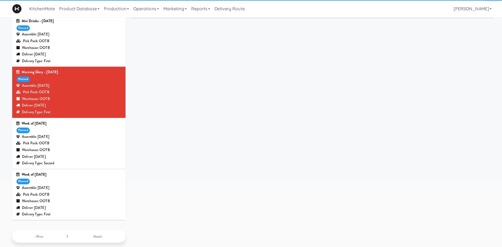
click at [76, 143] on div "Pick Pack: OOTB" at bounding box center [68, 143] width 105 height 7
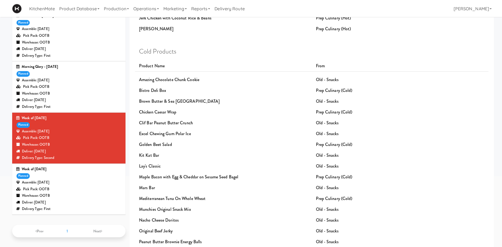
scroll to position [89, 0]
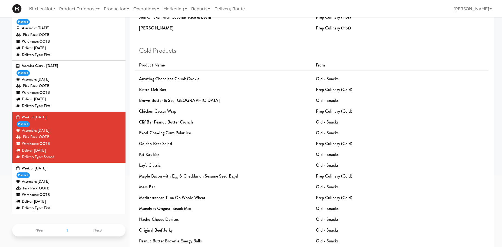
click at [88, 205] on div "Deliver: Monday Jan 27, 2025" at bounding box center [68, 201] width 105 height 7
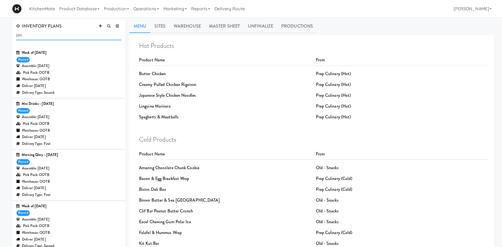
drag, startPoint x: 45, startPoint y: 35, endPoint x: -15, endPoint y: 42, distance: 59.9
click at [16, 40] on input "jan" at bounding box center [68, 35] width 105 height 10
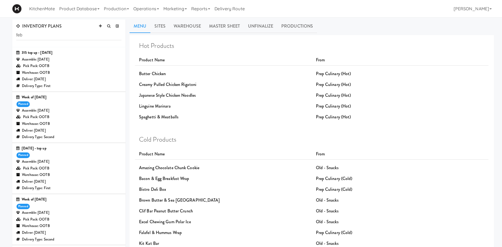
click at [55, 121] on div "Pick Pack: OOTB" at bounding box center [68, 117] width 105 height 7
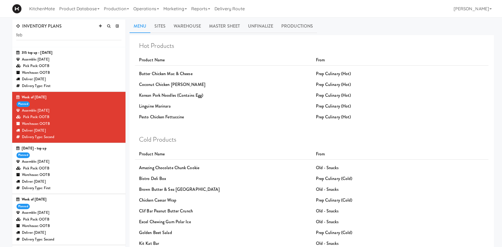
click at [74, 158] on div "Feb 20th - top up planned Assemble: Thursday Feb 20, 2025 Pick Pack: OOTB Wareh…" at bounding box center [68, 168] width 105 height 46
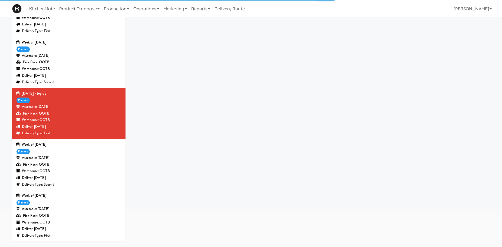
scroll to position [55, 0]
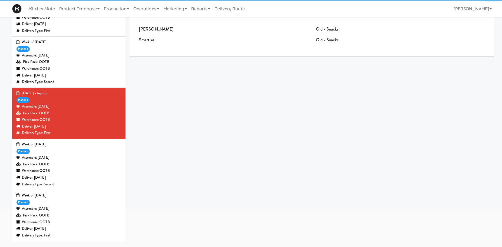
click at [74, 159] on div "Assemble: Wednesday Feb 19, 2025" at bounding box center [68, 157] width 105 height 7
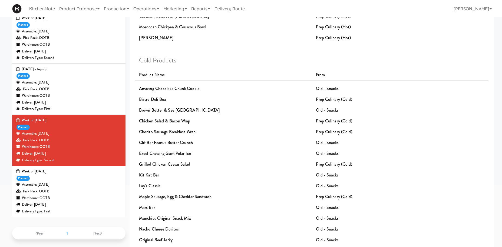
scroll to position [82, 0]
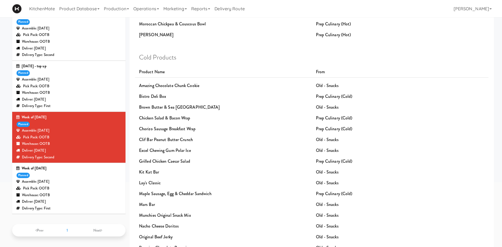
click at [85, 177] on div "Week of February 24th, 2025 planned Assemble: Sunday Feb 23, 2025 Pick Pack: OO…" at bounding box center [68, 188] width 105 height 46
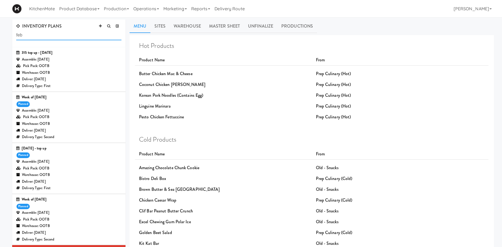
drag, startPoint x: 44, startPoint y: 31, endPoint x: -17, endPoint y: 32, distance: 61.6
click at [16, 32] on input "feb" at bounding box center [68, 35] width 105 height 10
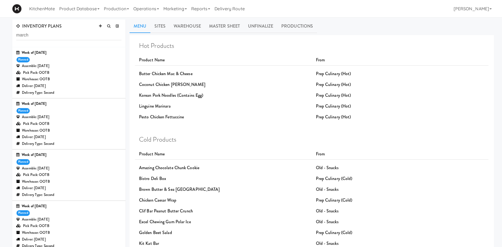
click at [61, 76] on div "Pick Pack: OOTB" at bounding box center [68, 72] width 105 height 7
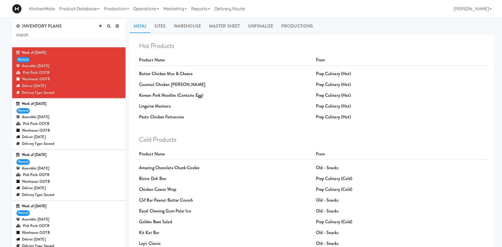
click at [54, 118] on div "Assemble: Wednesday Mar 26, 2025" at bounding box center [68, 117] width 105 height 7
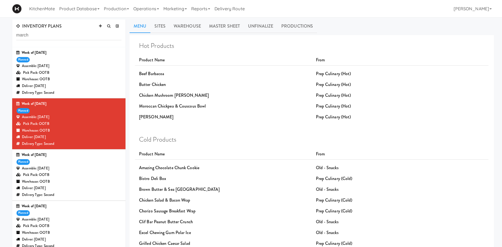
click at [66, 161] on div "Week of March 17th, 2025 planned Assemble: Wednesday Mar 19, 2025 Pick Pack: OO…" at bounding box center [68, 175] width 105 height 46
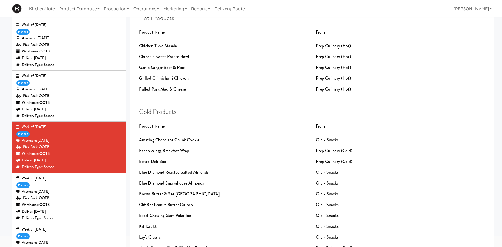
scroll to position [28, 0]
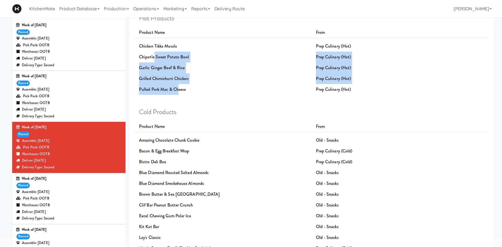
drag, startPoint x: 177, startPoint y: 91, endPoint x: 153, endPoint y: 59, distance: 40.1
click at [153, 59] on div "Hot Products Product Name From Chicken Tikka Masala Prep Culinary (Hot) Chipotl…" at bounding box center [311, 55] width 345 height 80
click at [213, 66] on div "Garlic Ginger Beef & Rice" at bounding box center [223, 67] width 177 height 11
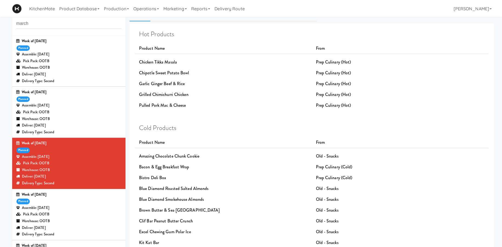
scroll to position [0, 0]
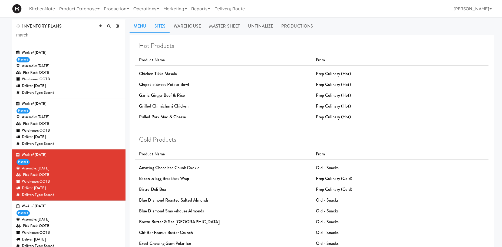
click at [159, 22] on link "Sites" at bounding box center [159, 26] width 19 height 14
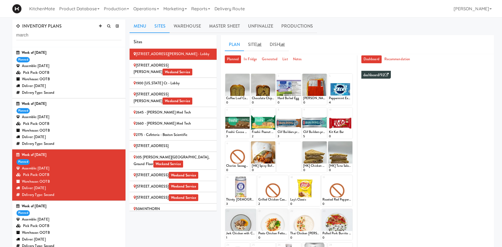
click at [135, 23] on link "Menu" at bounding box center [139, 26] width 21 height 14
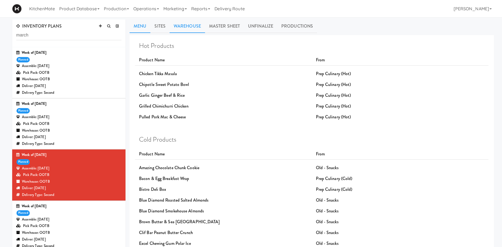
click at [184, 27] on link "Warehouse" at bounding box center [186, 26] width 35 height 14
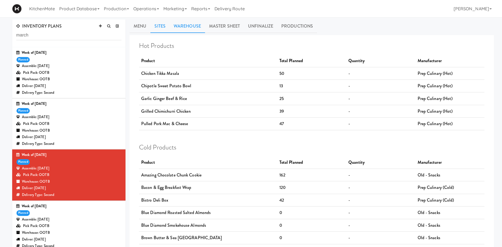
click at [162, 28] on link "Sites" at bounding box center [159, 26] width 19 height 14
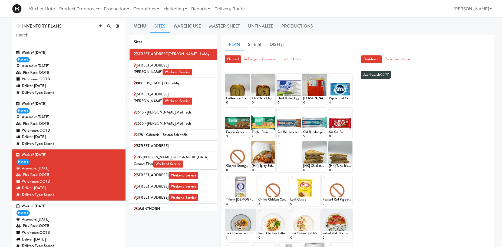
click at [54, 36] on input "march" at bounding box center [68, 35] width 105 height 10
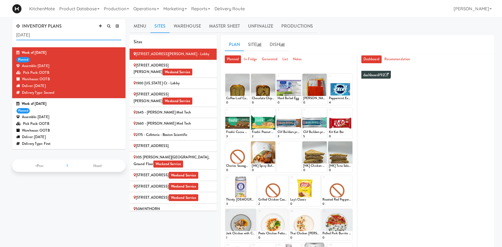
type input "march 17"
click at [70, 69] on div "Assemble: Wednesday Mar 19, 2025" at bounding box center [68, 66] width 105 height 7
click at [77, 122] on div "Pick Pack: OOTB" at bounding box center [68, 124] width 105 height 7
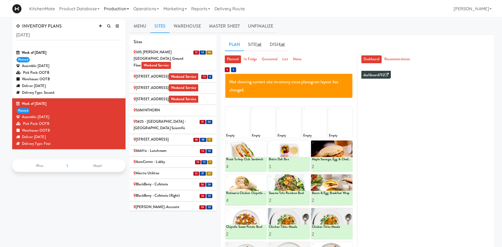
click at [125, 6] on link "Production" at bounding box center [116, 8] width 29 height 17
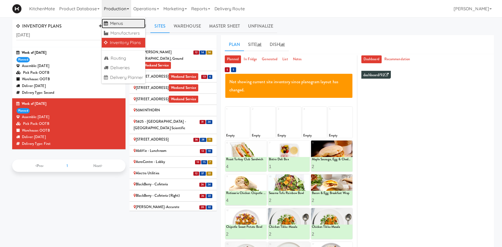
click at [124, 24] on link "Menus" at bounding box center [124, 24] width 44 height 10
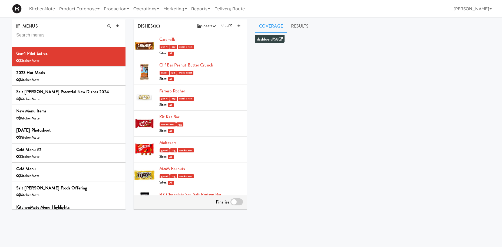
click at [68, 34] on input "text" at bounding box center [68, 35] width 105 height 10
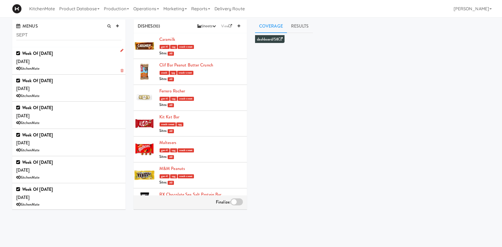
click at [81, 61] on div "Week of Sept 21st, 2025 Saturday, Sep 20 KitchenMate" at bounding box center [68, 60] width 105 height 23
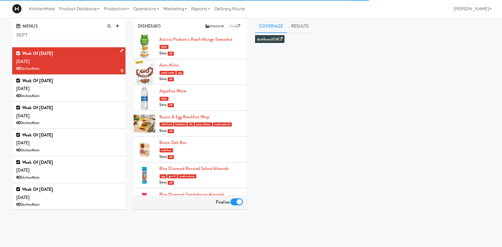
click at [121, 50] on icon at bounding box center [121, 51] width 3 height 4
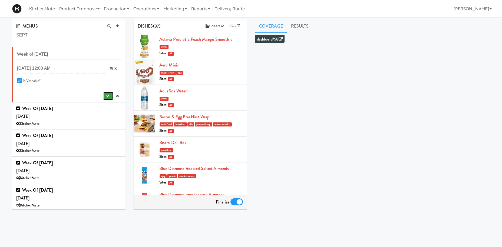
click at [109, 96] on icon "submit" at bounding box center [108, 96] width 4 height 4
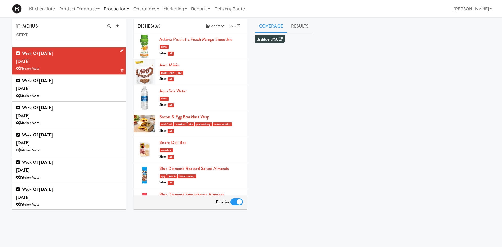
click at [116, 6] on link "Production" at bounding box center [116, 8] width 29 height 17
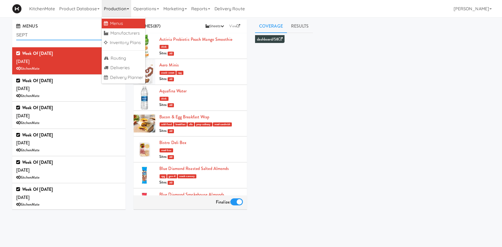
drag, startPoint x: 63, startPoint y: 36, endPoint x: -2, endPoint y: 22, distance: 66.2
click at [16, 30] on input "SEPT" at bounding box center [68, 35] width 105 height 10
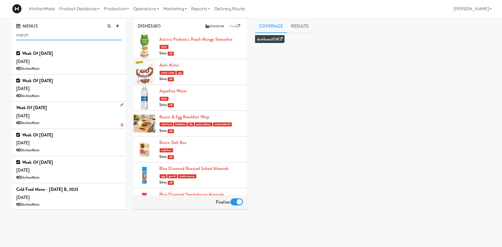
type input "march"
click at [69, 112] on div "Week of March 17th, 2025 Sunday, Mar 16 KitchenMate" at bounding box center [68, 115] width 105 height 23
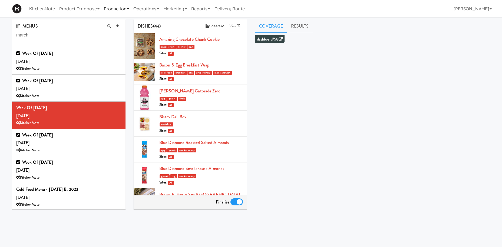
click at [124, 9] on link "Production" at bounding box center [116, 8] width 29 height 17
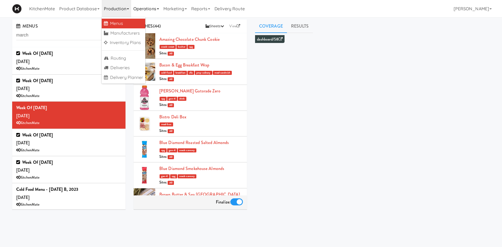
click at [141, 9] on link "Operations" at bounding box center [146, 8] width 30 height 17
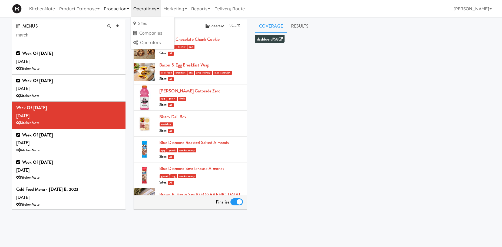
click at [115, 10] on link "Production" at bounding box center [116, 8] width 29 height 17
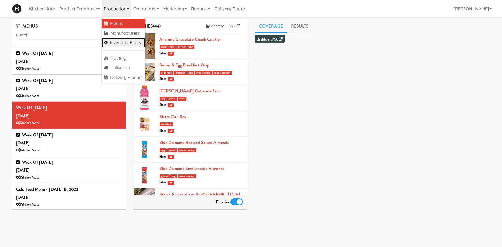
click at [132, 45] on link "Inventory Plans" at bounding box center [124, 43] width 44 height 10
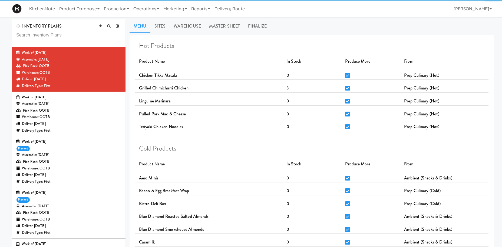
click at [62, 34] on input "text" at bounding box center [68, 35] width 105 height 10
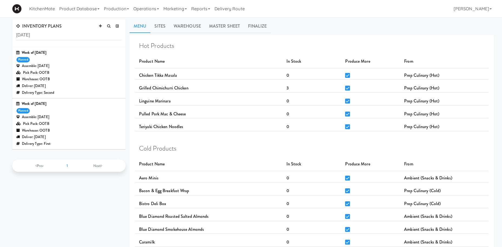
type input "march 17"
click at [83, 113] on div "Week of March 17th, 2025 planned Assemble: Sunday Mar 16, 2025 Pick Pack: OOTB …" at bounding box center [68, 124] width 105 height 46
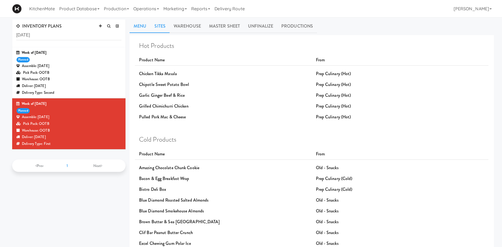
click at [161, 25] on link "Sites" at bounding box center [159, 26] width 19 height 14
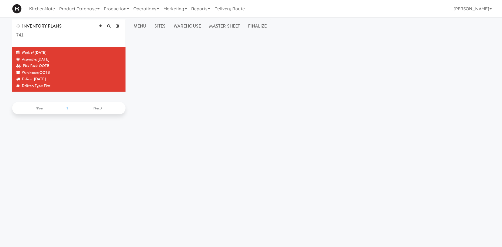
click at [385, 62] on div "Sites 100 Sheppard Ave - Lobby 110 Sheppard Ave E Weekend Service 1900 Minnesot…" at bounding box center [311, 136] width 364 height 203
click at [145, 23] on link "Menu" at bounding box center [139, 26] width 21 height 14
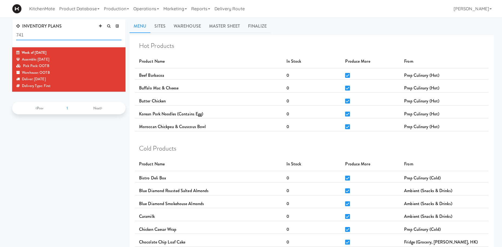
drag, startPoint x: 37, startPoint y: 37, endPoint x: -22, endPoint y: 34, distance: 59.0
click at [16, 34] on input "741" at bounding box center [68, 35] width 105 height 10
type input "a"
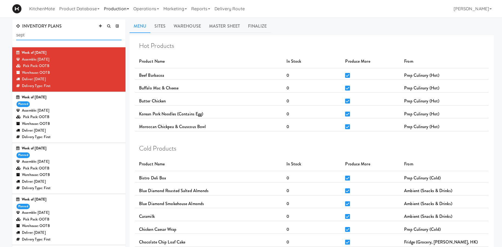
type input "sept"
click at [104, 8] on link "Production" at bounding box center [116, 8] width 29 height 17
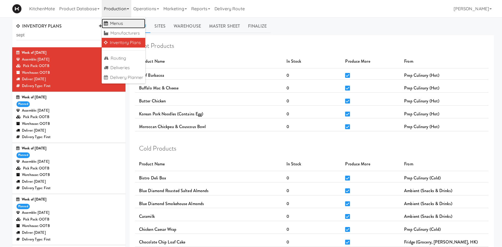
click at [121, 25] on link "Menus" at bounding box center [124, 24] width 44 height 10
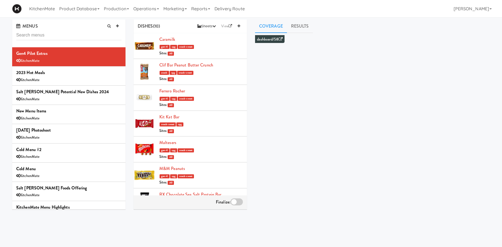
click at [36, 32] on input "text" at bounding box center [68, 35] width 105 height 10
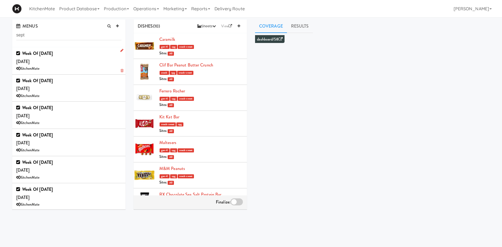
type input "sept"
click at [57, 61] on div "Week of [DATE] [DATE] KitchenMate" at bounding box center [68, 60] width 105 height 23
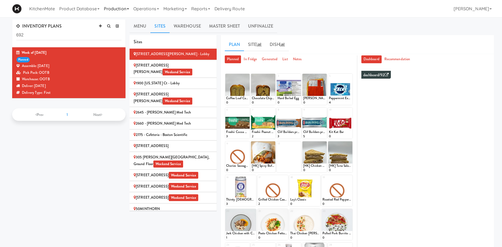
click at [113, 10] on link "Production" at bounding box center [116, 8] width 29 height 17
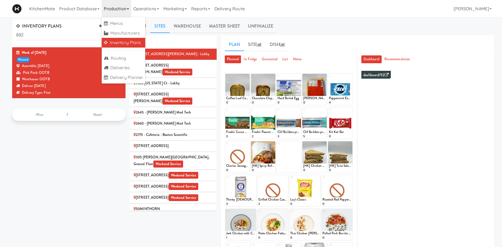
click at [129, 43] on link "Inventory Plans" at bounding box center [124, 43] width 44 height 10
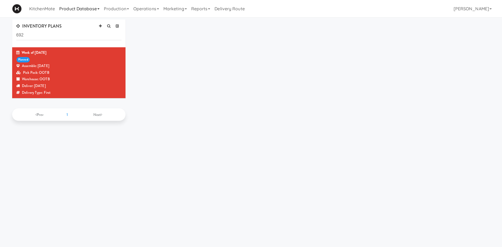
click at [101, 8] on link "Product Database" at bounding box center [79, 8] width 45 height 17
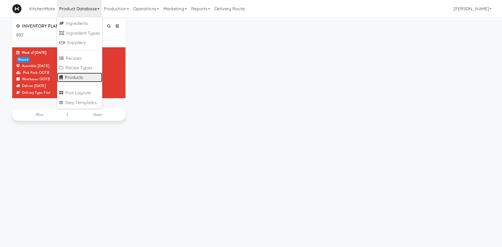
click at [81, 76] on link "Products" at bounding box center [79, 78] width 45 height 10
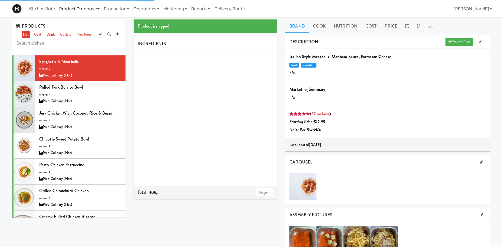
click at [92, 4] on link "Product Database" at bounding box center [79, 8] width 45 height 17
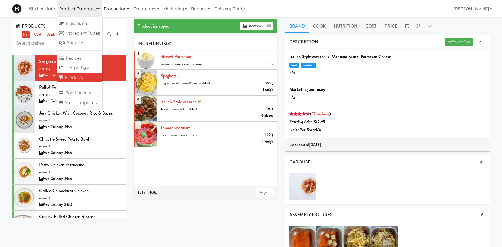
click at [119, 12] on link "Production" at bounding box center [116, 8] width 29 height 17
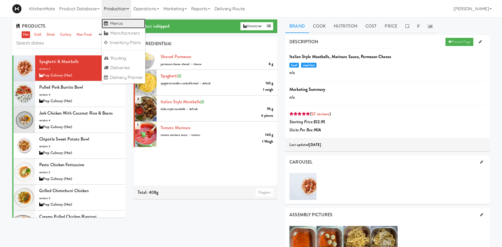
click at [121, 21] on link "Menus" at bounding box center [124, 24] width 44 height 10
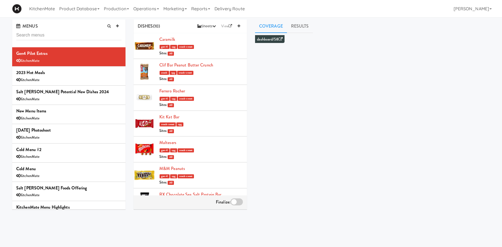
click at [51, 36] on input "text" at bounding box center [68, 35] width 105 height 10
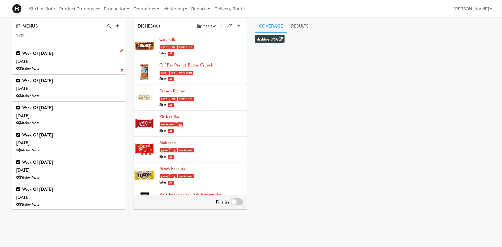
type input "sept"
click at [86, 64] on div "Week of Sept 21st, 2025 Saturday, Sep 20 KitchenMate" at bounding box center [68, 60] width 105 height 23
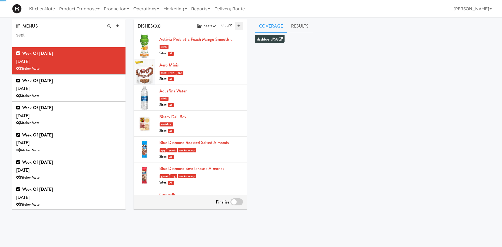
click at [238, 25] on icon at bounding box center [238, 26] width 3 height 4
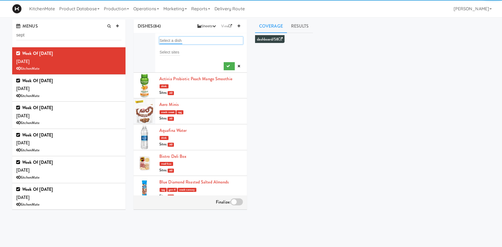
click at [171, 38] on input "text" at bounding box center [170, 40] width 23 height 7
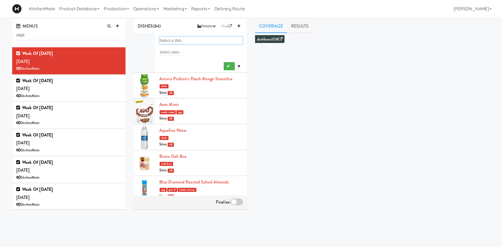
click at [196, 39] on div "Select a dish" at bounding box center [201, 41] width 84 height 8
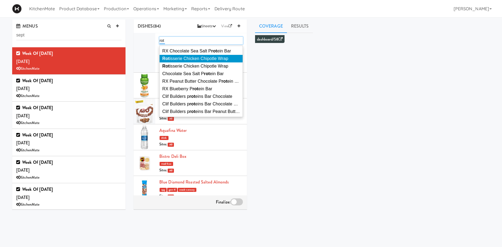
type input "rot"
click at [209, 56] on span "Rot isserie Chicken Chipotle Wrap" at bounding box center [195, 58] width 66 height 5
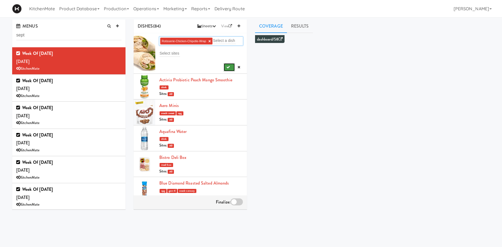
click at [230, 66] on button "submit" at bounding box center [229, 67] width 11 height 8
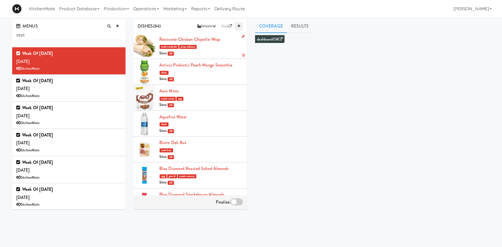
click at [242, 25] on link at bounding box center [239, 26] width 8 height 8
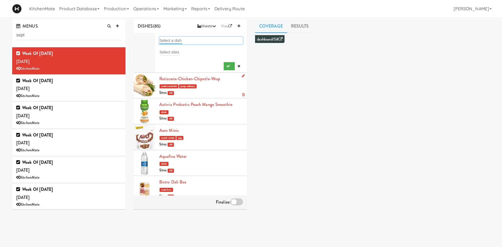
click at [173, 40] on input "text" at bounding box center [170, 40] width 23 height 7
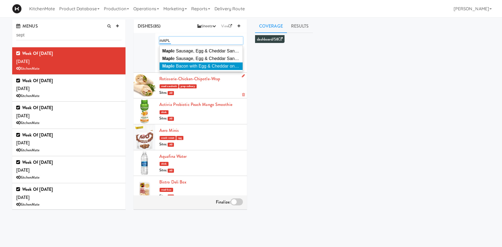
type input "mAPL"
click at [196, 65] on span "Mapl e Bacon with Egg & Cheddar on Sesame Seed Bagel" at bounding box center [219, 66] width 114 height 5
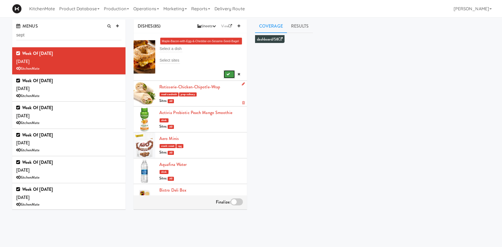
click at [226, 75] on button "submit" at bounding box center [229, 74] width 11 height 8
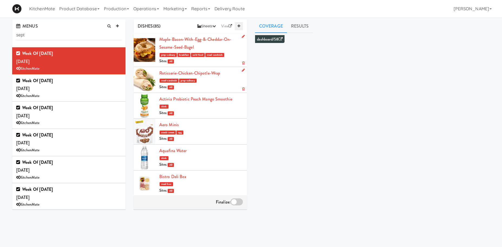
click at [239, 24] on link at bounding box center [239, 26] width 8 height 8
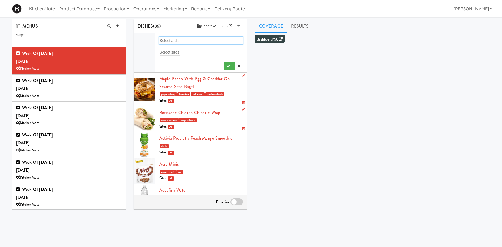
click at [170, 41] on input "text" at bounding box center [170, 40] width 23 height 7
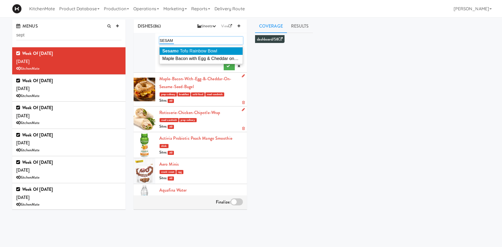
type input "SESAM"
click at [187, 51] on span "Sesam e Tofu Rainbow Bowl" at bounding box center [189, 51] width 55 height 5
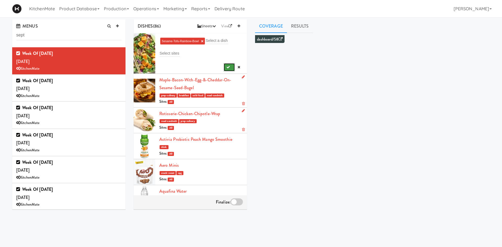
click at [226, 65] on button "submit" at bounding box center [229, 67] width 11 height 8
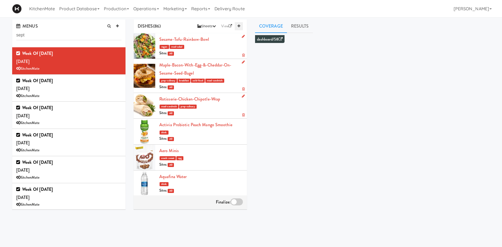
click at [238, 27] on icon at bounding box center [238, 26] width 3 height 4
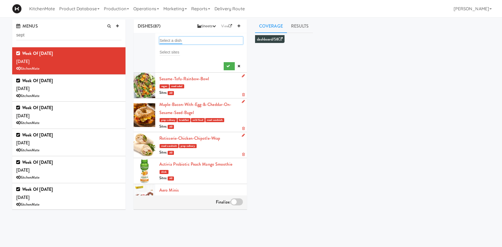
click at [175, 39] on input "text" at bounding box center [170, 40] width 23 height 7
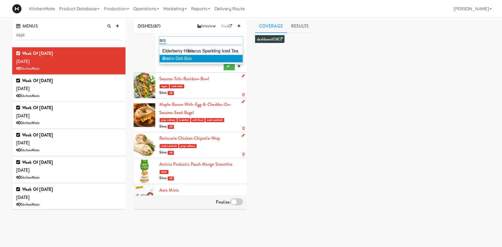
type input "BIS"
click at [186, 60] on span "Bis tro Deli Box" at bounding box center [176, 58] width 29 height 5
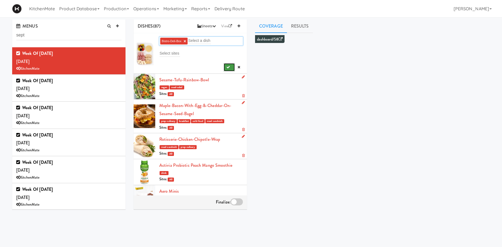
click at [225, 66] on button "submit" at bounding box center [229, 67] width 11 height 8
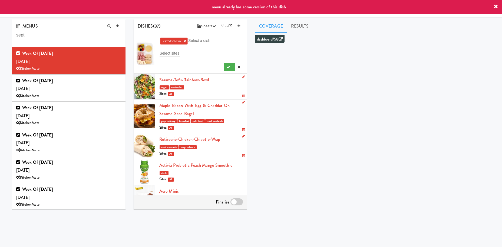
click at [185, 41] on link "×" at bounding box center [185, 41] width 2 height 5
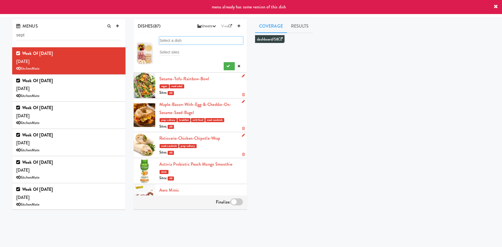
click at [185, 41] on div "Select a dish" at bounding box center [201, 41] width 84 height 8
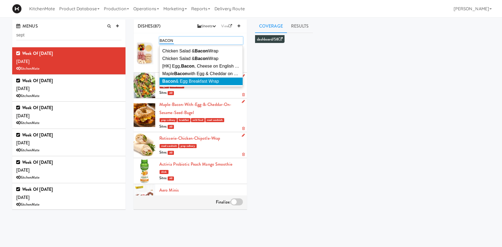
type input "BACON"
click at [198, 79] on span "Bacon & Egg Breakfast Wrap" at bounding box center [190, 81] width 56 height 5
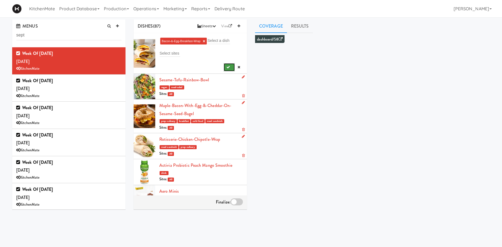
click at [226, 67] on button "submit" at bounding box center [229, 67] width 11 height 8
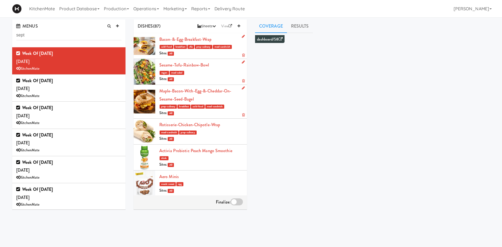
click at [240, 202] on div at bounding box center [236, 201] width 12 height 7
click at [0, 0] on input "checkbox" at bounding box center [0, 0] width 0 height 0
click at [115, 4] on link "Production" at bounding box center [116, 8] width 29 height 17
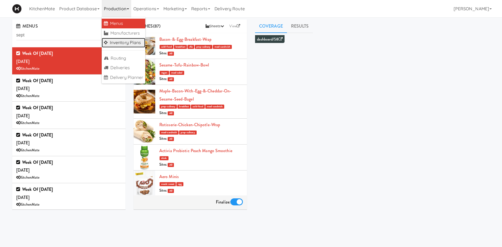
click at [126, 44] on link "Inventory Plans" at bounding box center [124, 43] width 44 height 10
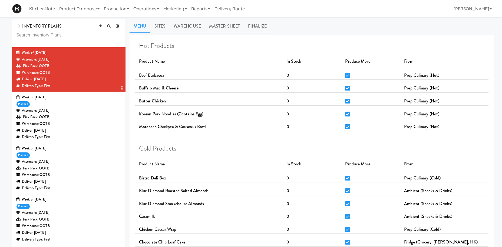
click at [99, 78] on div "Deliver: Thursday Sep 18, 2025" at bounding box center [68, 79] width 105 height 7
click at [86, 115] on div "Pick Pack: OOTB" at bounding box center [68, 117] width 105 height 7
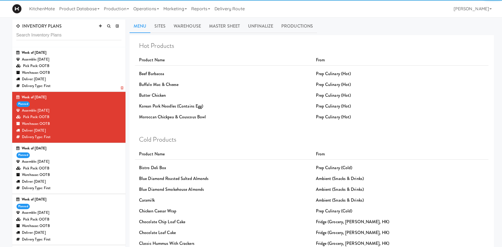
click at [88, 69] on div "Warehouse: OOTB" at bounding box center [68, 72] width 105 height 7
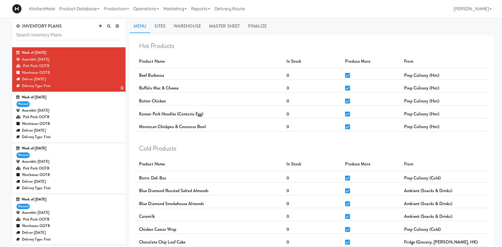
click at [83, 65] on div "Pick Pack: OOTB" at bounding box center [68, 66] width 105 height 7
click at [124, 5] on link "Production" at bounding box center [116, 8] width 29 height 17
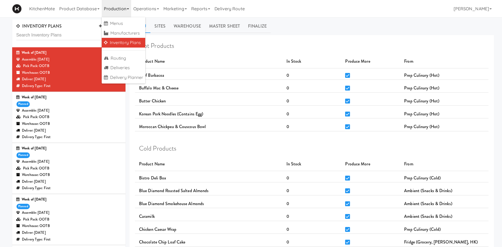
click at [135, 41] on link "Inventory Plans" at bounding box center [124, 43] width 44 height 10
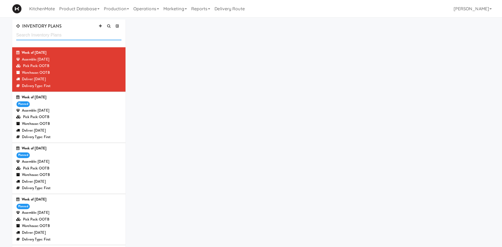
click at [61, 32] on input "text" at bounding box center [68, 35] width 105 height 10
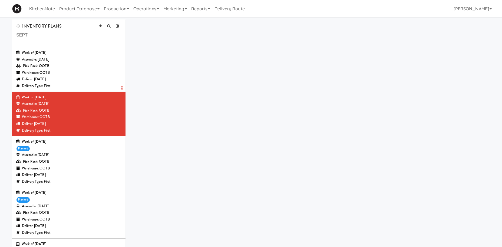
type input "SEPT"
click at [88, 59] on div "Assemble: Saturday Sep 20, 2025" at bounding box center [68, 59] width 105 height 7
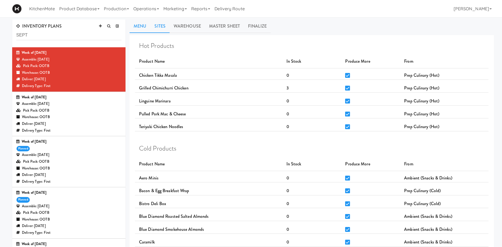
click at [164, 22] on link "Sites" at bounding box center [159, 26] width 19 height 14
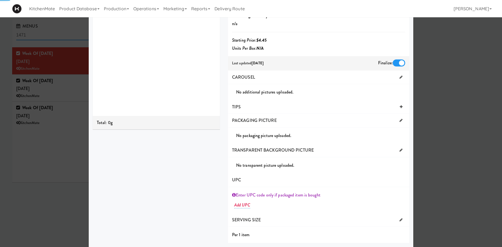
scroll to position [35, 0]
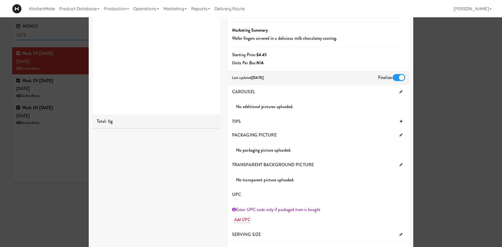
scroll to position [51, 0]
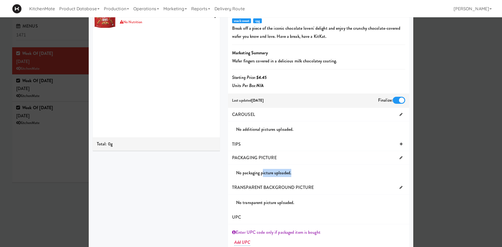
drag, startPoint x: 262, startPoint y: 172, endPoint x: 279, endPoint y: 155, distance: 24.5
click at [323, 177] on div "No packaging picture uploaded." at bounding box center [318, 173] width 181 height 16
drag, startPoint x: 252, startPoint y: 126, endPoint x: 305, endPoint y: 131, distance: 53.8
click at [305, 131] on div "No additional pictures uploaded." at bounding box center [322, 129] width 173 height 8
click at [308, 134] on div "No additional pictures uploaded." at bounding box center [318, 129] width 181 height 16
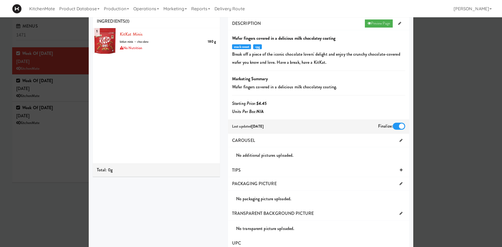
scroll to position [13, 0]
